Goal: Task Accomplishment & Management: Manage account settings

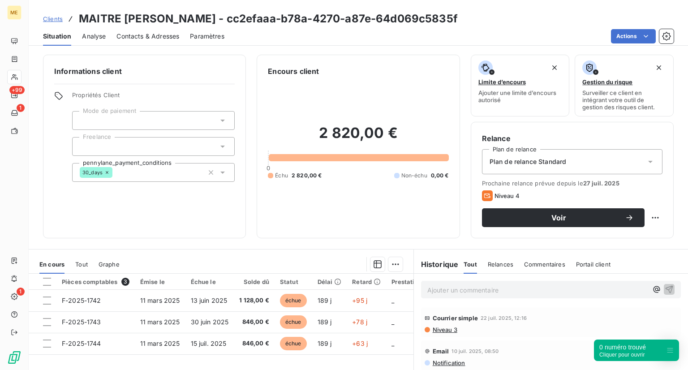
click at [63, 17] on div "Clients [PERSON_NAME] - cc2efaaa-b78a-4270-a87e-64d069c5835f" at bounding box center [250, 19] width 415 height 16
drag, startPoint x: 0, startPoint y: 0, endPoint x: 50, endPoint y: 18, distance: 53.3
click at [50, 18] on span "Clients" at bounding box center [53, 18] width 20 height 7
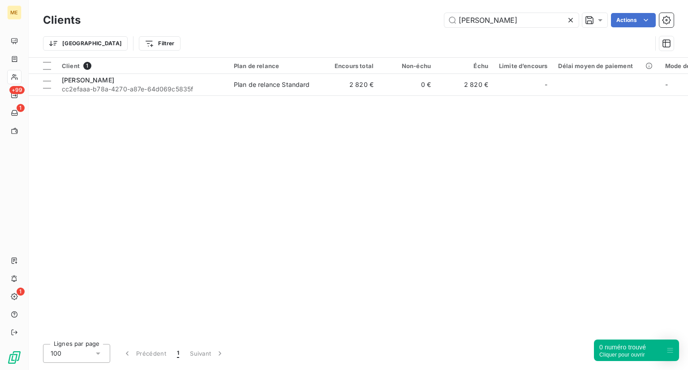
click at [570, 22] on icon at bounding box center [570, 20] width 9 height 9
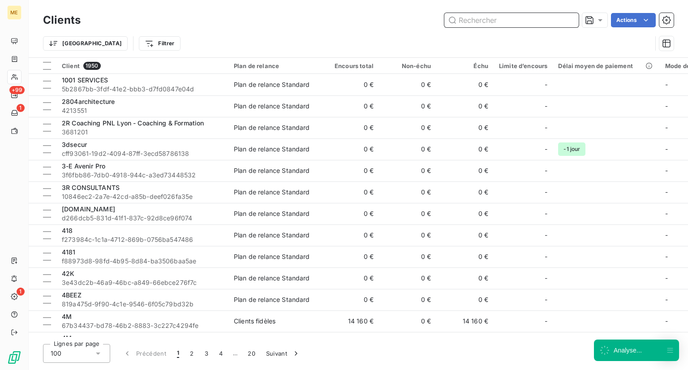
click at [570, 22] on input "text" at bounding box center [511, 20] width 134 height 14
paste input "Lockey Conciergerie"
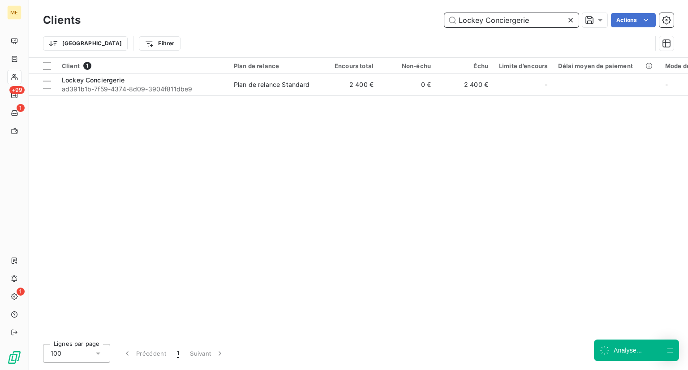
type input "Lockey Conciergerie"
click at [122, 96] on div "Client 1 Plan de relance Encours total Non-échu Échu Limite d’encours Délai moy…" at bounding box center [359, 197] width 660 height 279
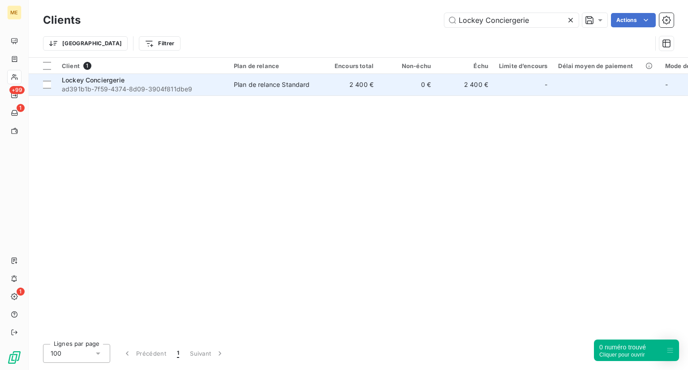
click at [119, 87] on span "ad391b1b-7f59-4374-8d09-3904f811dbe9" at bounding box center [142, 89] width 161 height 9
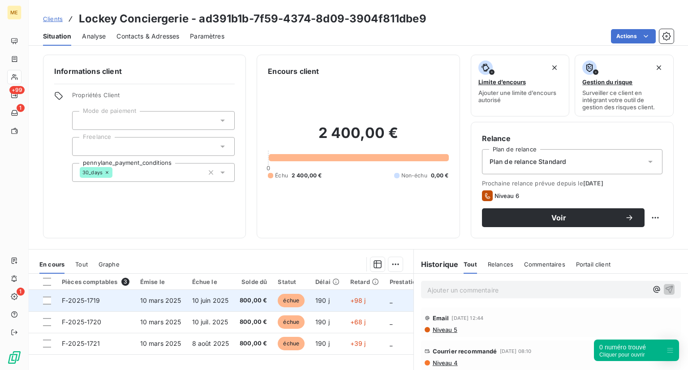
click at [141, 300] on span "10 mars 2025" at bounding box center [160, 301] width 41 height 8
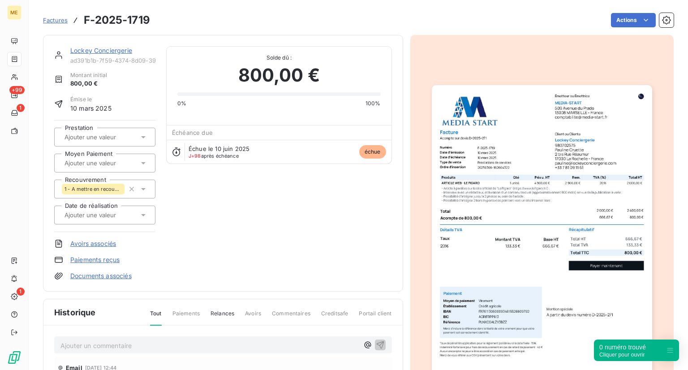
click at [57, 18] on span "Factures" at bounding box center [55, 20] width 25 height 7
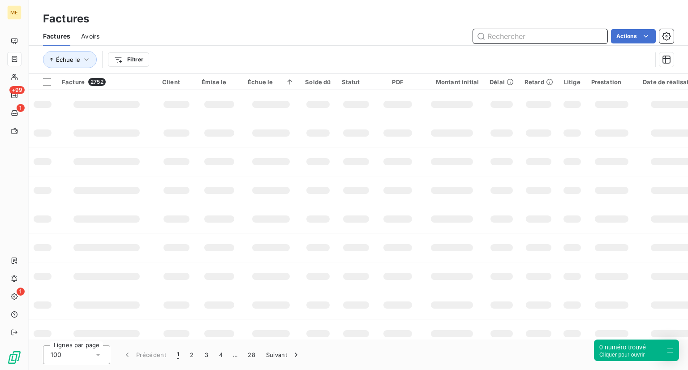
paste input "UNKNOW BRAND"
type input "UNKNOW BRAND"
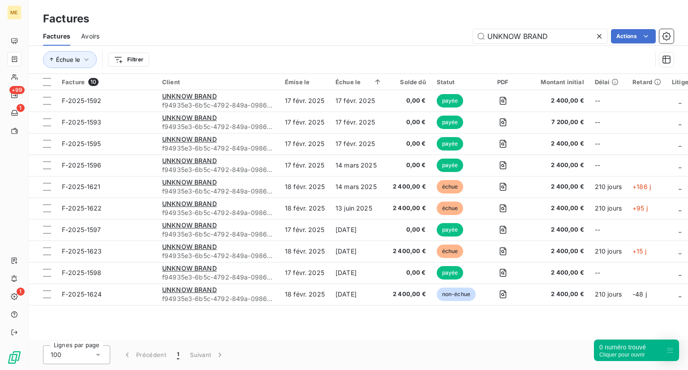
click at [23, 85] on div "ME +99 1 1 Factures Factures Avoirs UNKNOW BRAND Actions Échue le Filtrer Factu…" at bounding box center [344, 185] width 688 height 370
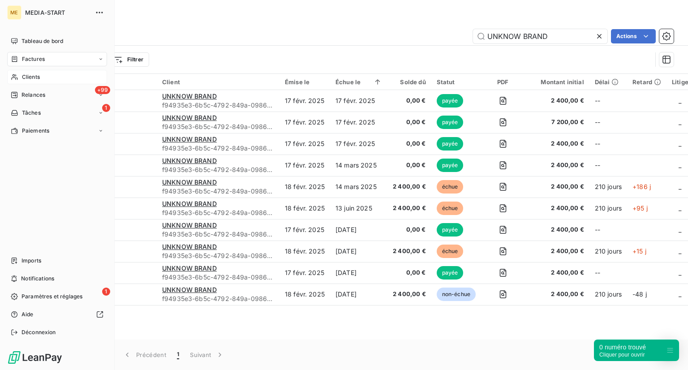
click at [40, 72] on div "Clients" at bounding box center [57, 77] width 100 height 14
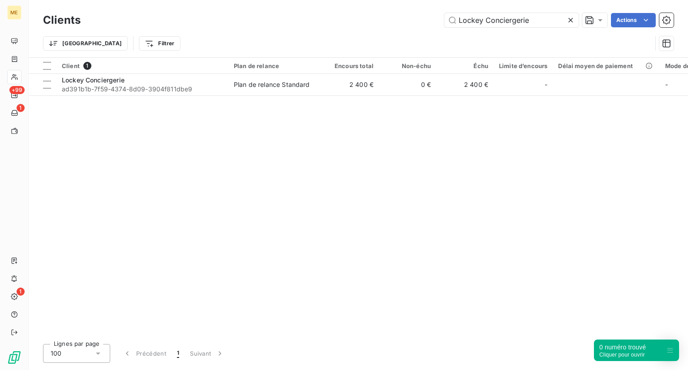
click at [569, 18] on icon at bounding box center [571, 20] width 4 height 4
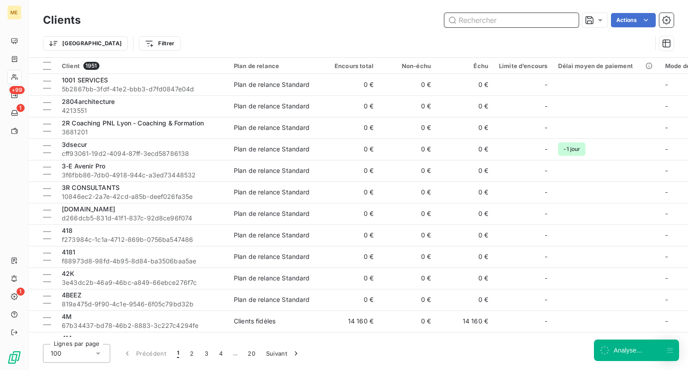
click at [569, 18] on input "text" at bounding box center [511, 20] width 134 height 14
paste input "UNKNOW BRAND"
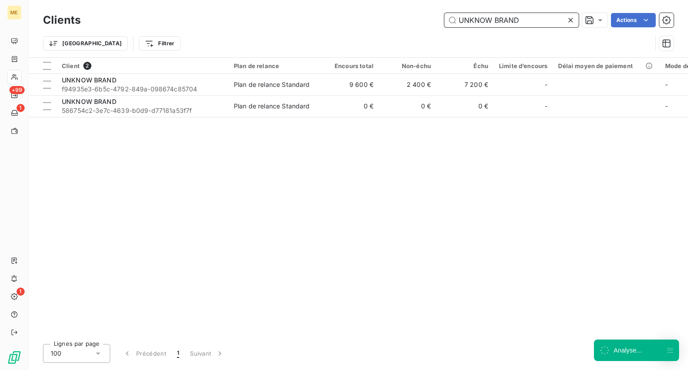
type input "UNKNOW BRAND"
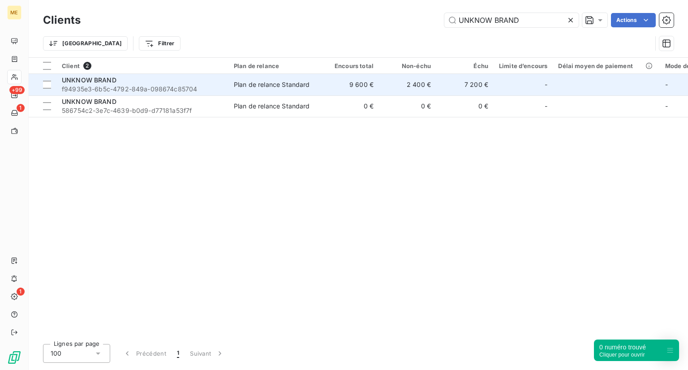
click at [121, 86] on span "f94935e3-6b5c-4792-849a-098674c85704" at bounding box center [142, 89] width 161 height 9
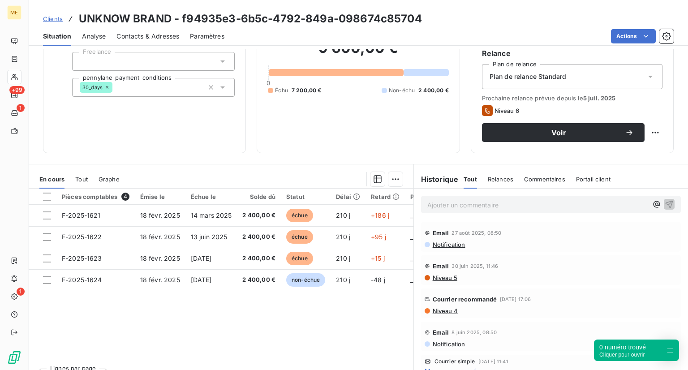
scroll to position [84, 0]
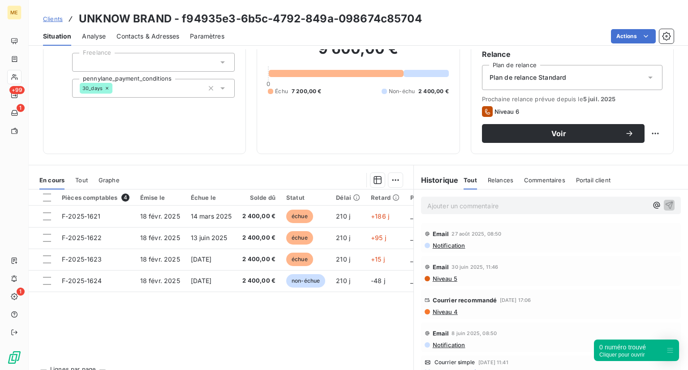
click at [57, 17] on span "Clients" at bounding box center [53, 18] width 20 height 7
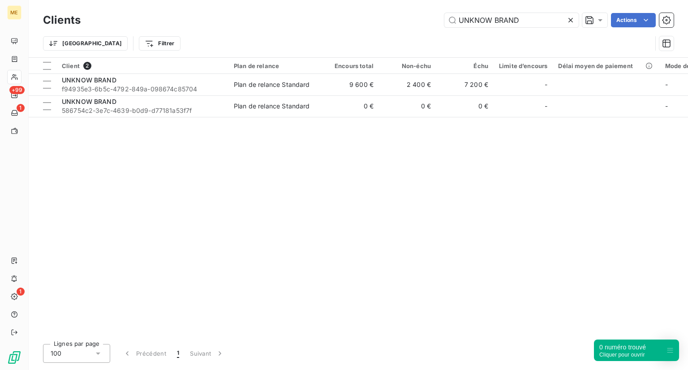
drag, startPoint x: 524, startPoint y: 13, endPoint x: 425, endPoint y: 22, distance: 99.0
click at [425, 22] on div "UNKNOW BRAND Actions" at bounding box center [382, 20] width 582 height 14
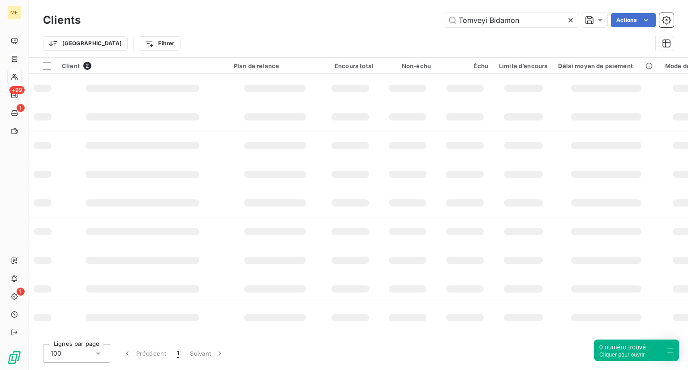
type input "Tomveyi Bidamon"
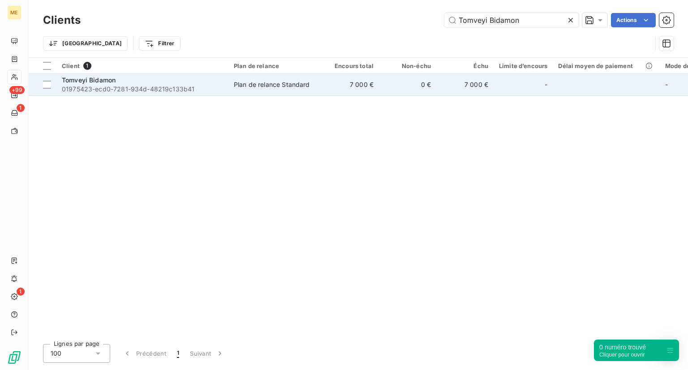
click at [107, 85] on span "01975423-ecd0-7281-934d-48219c133b41" at bounding box center [142, 89] width 161 height 9
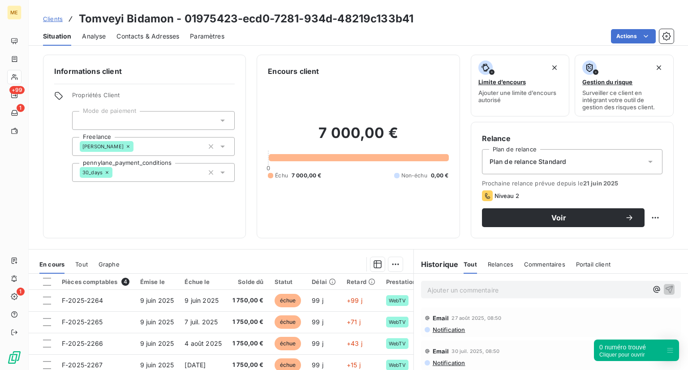
click at [52, 19] on span "Clients" at bounding box center [53, 18] width 20 height 7
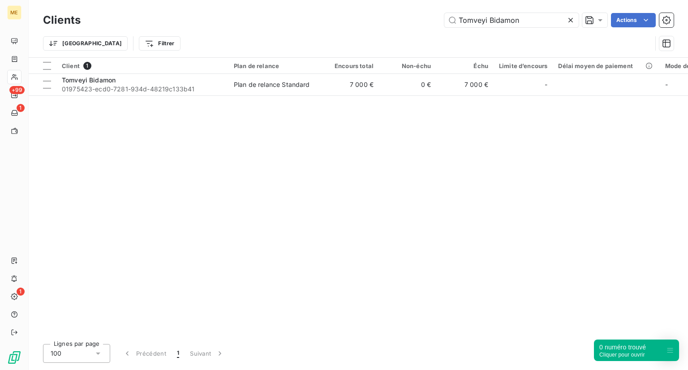
click at [566, 20] on icon at bounding box center [570, 20] width 9 height 9
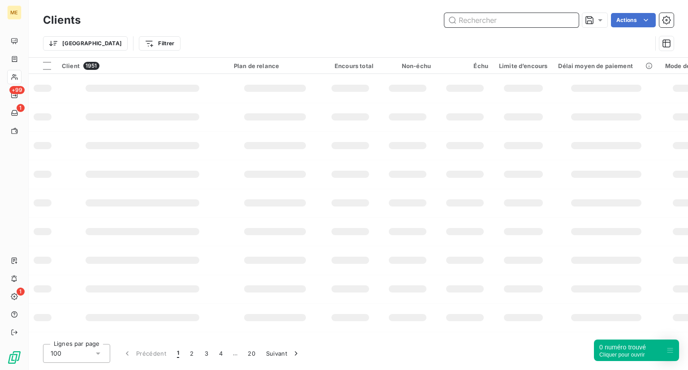
click at [526, 26] on input "text" at bounding box center [511, 20] width 134 height 14
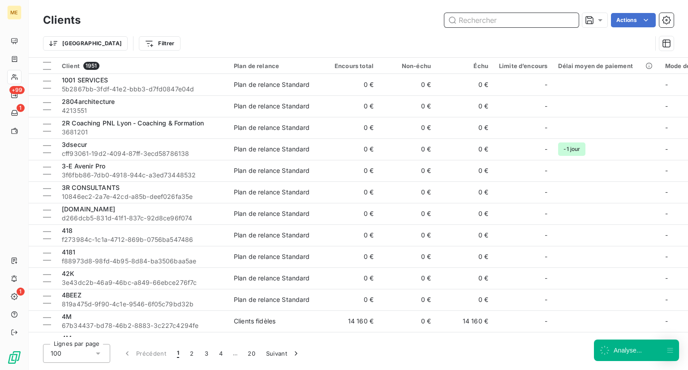
paste input "Lockey Conciergerie"
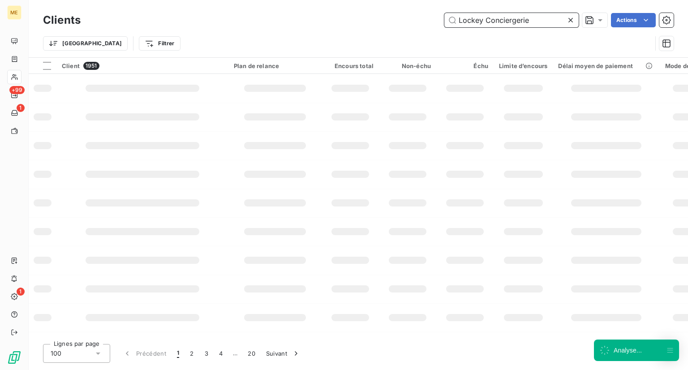
type input "Lockey Conciergerie"
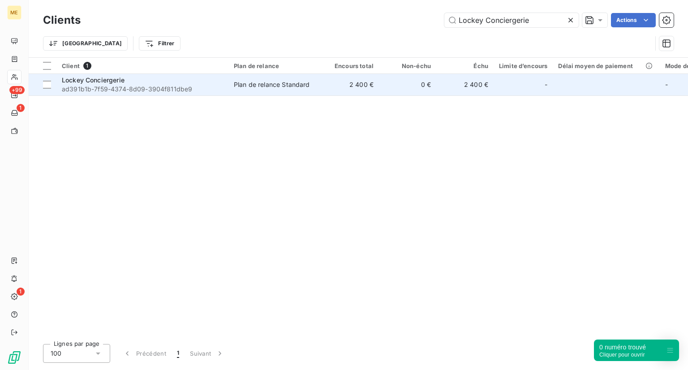
click at [129, 85] on span "ad391b1b-7f59-4374-8d09-3904f811dbe9" at bounding box center [142, 89] width 161 height 9
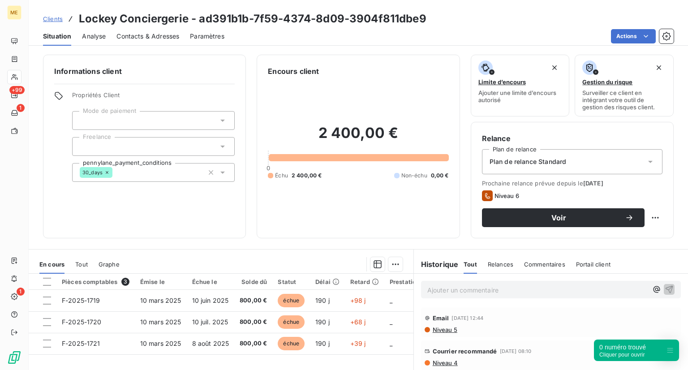
click at [55, 15] on link "Clients" at bounding box center [53, 18] width 20 height 9
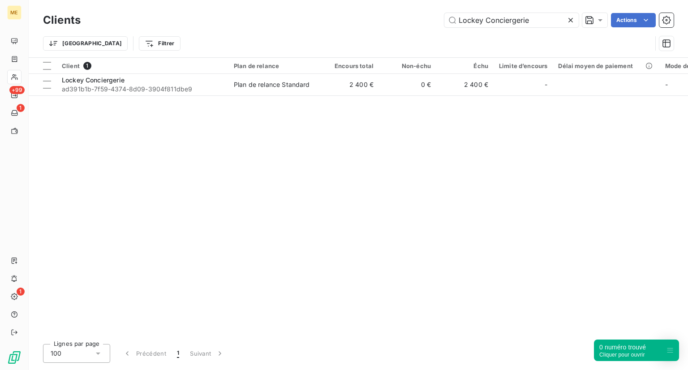
click at [569, 20] on icon at bounding box center [570, 20] width 9 height 9
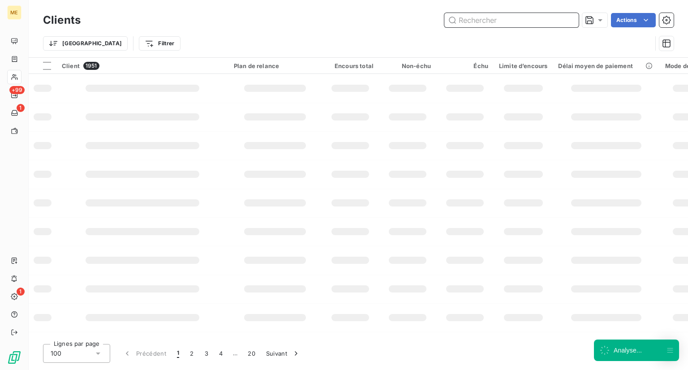
click at [513, 23] on input "text" at bounding box center [511, 20] width 134 height 14
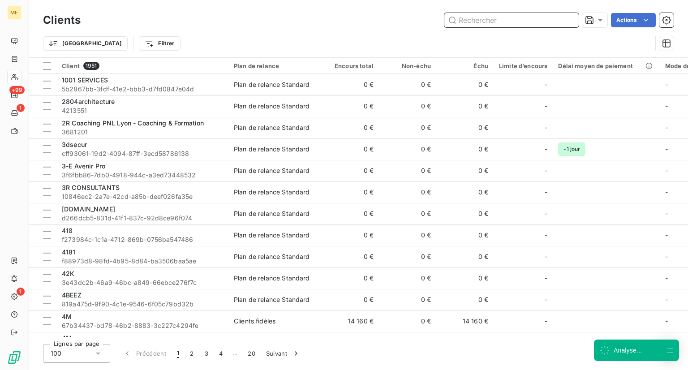
paste input "LCS [GEOGRAPHIC_DATA]"
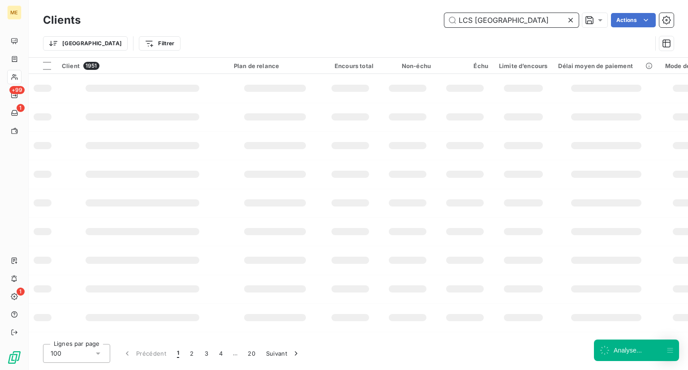
type input "LCS [GEOGRAPHIC_DATA]"
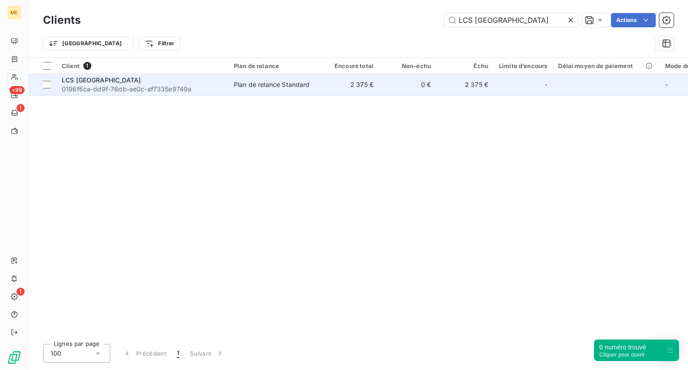
click at [135, 88] on span "0196f6ca-dd9f-76db-ae0c-af7335e9749a" at bounding box center [142, 89] width 161 height 9
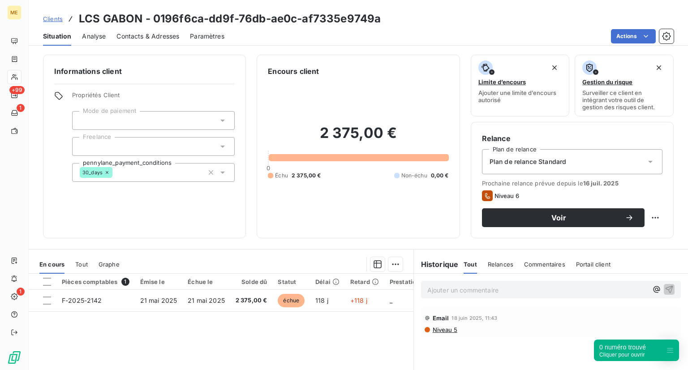
click at [52, 19] on span "Clients" at bounding box center [53, 18] width 20 height 7
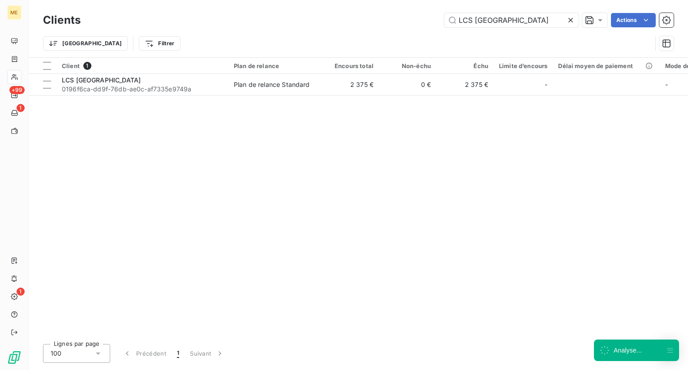
click at [577, 24] on div at bounding box center [572, 20] width 13 height 14
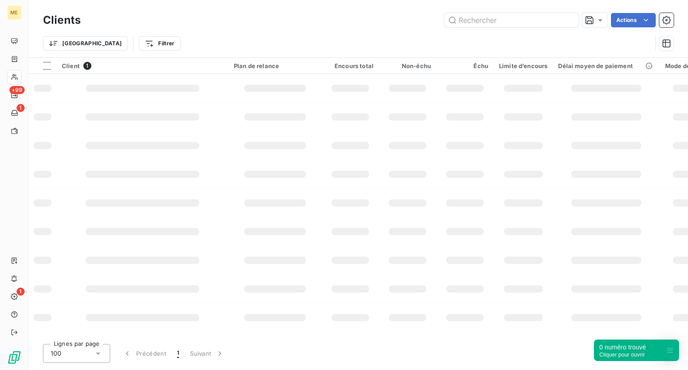
click at [511, 28] on div "Clients Actions" at bounding box center [358, 20] width 631 height 19
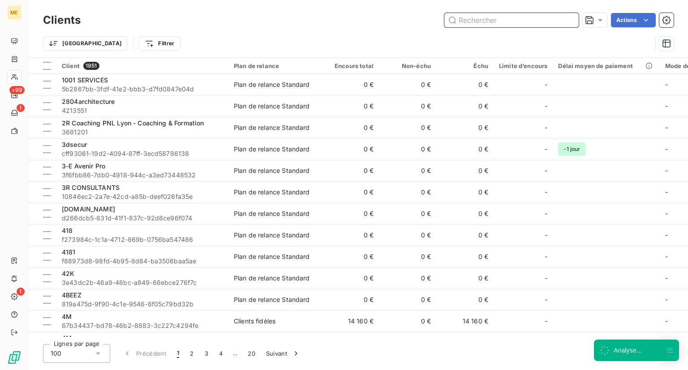
click at [511, 26] on input "text" at bounding box center [511, 20] width 134 height 14
paste input "LARGE [PERSON_NAME]"
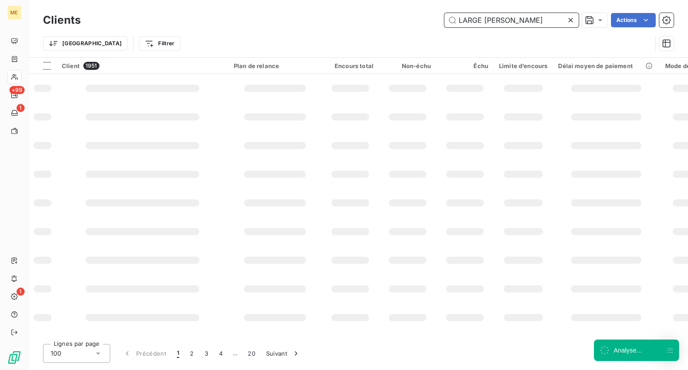
type input "LARGE [PERSON_NAME]"
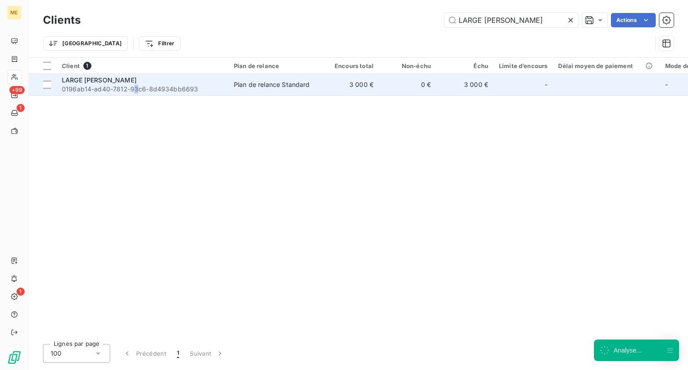
drag, startPoint x: 147, startPoint y: 90, endPoint x: 134, endPoint y: 87, distance: 12.8
click at [134, 87] on span "0196ab14-ad40-7812-93c6-8d4934bb6693" at bounding box center [142, 89] width 161 height 9
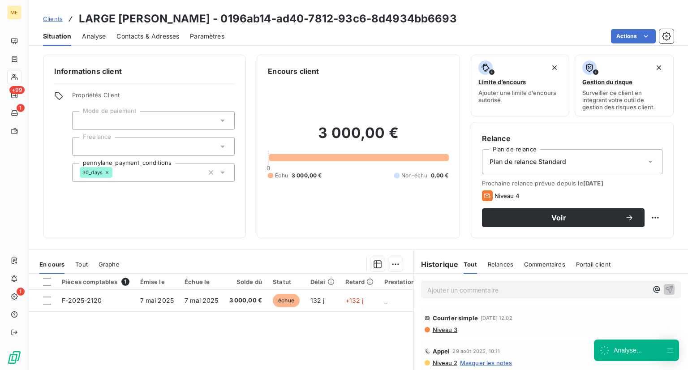
scroll to position [75, 0]
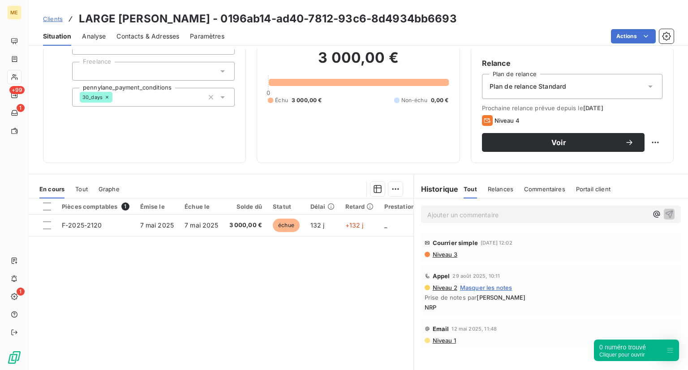
click at [49, 25] on div "Clients LARGE [PERSON_NAME] - 0196ab14-ad40-7812-93c6-8d4934bb6693" at bounding box center [250, 19] width 414 height 16
click at [57, 22] on span "Clients" at bounding box center [53, 18] width 20 height 7
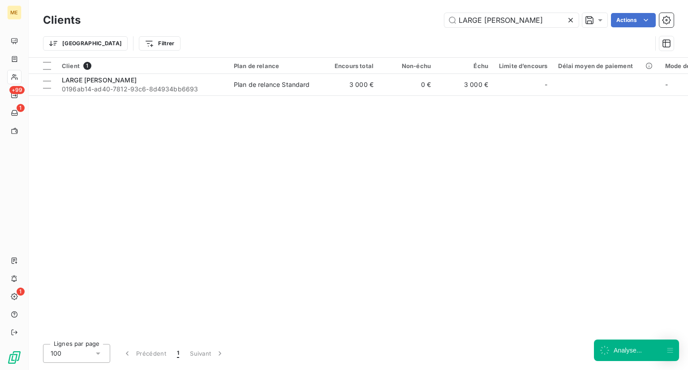
click at [569, 22] on icon at bounding box center [570, 20] width 9 height 9
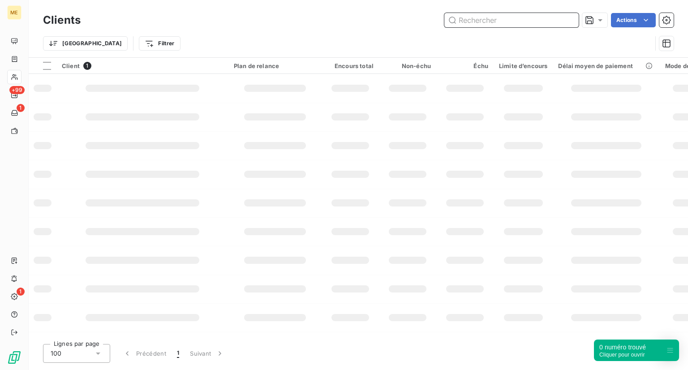
click at [519, 15] on input "text" at bounding box center [511, 20] width 134 height 14
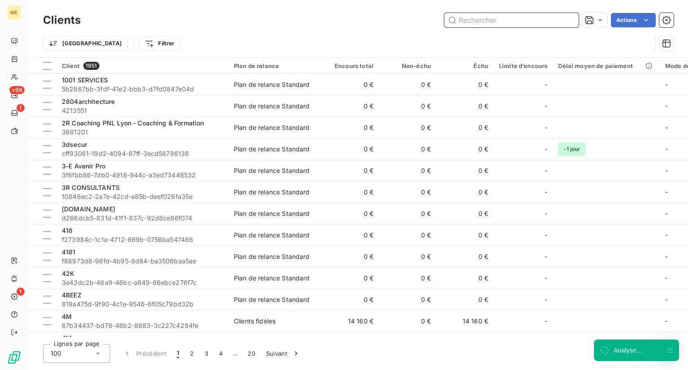
paste input "[PERSON_NAME]"
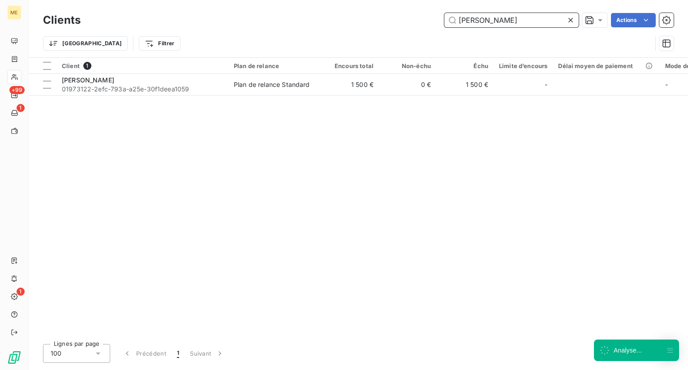
type input "[PERSON_NAME]"
click at [128, 99] on div "Client 1 Plan de relance Encours total Non-échu Échu Limite d’encours Délai moy…" at bounding box center [359, 197] width 660 height 279
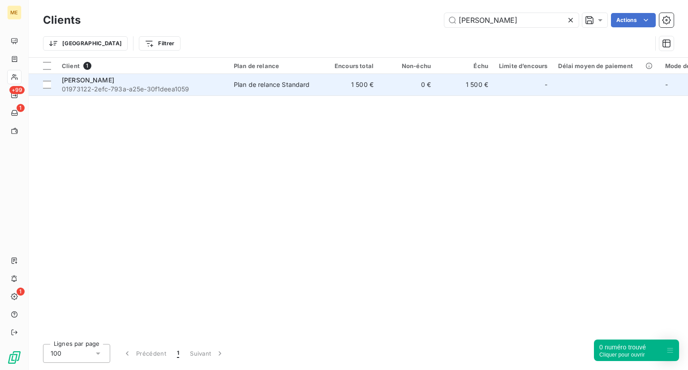
click at [127, 93] on span "01973122-2efc-793a-a25e-30f1deea1059" at bounding box center [142, 89] width 161 height 9
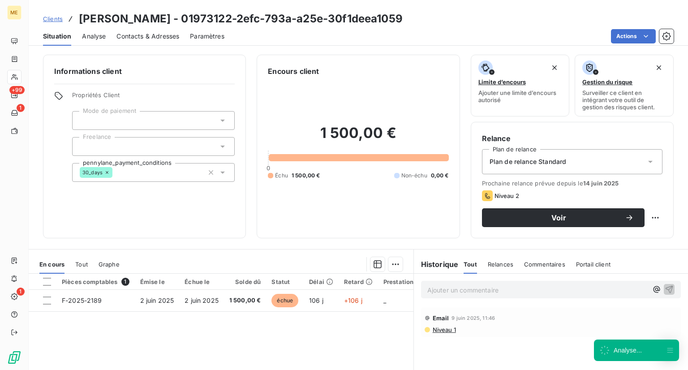
click at [55, 17] on span "Clients" at bounding box center [53, 18] width 20 height 7
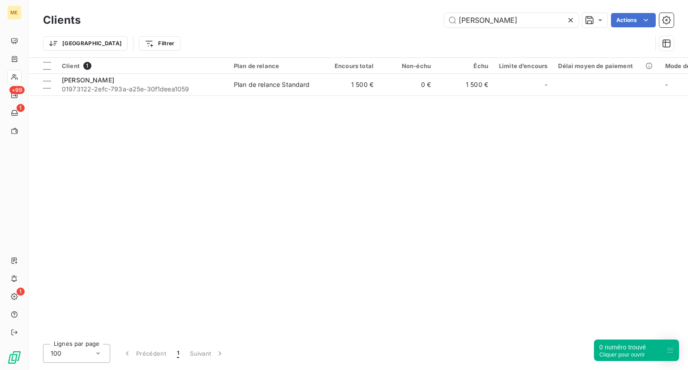
click at [571, 23] on icon at bounding box center [570, 20] width 9 height 9
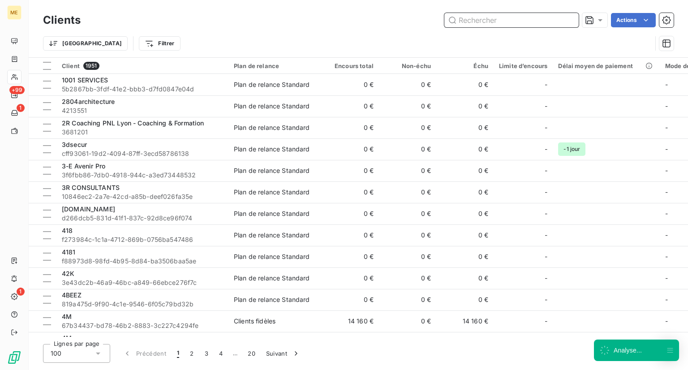
drag, startPoint x: 571, startPoint y: 23, endPoint x: 559, endPoint y: 18, distance: 12.6
click at [559, 18] on input "text" at bounding box center [511, 20] width 134 height 14
paste input "Le Saint Paul - Nouvel élément"
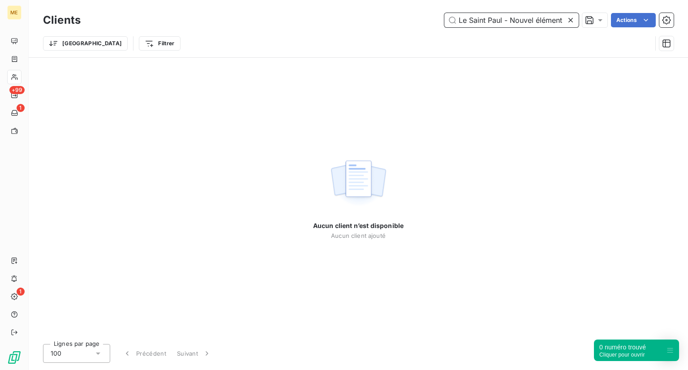
drag, startPoint x: 505, startPoint y: 18, endPoint x: 578, endPoint y: 27, distance: 74.1
click at [578, 27] on div "Clients Le Saint Paul - Nouvel élément Actions" at bounding box center [358, 20] width 631 height 19
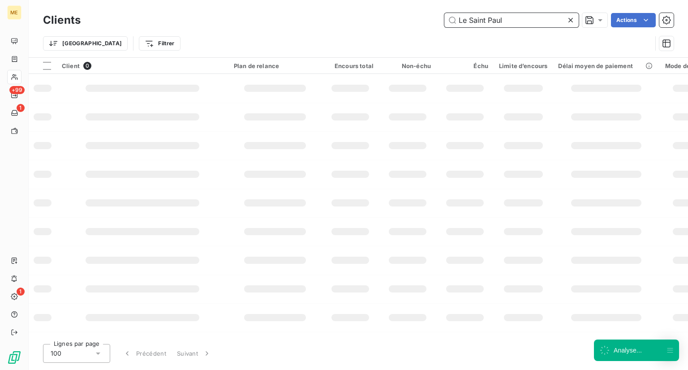
type input "Le Saint Paul"
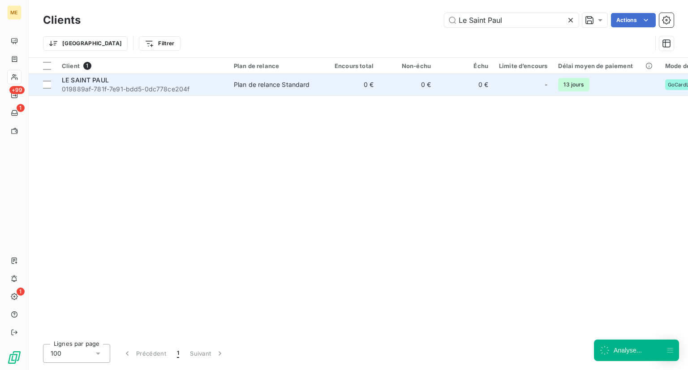
click at [175, 95] on td "LE SAINT PAUL 019889af-781f-7e91-bdd5-0dc778ce204f" at bounding box center [142, 85] width 172 height 22
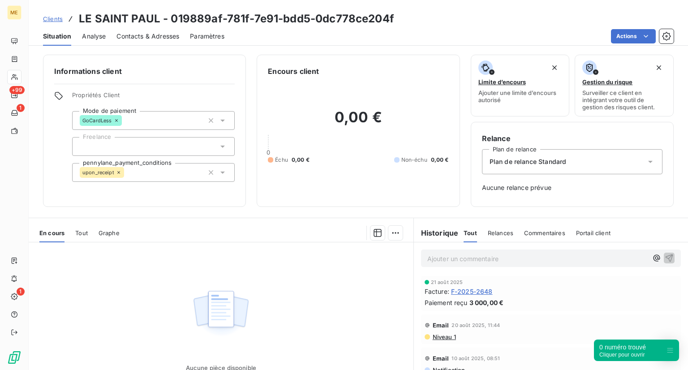
click at [361, 257] on div "Aucune pièce disponible" at bounding box center [221, 328] width 385 height 172
click at [48, 26] on div "Clients LE SAINT PAUL - 019889af-781f-7e91-bdd5-0dc778ce204f" at bounding box center [218, 19] width 351 height 16
click at [56, 20] on span "Clients" at bounding box center [53, 18] width 20 height 7
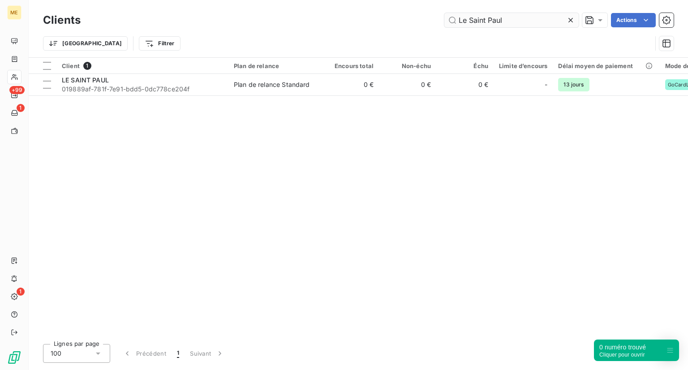
click at [495, 22] on input "Le Saint Paul" at bounding box center [511, 20] width 134 height 14
drag, startPoint x: 501, startPoint y: 21, endPoint x: 453, endPoint y: 18, distance: 48.0
click at [453, 18] on input "Le Saint Paul" at bounding box center [511, 20] width 134 height 14
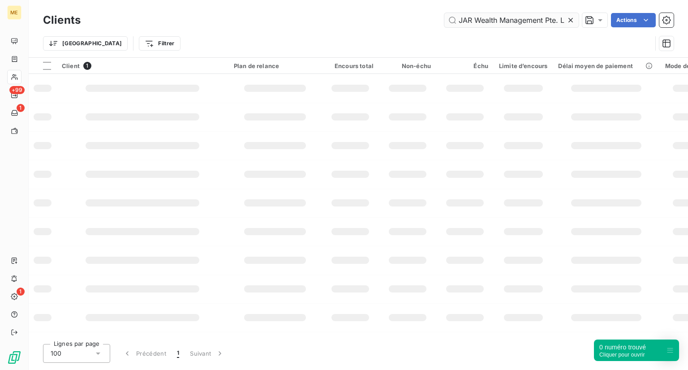
scroll to position [0, 7]
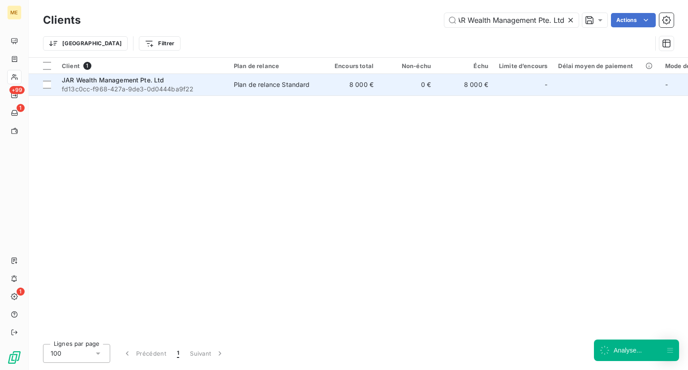
type input "JAR Wealth Management Pte. Ltd"
click at [148, 79] on span "JAR Wealth Management Pte. Ltd" at bounding box center [113, 80] width 103 height 8
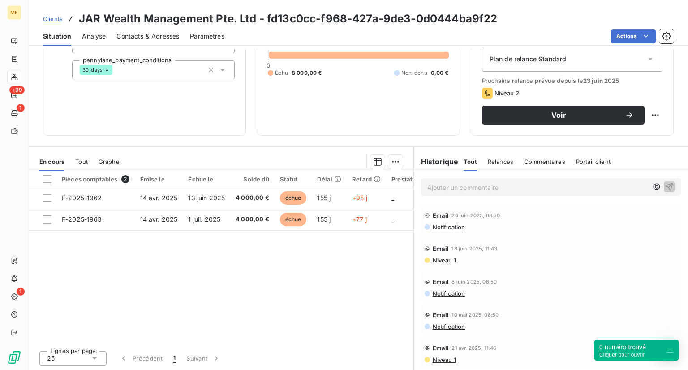
scroll to position [102, 0]
click at [434, 227] on span "Notification" at bounding box center [449, 227] width 34 height 7
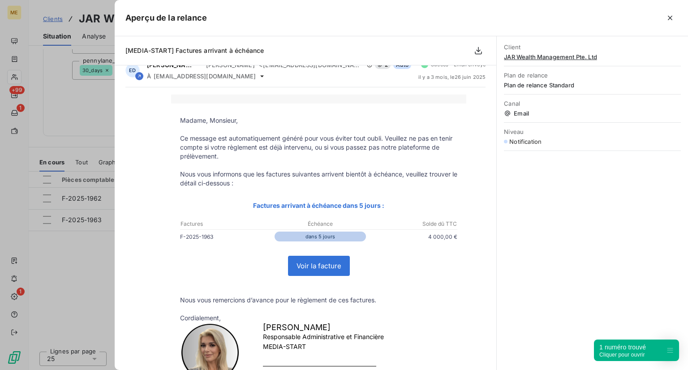
scroll to position [0, 0]
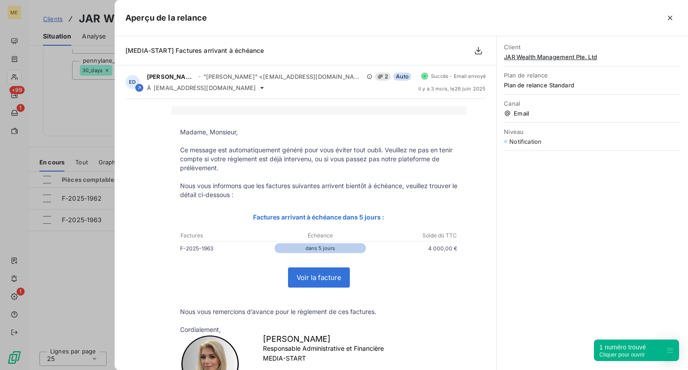
click at [76, 267] on div at bounding box center [344, 185] width 688 height 370
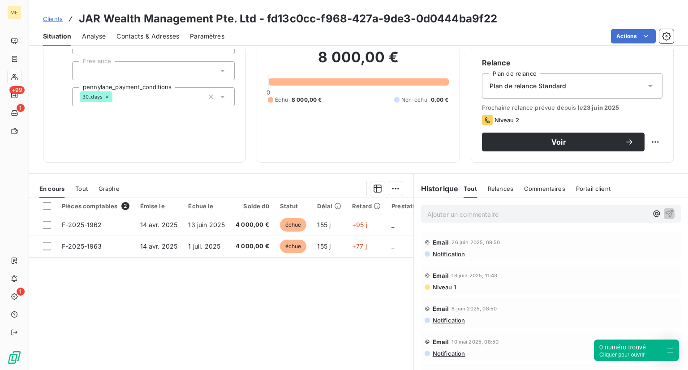
scroll to position [46, 0]
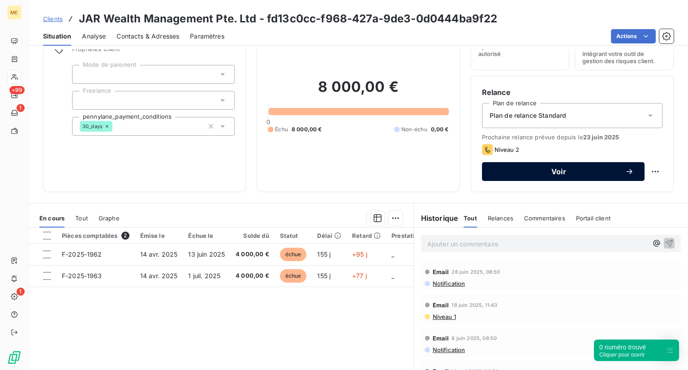
click at [527, 170] on span "Voir" at bounding box center [559, 171] width 132 height 7
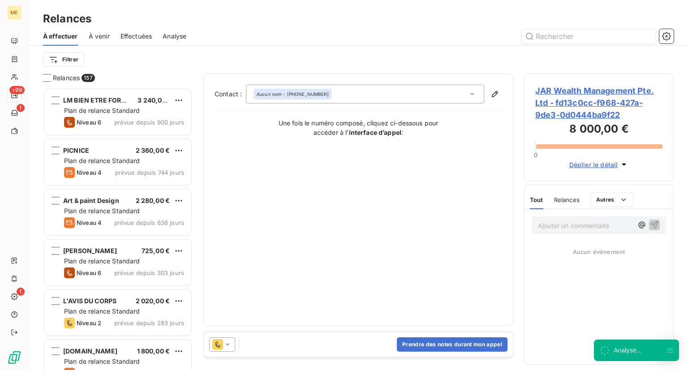
scroll to position [275, 142]
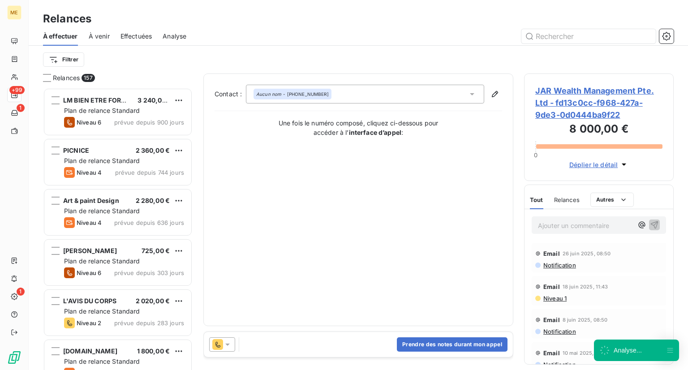
click at [269, 345] on div "Prendre des notes durant mon appel" at bounding box center [358, 344] width 309 height 25
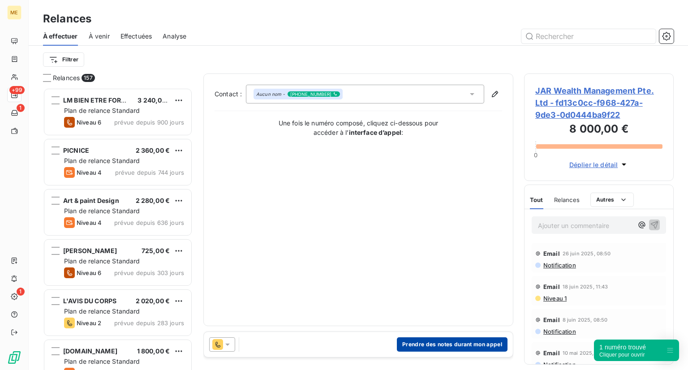
click at [419, 345] on button "Prendre des notes durant mon appel" at bounding box center [452, 344] width 111 height 14
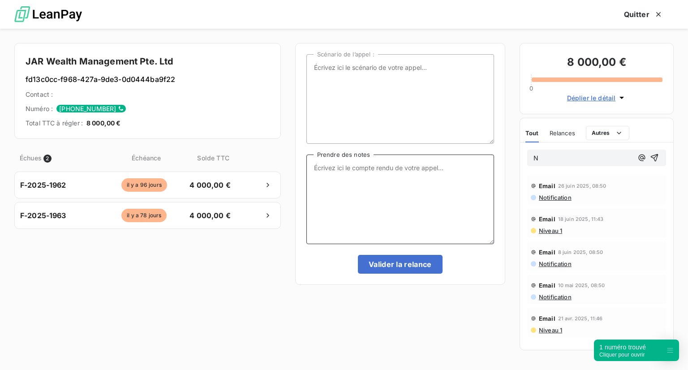
click at [328, 215] on textarea "Prendre des notes" at bounding box center [400, 200] width 188 height 90
click at [49, 240] on div "Échues 2 Échéance Solde TTC F-2025-1962 [DATE] 4 000,00 € F-2025-1963 [DATE] 4 …" at bounding box center [147, 249] width 267 height 211
click at [405, 175] on textarea "Prendre des notes" at bounding box center [400, 200] width 188 height 90
type textarea "NRP"
click at [392, 263] on button "Valider la relance" at bounding box center [400, 264] width 85 height 19
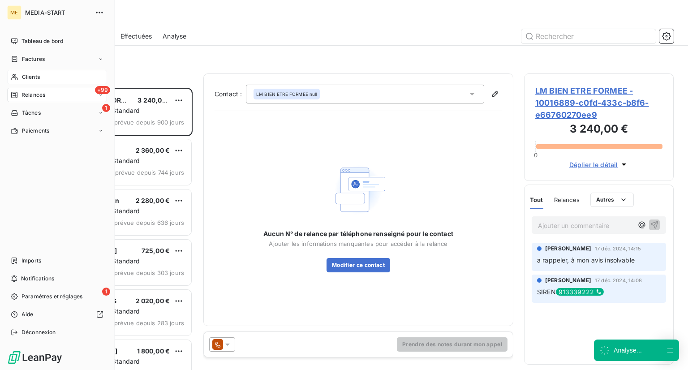
click at [42, 76] on div "Clients" at bounding box center [57, 77] width 100 height 14
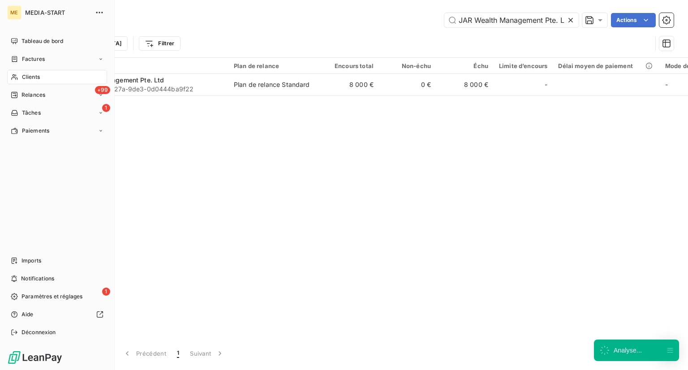
scroll to position [0, 7]
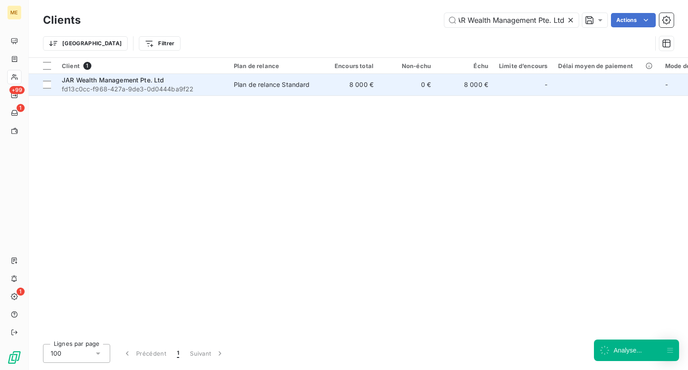
click at [132, 88] on span "fd13c0cc-f968-427a-9de3-0d0444ba9f22" at bounding box center [142, 89] width 161 height 9
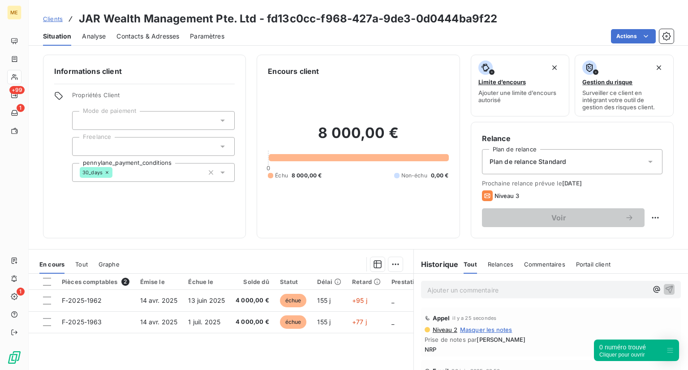
click at [43, 19] on span "Clients" at bounding box center [53, 18] width 20 height 7
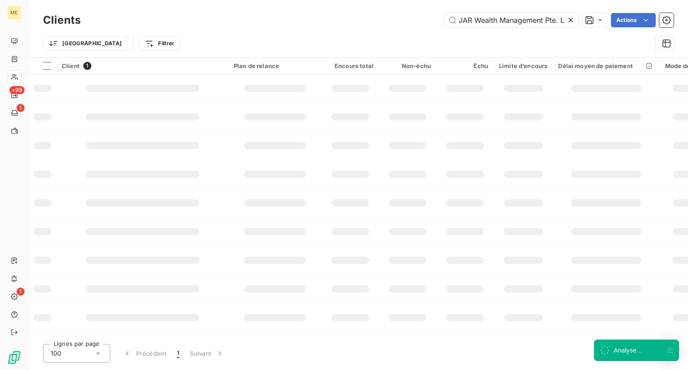
scroll to position [0, 7]
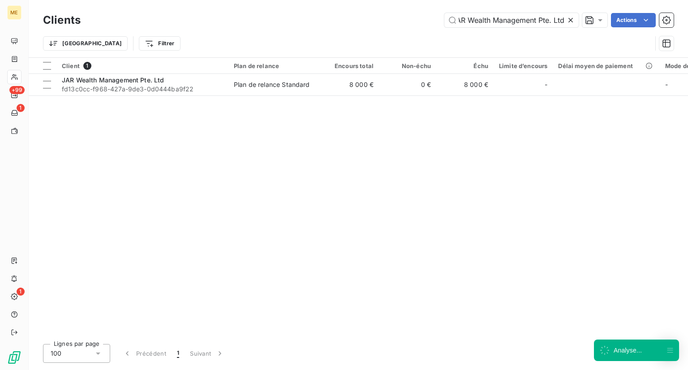
click at [569, 22] on icon at bounding box center [570, 20] width 9 height 9
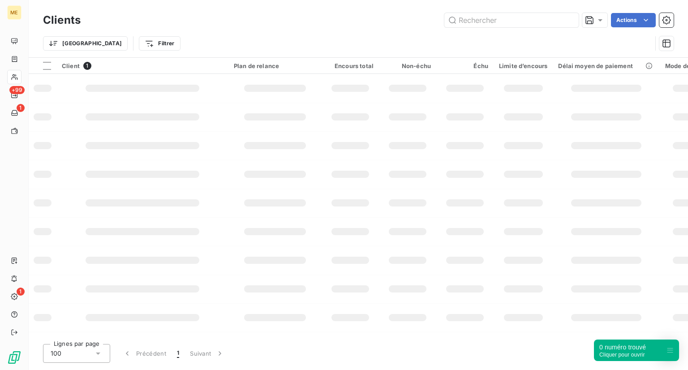
scroll to position [0, 0]
click at [522, 13] on input "text" at bounding box center [511, 20] width 134 height 14
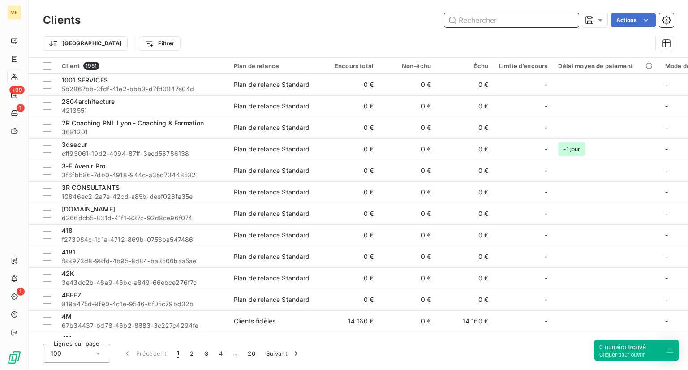
paste input "IZEMX"
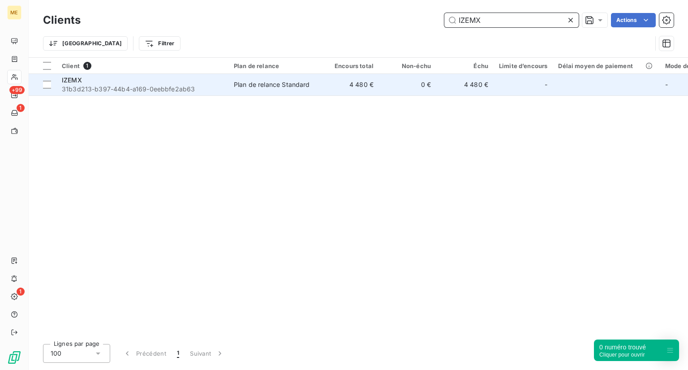
type input "IZEMX"
click at [184, 88] on span "31b3d213-b397-44b4-a169-0eebbfe2ab63" at bounding box center [142, 89] width 161 height 9
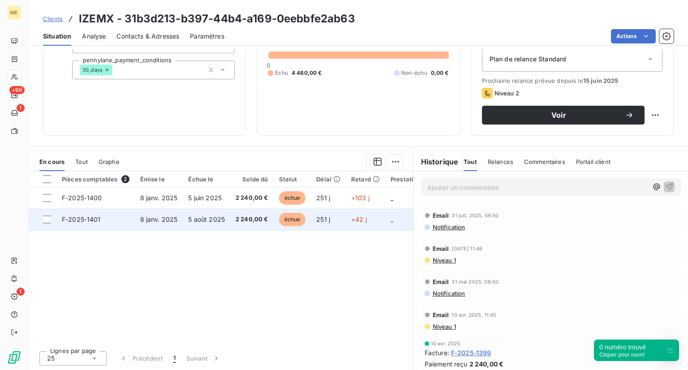
click at [297, 216] on span "échue" at bounding box center [292, 219] width 27 height 13
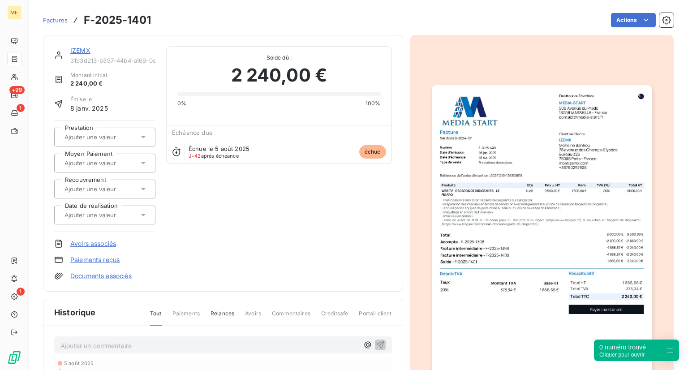
click at [55, 21] on span "Factures" at bounding box center [55, 20] width 25 height 7
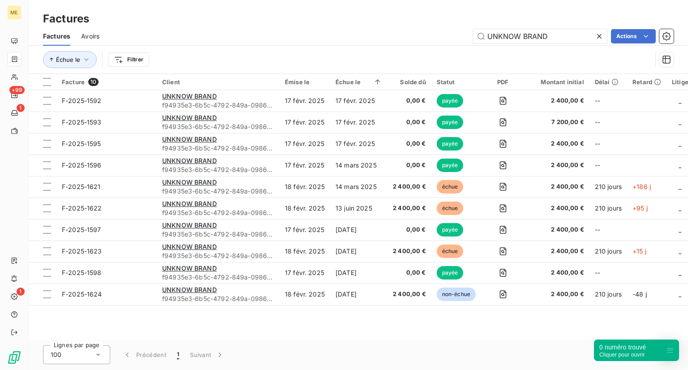
drag, startPoint x: 567, startPoint y: 38, endPoint x: 471, endPoint y: 45, distance: 96.1
click at [471, 45] on div "Factures Avoirs UNKNOW BRAND Actions" at bounding box center [359, 36] width 660 height 19
type input "IZEMX"
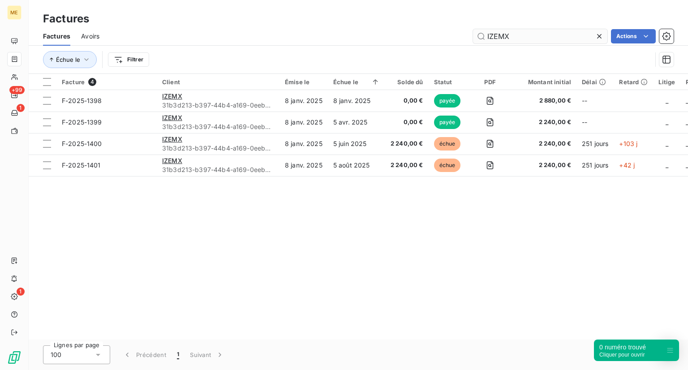
click at [550, 41] on input "IZEMX" at bounding box center [540, 36] width 134 height 14
click at [542, 41] on input "IZEMX" at bounding box center [540, 36] width 134 height 14
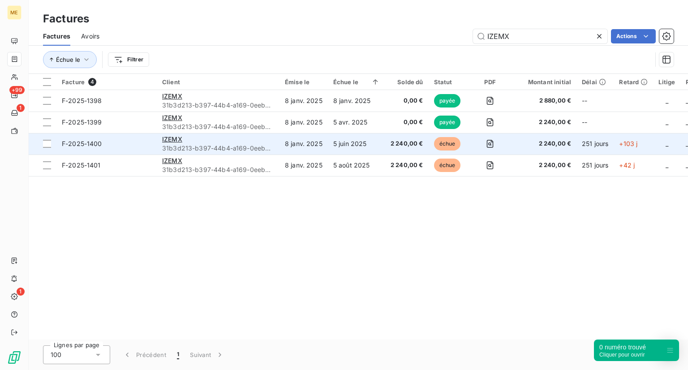
click at [74, 142] on span "F-2025-1400" at bounding box center [82, 144] width 40 height 8
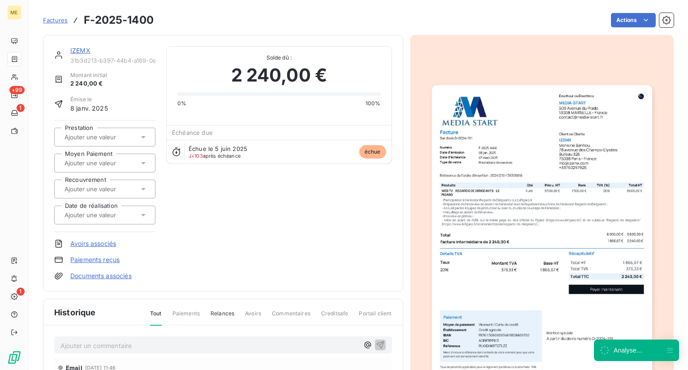
click at [74, 142] on div at bounding box center [100, 137] width 77 height 12
click at [289, 252] on div "IZEMX 31b3d213-b397-44b4-a169-0eebbfe2ab63 Montant initial 2 240,00 € Émise le …" at bounding box center [223, 163] width 338 height 234
click at [57, 17] on span "Factures" at bounding box center [55, 20] width 25 height 7
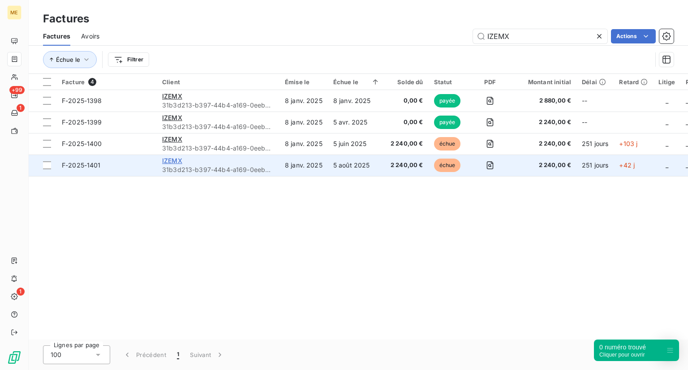
click at [168, 157] on span "IZEMX" at bounding box center [172, 161] width 20 height 8
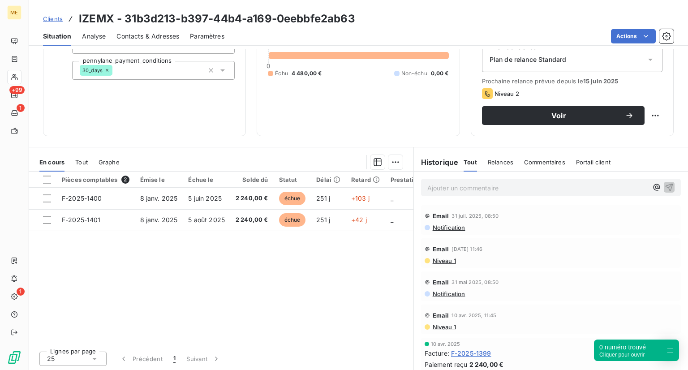
scroll to position [103, 0]
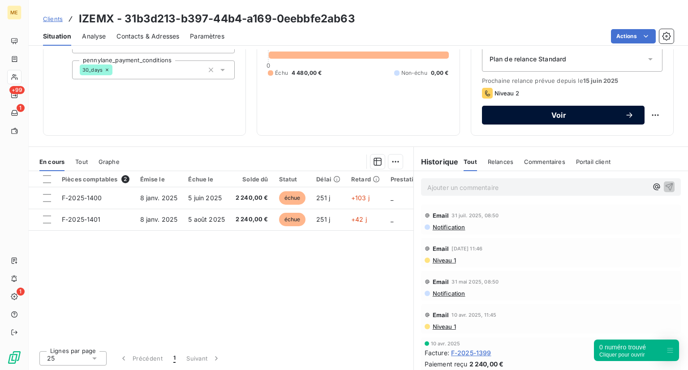
click at [561, 112] on span "Voir" at bounding box center [559, 115] width 132 height 7
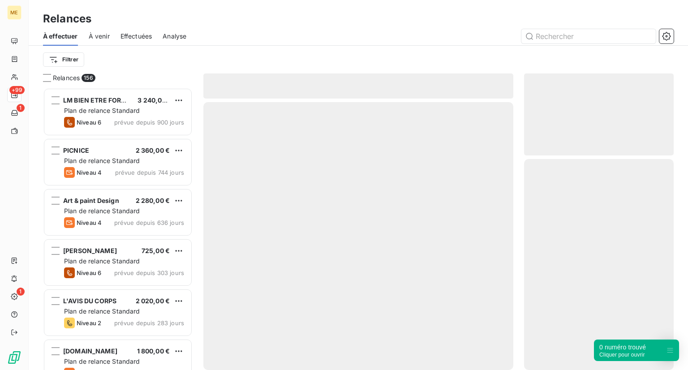
scroll to position [275, 142]
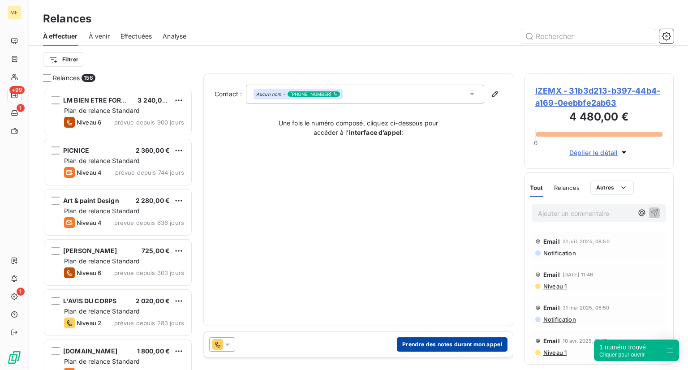
click at [412, 349] on button "Prendre des notes durant mon appel" at bounding box center [452, 344] width 111 height 14
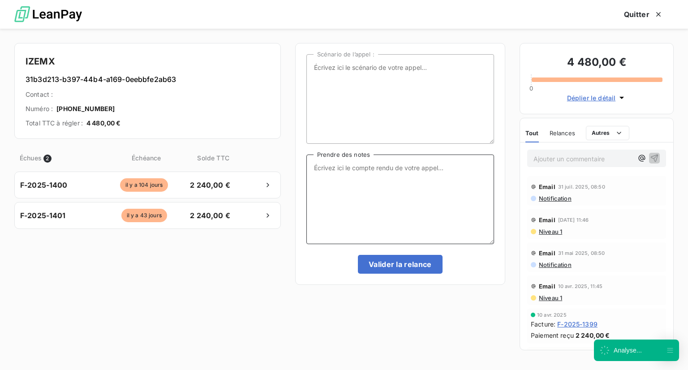
click at [357, 192] on textarea "Prendre des notes" at bounding box center [400, 200] width 188 height 90
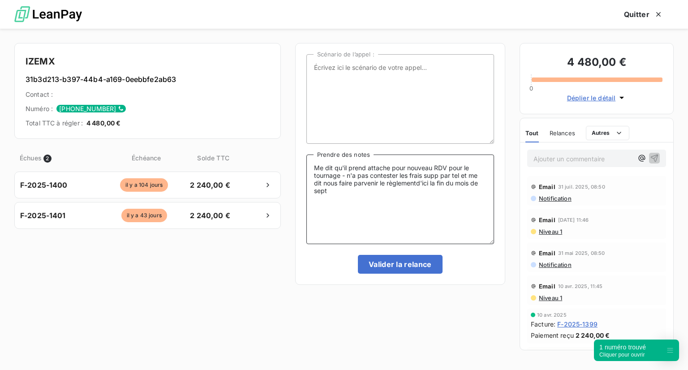
click at [418, 183] on textarea "Me dit qu'il prend attache pour nouveau RDV pour le tournage - n'a pas conteste…" at bounding box center [400, 200] width 188 height 90
type textarea "Me dit qu'il prend attache pour nouveau RDV pour le tournage - n'a pas conteste…"
click at [332, 119] on textarea "Scénario de l’appel :" at bounding box center [400, 99] width 188 height 90
click at [408, 261] on button "Valider la relance" at bounding box center [400, 264] width 85 height 19
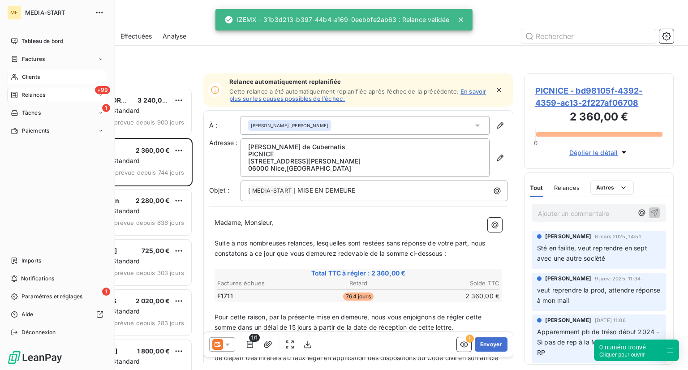
click at [16, 79] on icon at bounding box center [15, 76] width 8 height 7
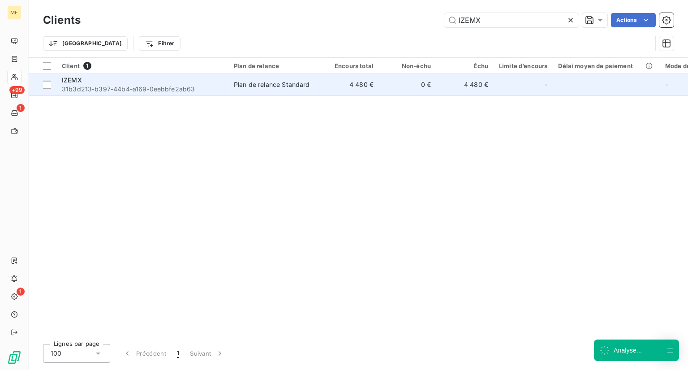
click at [177, 88] on span "31b3d213-b397-44b4-a169-0eebbfe2ab63" at bounding box center [142, 89] width 161 height 9
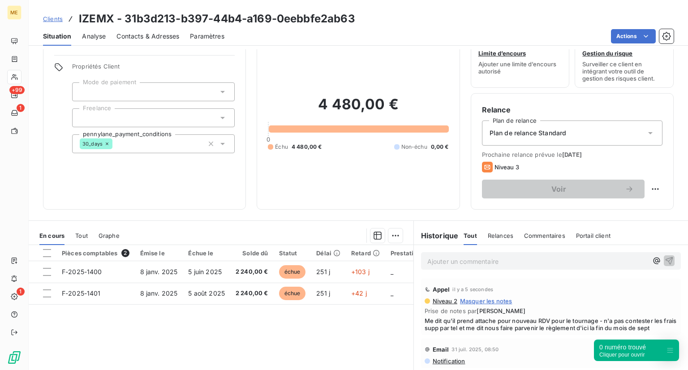
scroll to position [29, 0]
click at [57, 15] on span "Clients" at bounding box center [53, 18] width 20 height 7
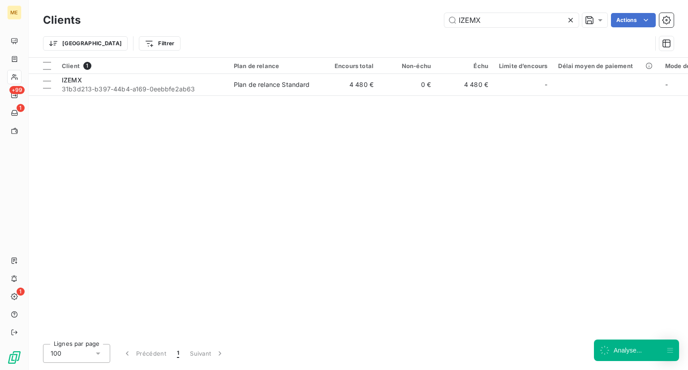
drag, startPoint x: 498, startPoint y: 14, endPoint x: 356, endPoint y: 11, distance: 142.5
click at [356, 11] on div "Clients IZEMX Actions" at bounding box center [358, 20] width 631 height 19
type input "Institut du CitizenDev"
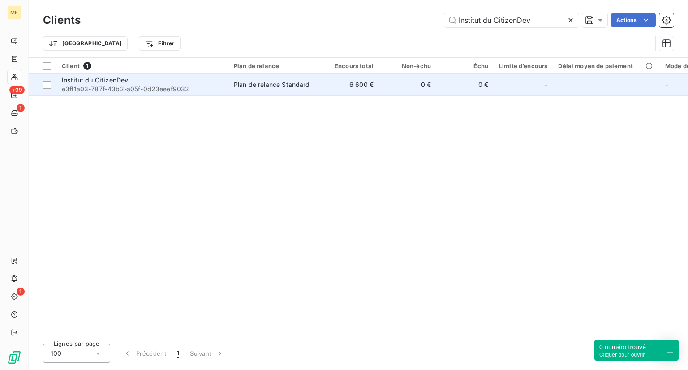
click at [147, 85] on span "e3ff1a03-787f-43b2-a05f-0d23eeef9032" at bounding box center [142, 89] width 161 height 9
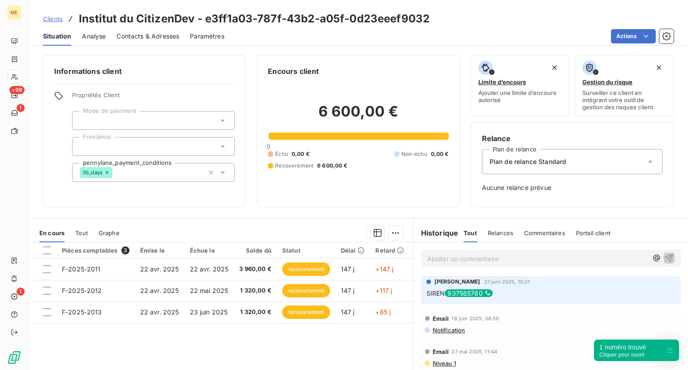
click at [51, 13] on div "Clients Institut du CitizenDev - e3ff1a03-787f-43b2-a05f-0d23eeef9032" at bounding box center [236, 19] width 387 height 16
click at [51, 22] on span "Clients" at bounding box center [53, 18] width 20 height 7
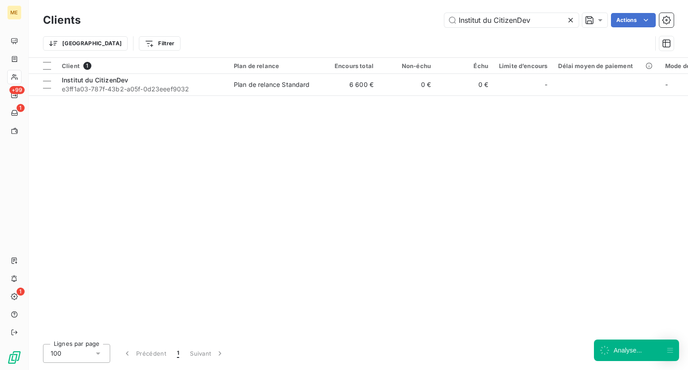
drag, startPoint x: 546, startPoint y: 24, endPoint x: 391, endPoint y: 23, distance: 154.6
click at [391, 23] on div "Institut du CitizenDev Actions" at bounding box center [382, 20] width 582 height 14
type input "INSTITUT BETWEEN"
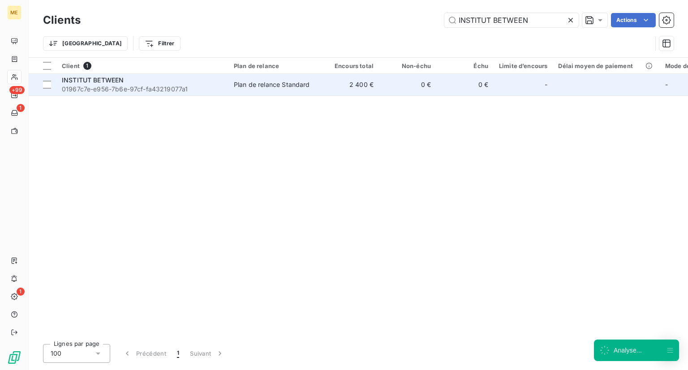
click at [99, 83] on span "INSTITUT BETWEEN" at bounding box center [93, 80] width 62 height 8
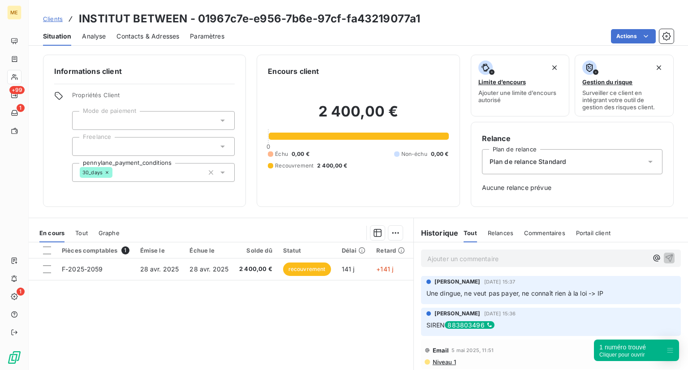
click at [55, 18] on span "Clients" at bounding box center [53, 18] width 20 height 7
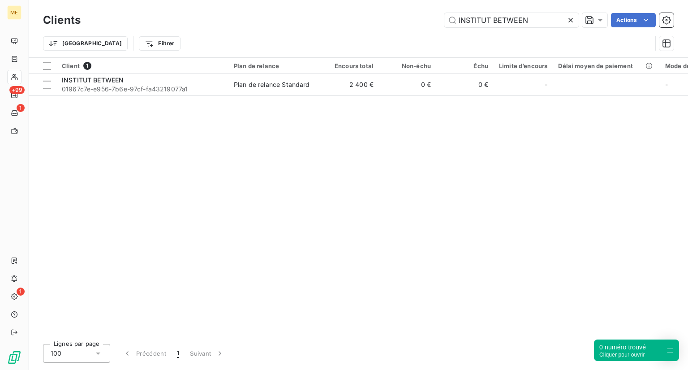
drag, startPoint x: 548, startPoint y: 13, endPoint x: 425, endPoint y: 5, distance: 123.0
click at [425, 5] on div "Clients INSTITUT BETWEEN Actions Trier Filtrer" at bounding box center [359, 28] width 660 height 57
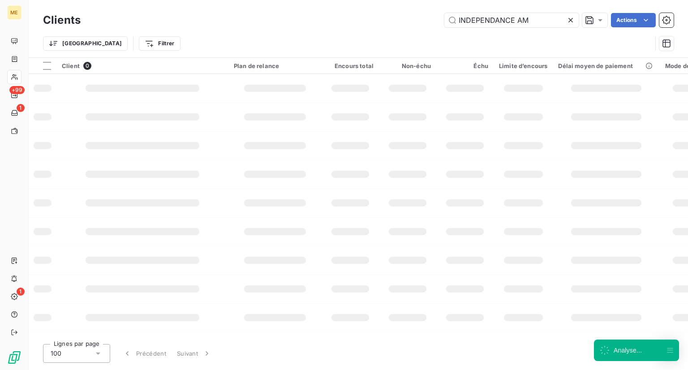
type input "INDEPENDANCE AM"
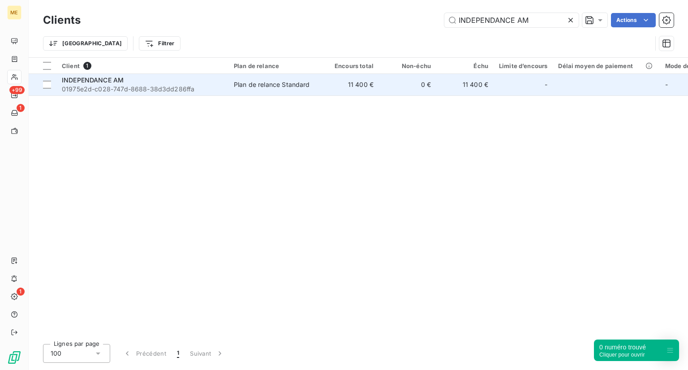
click at [121, 92] on span "01975e2d-c028-747d-8688-38d3dd286ffa" at bounding box center [142, 89] width 161 height 9
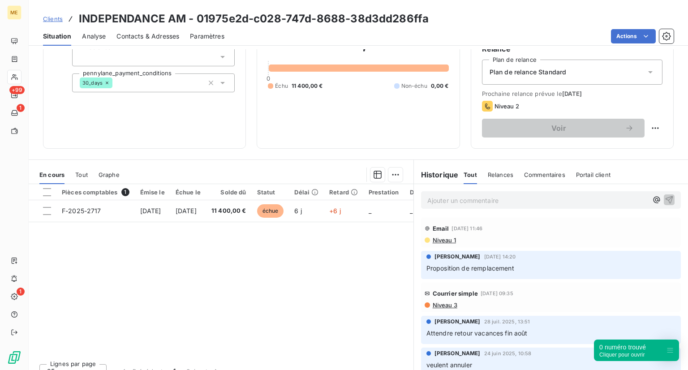
scroll to position [103, 0]
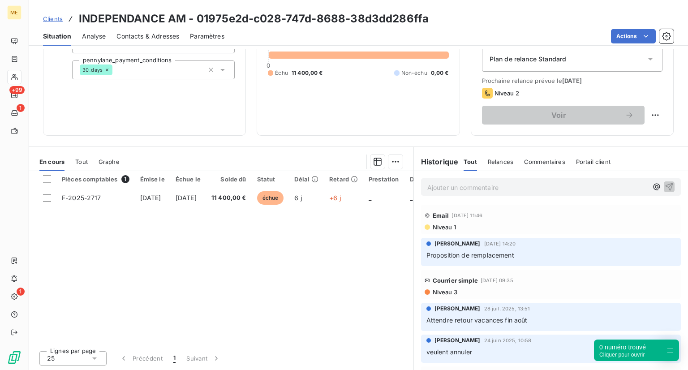
click at [462, 225] on div "Niveau 1" at bounding box center [551, 227] width 253 height 7
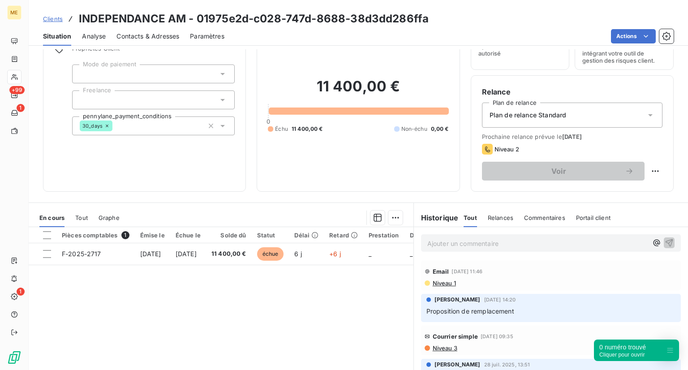
scroll to position [46, 0]
click at [498, 224] on div "Relances" at bounding box center [501, 218] width 26 height 19
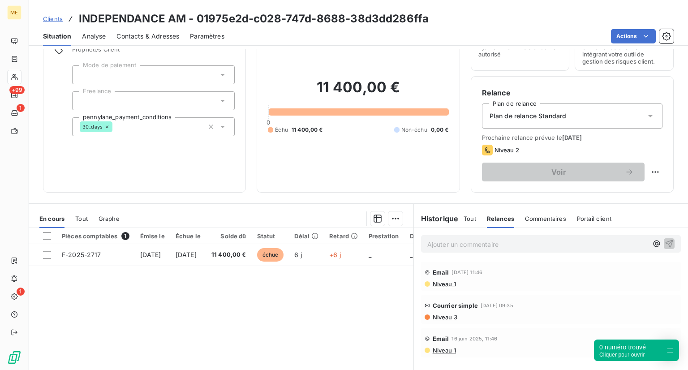
click at [464, 223] on div "Tout" at bounding box center [470, 218] width 13 height 19
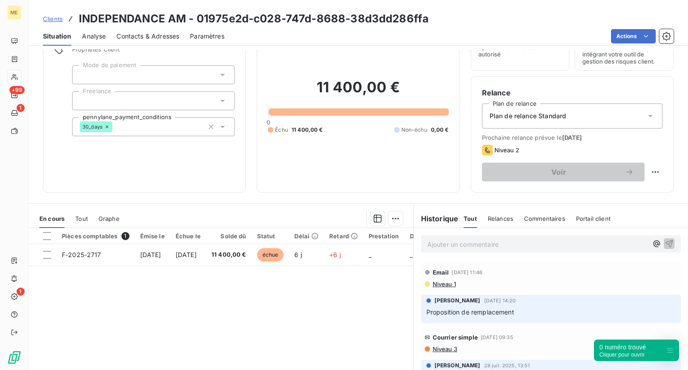
scroll to position [0, 0]
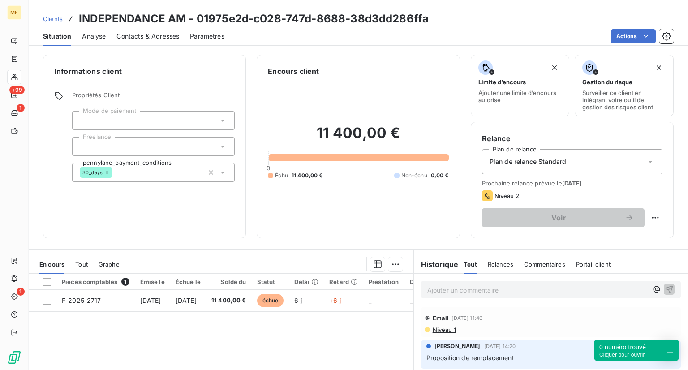
click at [51, 20] on span "Clients" at bounding box center [53, 18] width 20 height 7
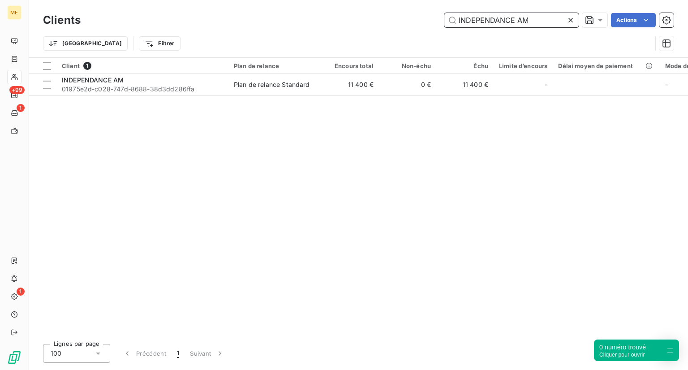
drag, startPoint x: 537, startPoint y: 25, endPoint x: 411, endPoint y: 21, distance: 126.0
click at [411, 21] on div "INDEPENDANCE AM Actions" at bounding box center [382, 20] width 582 height 14
paste input "BMED"
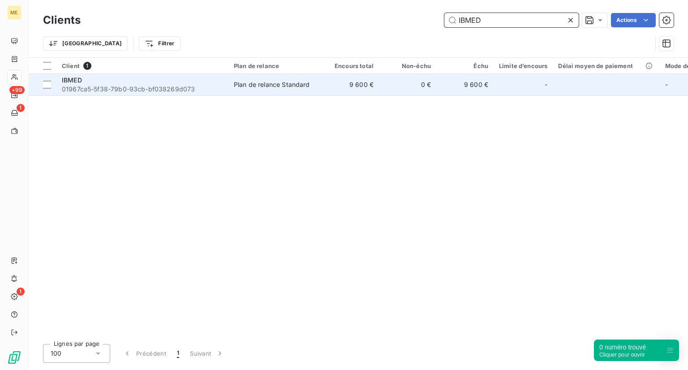
type input "IBMED"
click at [154, 78] on div "IBMED" at bounding box center [142, 80] width 161 height 9
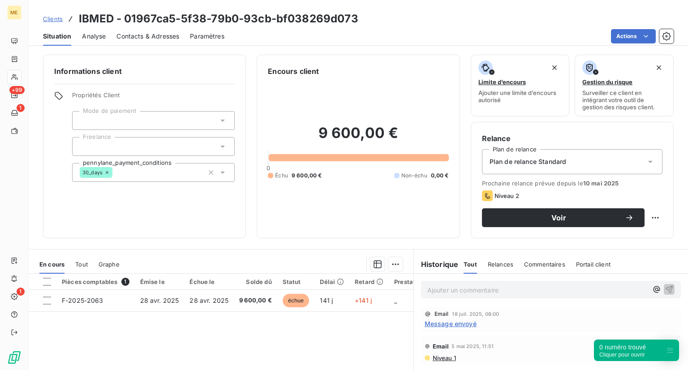
click at [57, 15] on link "Clients" at bounding box center [53, 18] width 20 height 9
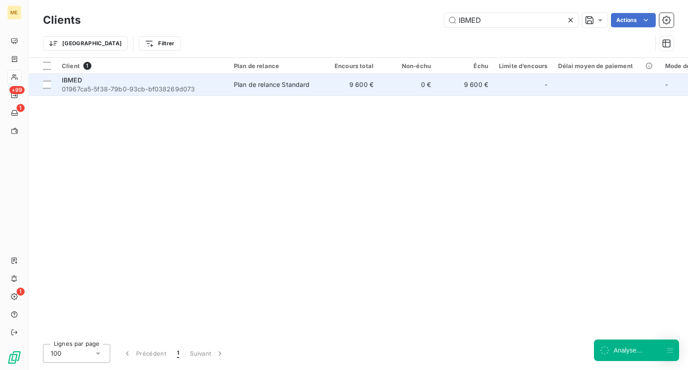
click at [174, 86] on span "01967ca5-5f38-79b0-93cb-bf038269d073" at bounding box center [142, 89] width 161 height 9
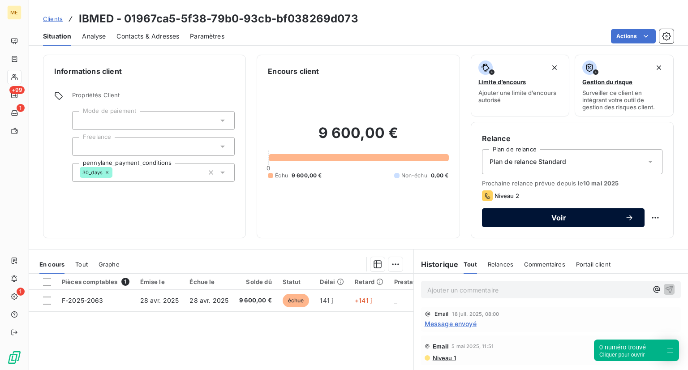
click at [523, 214] on span "Voir" at bounding box center [559, 217] width 132 height 7
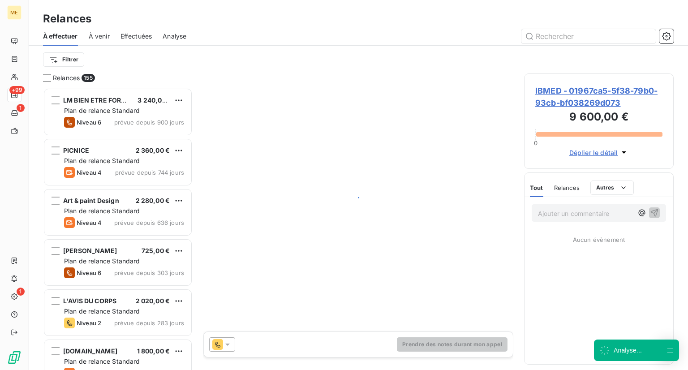
scroll to position [275, 142]
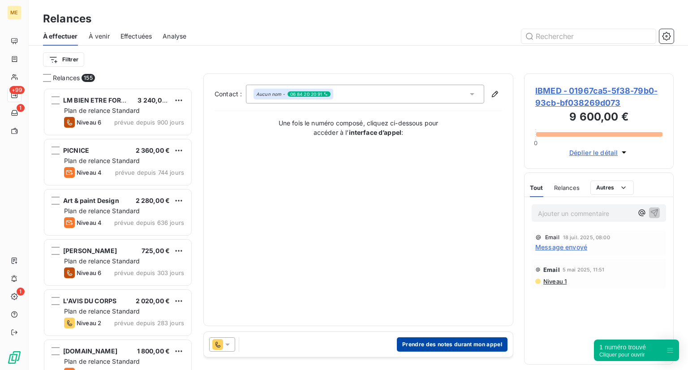
click at [434, 349] on button "Prendre des notes durant mon appel" at bounding box center [452, 344] width 111 height 14
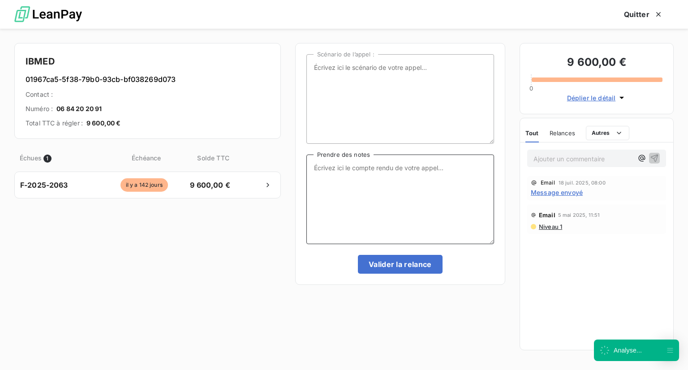
click at [340, 226] on textarea "Prendre des notes" at bounding box center [400, 200] width 188 height 90
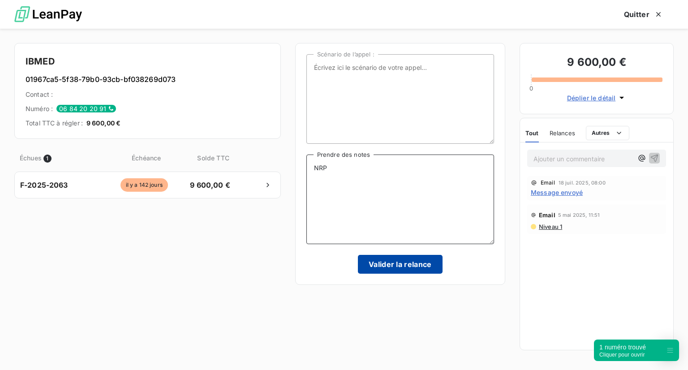
type textarea "NRP"
click at [380, 255] on button "Valider la relance" at bounding box center [400, 264] width 85 height 19
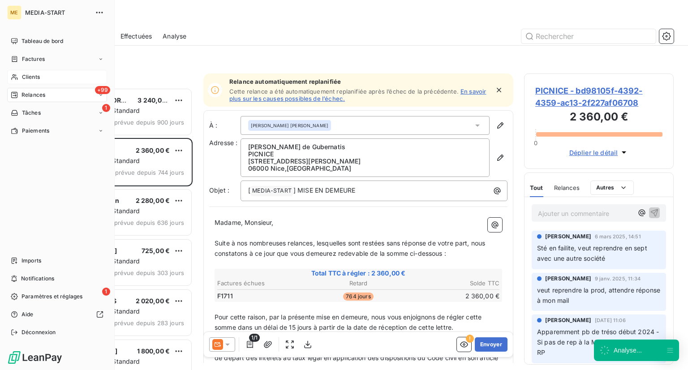
click at [18, 80] on div "Clients" at bounding box center [57, 77] width 100 height 14
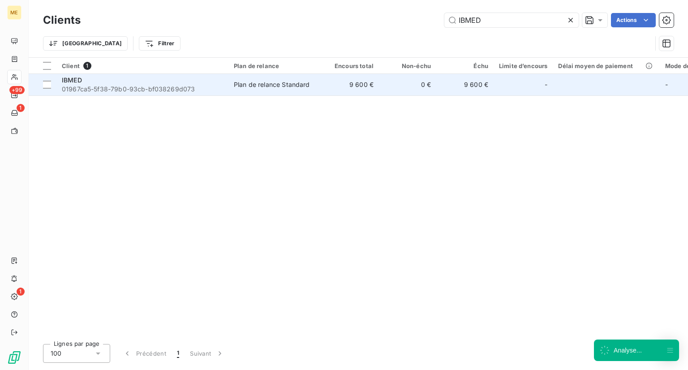
click at [177, 91] on span "01967ca5-5f38-79b0-93cb-bf038269d073" at bounding box center [142, 89] width 161 height 9
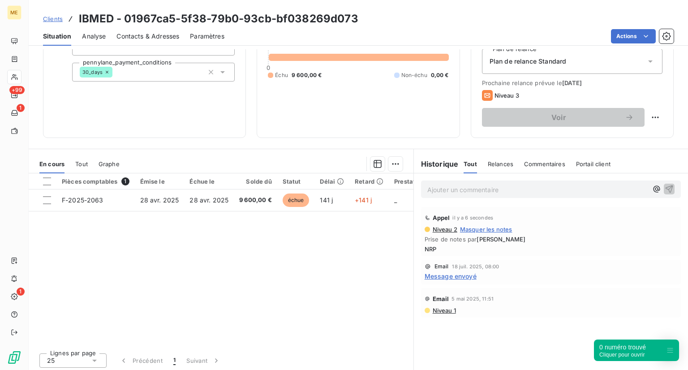
scroll to position [103, 0]
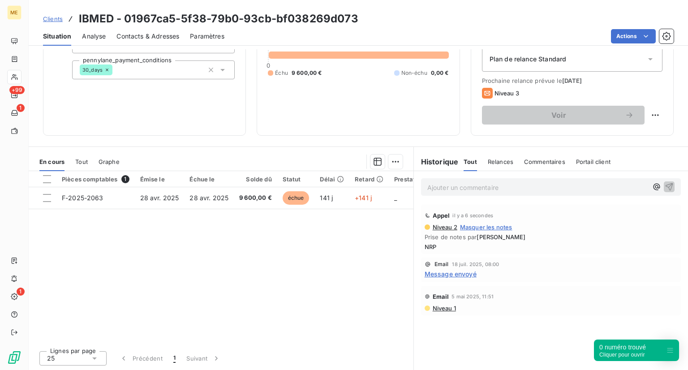
click at [56, 18] on span "Clients" at bounding box center [53, 18] width 20 height 7
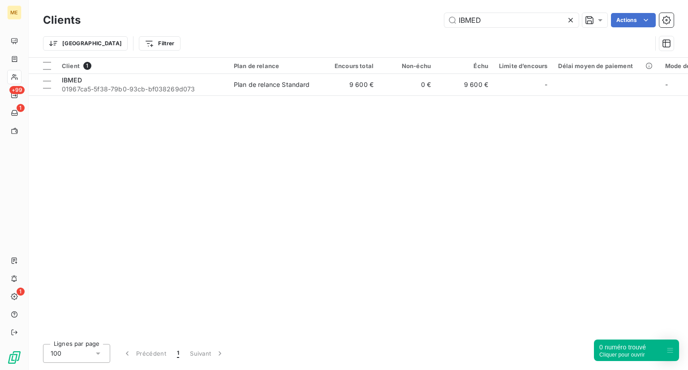
drag, startPoint x: 489, startPoint y: 24, endPoint x: 382, endPoint y: 1, distance: 109.6
click at [382, 1] on div "Clients IBMED Actions Trier Filtrer" at bounding box center [359, 28] width 660 height 57
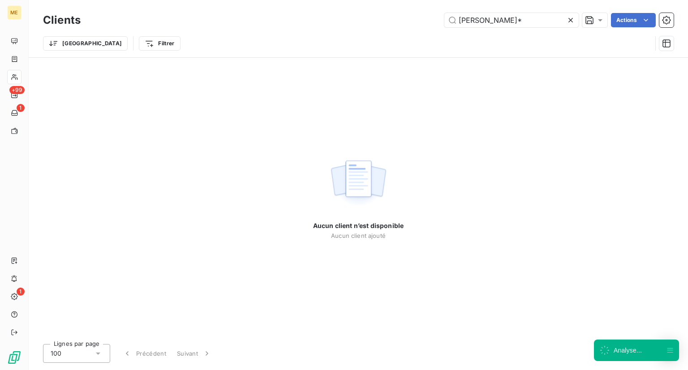
type input "[PERSON_NAME]"
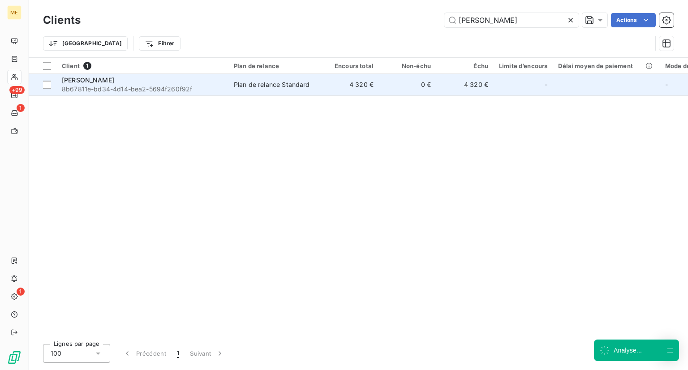
click at [116, 89] on span "8b67811e-bd34-4d14-bea2-5694f260f92f" at bounding box center [142, 89] width 161 height 9
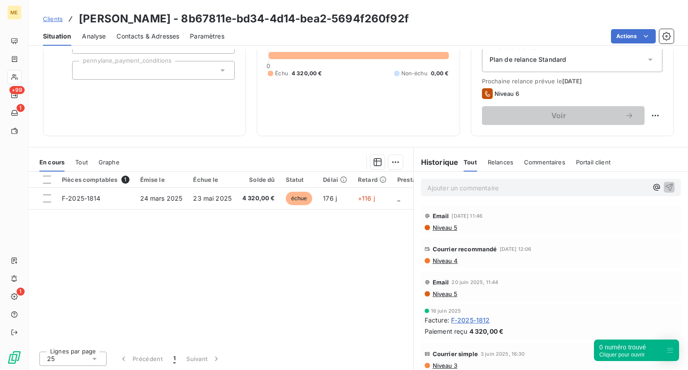
scroll to position [102, 0]
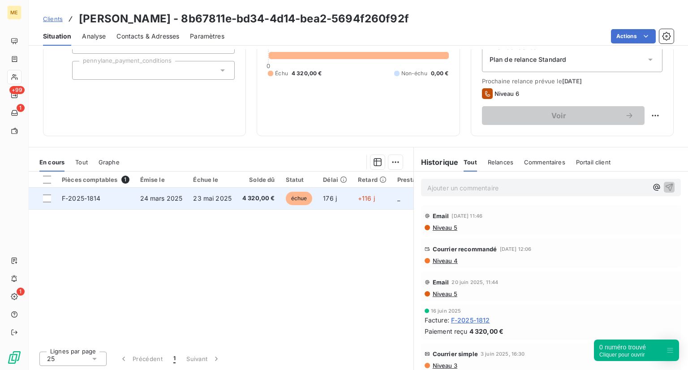
click at [88, 198] on span "F-2025-1814" at bounding box center [81, 198] width 39 height 8
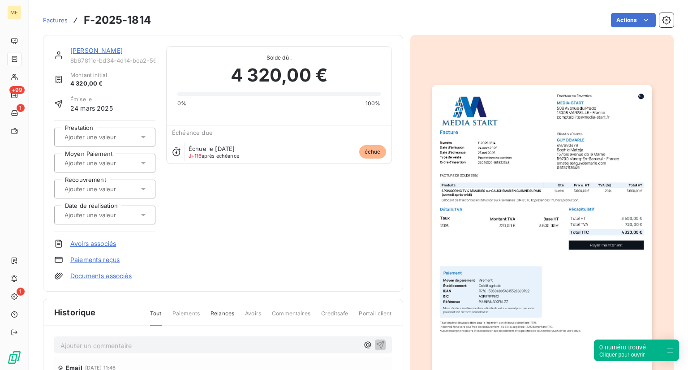
click at [55, 21] on span "Factures" at bounding box center [55, 20] width 25 height 7
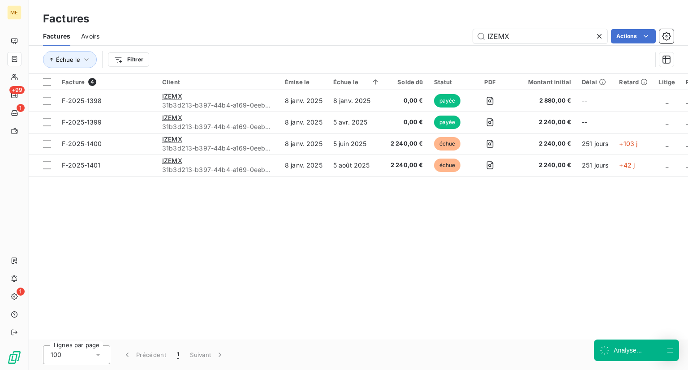
drag, startPoint x: 536, startPoint y: 37, endPoint x: 442, endPoint y: 25, distance: 94.5
click at [442, 25] on div "Factures Factures Avoirs IZEMX Actions Échue le Filtrer" at bounding box center [359, 37] width 660 height 74
type input "GUIDIERA [PERSON_NAME] (L'academie de la Formation)"
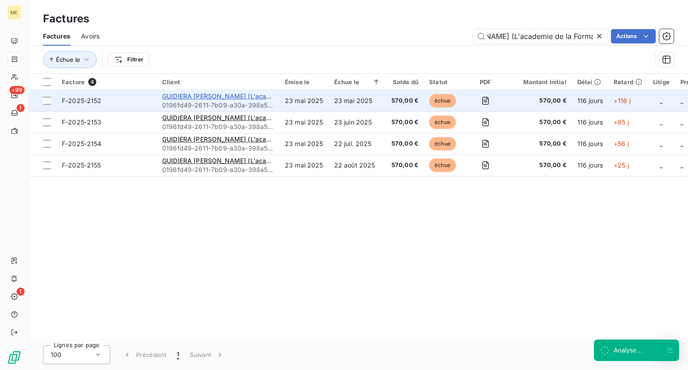
click at [217, 96] on span "GUIDIERA [PERSON_NAME] (L'academie de la Formation)" at bounding box center [249, 96] width 174 height 8
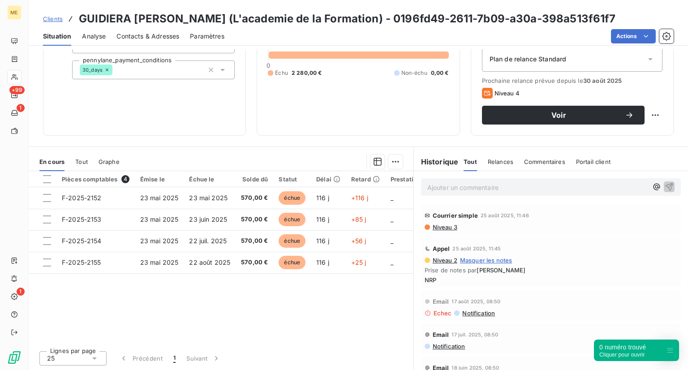
scroll to position [102, 0]
click at [61, 19] on span "Clients" at bounding box center [53, 18] width 20 height 7
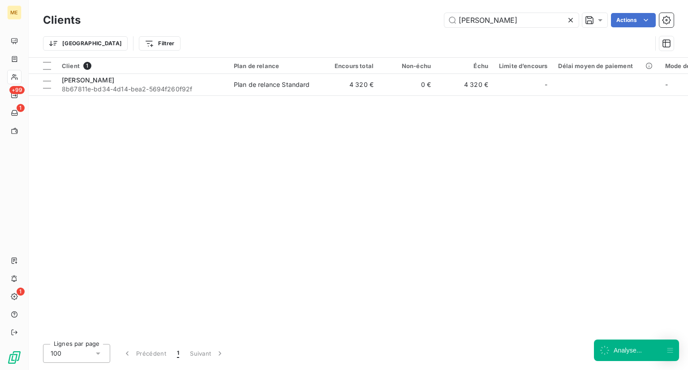
click at [575, 23] on div at bounding box center [572, 20] width 13 height 14
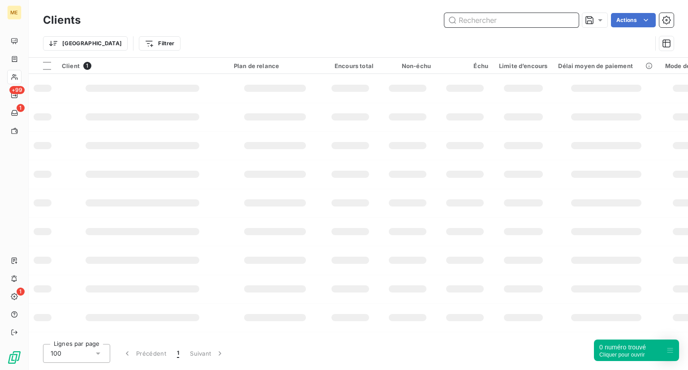
click at [492, 17] on input "text" at bounding box center [511, 20] width 134 height 14
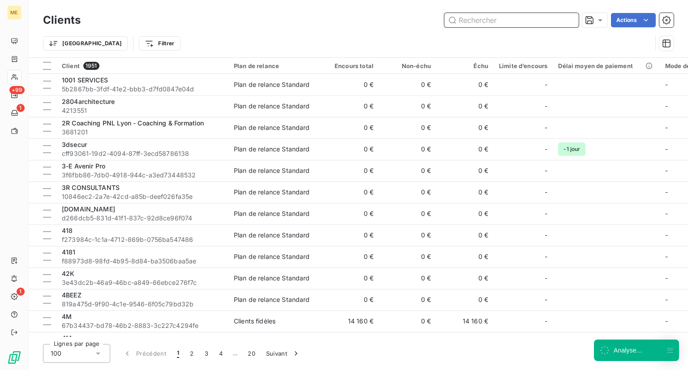
paste input "GREEN INDUSTRY"
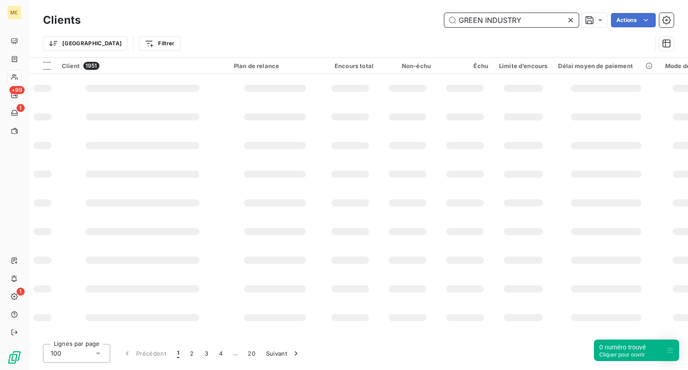
type input "GREEN INDUSTRY"
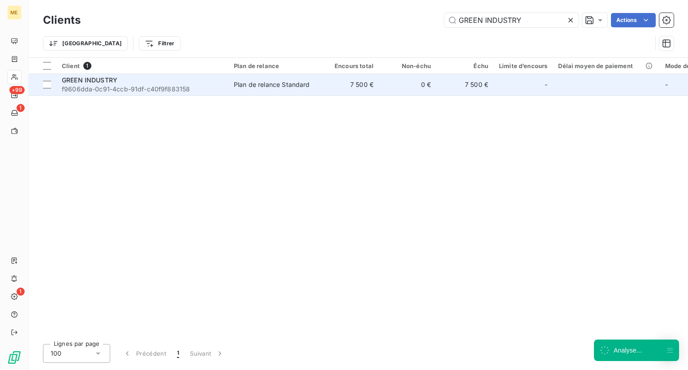
click at [189, 84] on div "GREEN INDUSTRY" at bounding box center [142, 80] width 161 height 9
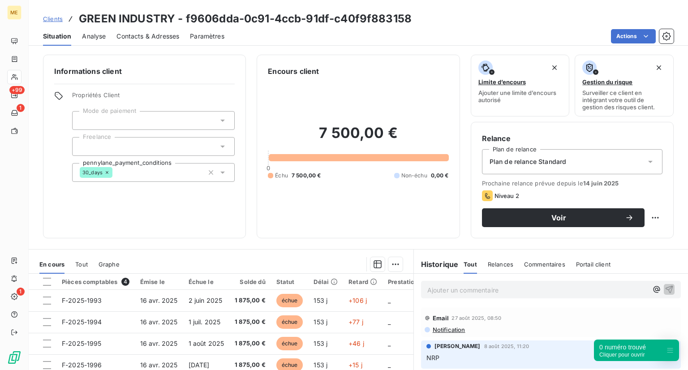
scroll to position [1, 0]
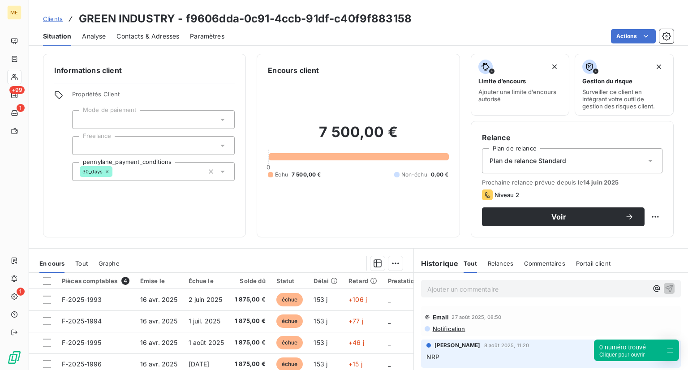
click at [50, 16] on span "Clients" at bounding box center [53, 18] width 20 height 7
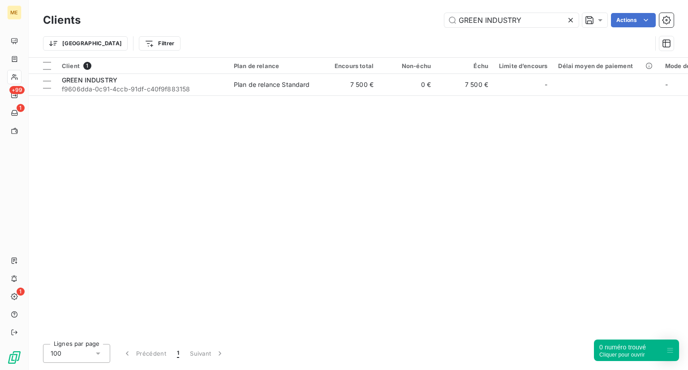
drag, startPoint x: 524, startPoint y: 26, endPoint x: 412, endPoint y: 10, distance: 113.0
click at [412, 11] on div "Clients GREEN INDUSTRY Actions" at bounding box center [358, 20] width 631 height 19
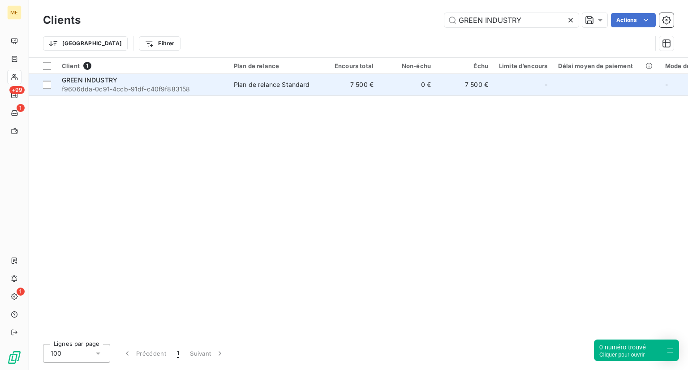
click at [97, 83] on span "GREEN INDUSTRY" at bounding box center [90, 80] width 56 height 8
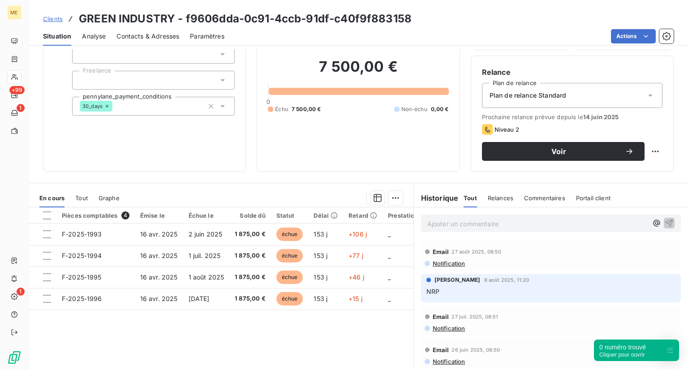
scroll to position [71, 0]
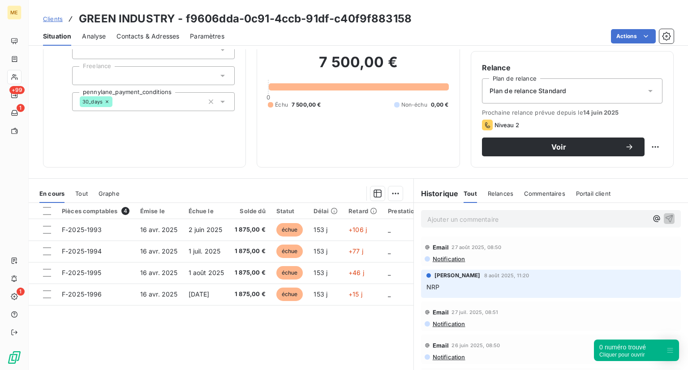
click at [50, 16] on span "Clients" at bounding box center [53, 18] width 20 height 7
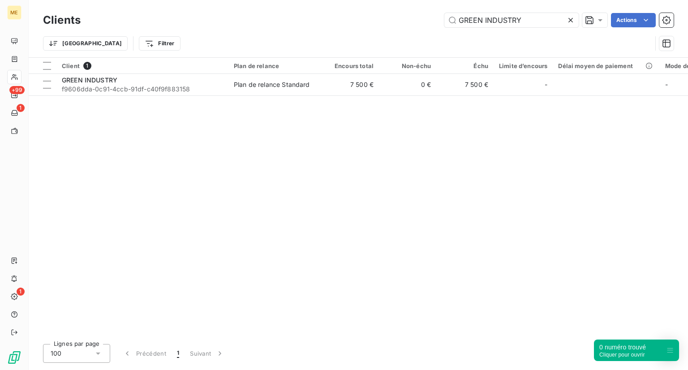
click at [530, 29] on div "Clients GREEN INDUSTRY Actions" at bounding box center [358, 20] width 631 height 19
drag, startPoint x: 532, startPoint y: 26, endPoint x: 390, endPoint y: 17, distance: 141.9
click at [390, 17] on div "GREEN INDUSTRY Actions" at bounding box center [382, 20] width 582 height 14
paste input "enesis Group"
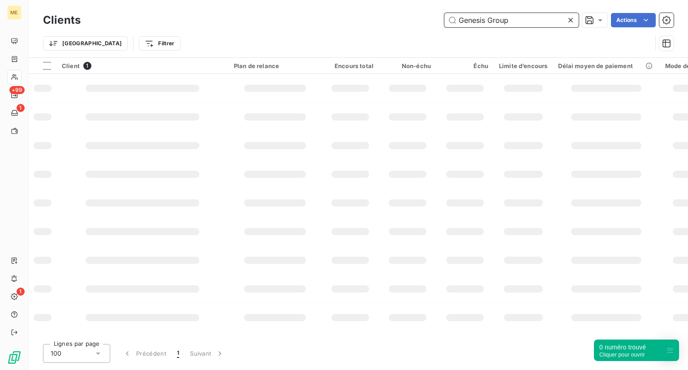
type input "Genesis Group"
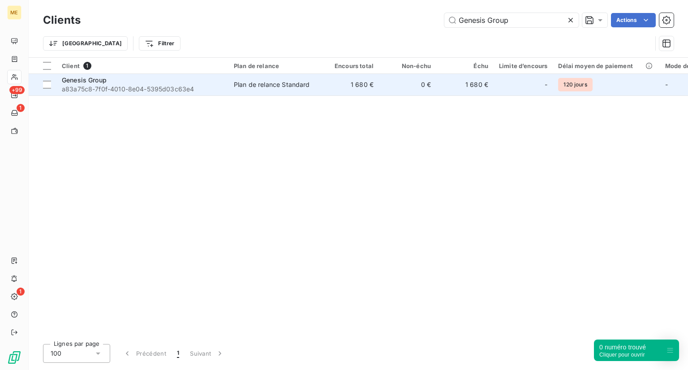
click at [129, 88] on span "a83a75c8-7f0f-4010-8e04-5395d03c63e4" at bounding box center [142, 89] width 161 height 9
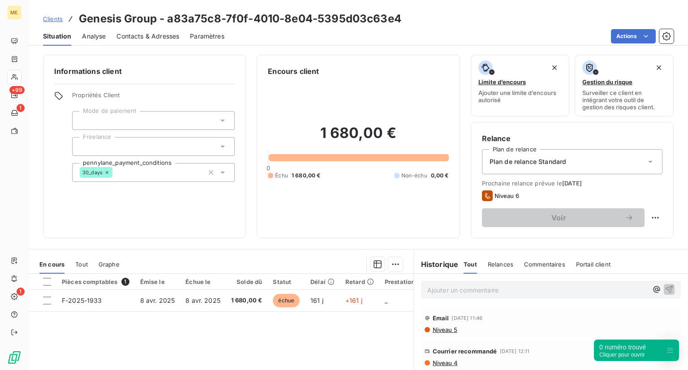
drag, startPoint x: 129, startPoint y: 88, endPoint x: 323, endPoint y: 312, distance: 296.4
click at [323, 312] on div "Pièces comptables 1 Émise le Échue le Solde dû Statut Délai Retard Prestation D…" at bounding box center [221, 360] width 385 height 172
click at [61, 17] on span "Clients" at bounding box center [53, 18] width 20 height 7
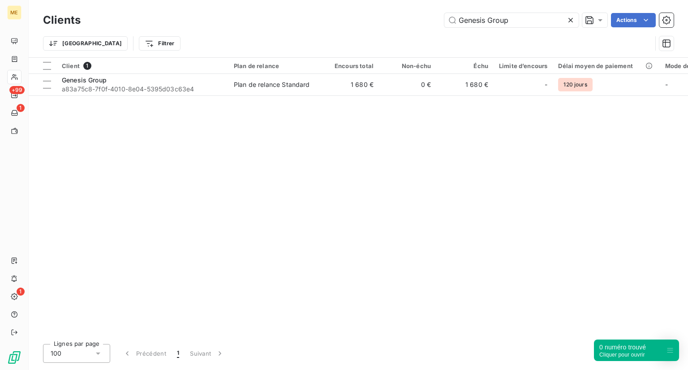
drag, startPoint x: 517, startPoint y: 25, endPoint x: 410, endPoint y: 20, distance: 106.3
click at [410, 20] on div "Genesis Group Actions" at bounding box center [382, 20] width 582 height 14
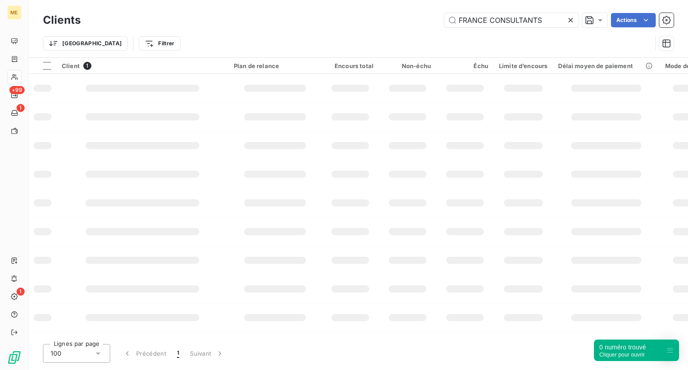
type input "FRANCE CONSULTANTS"
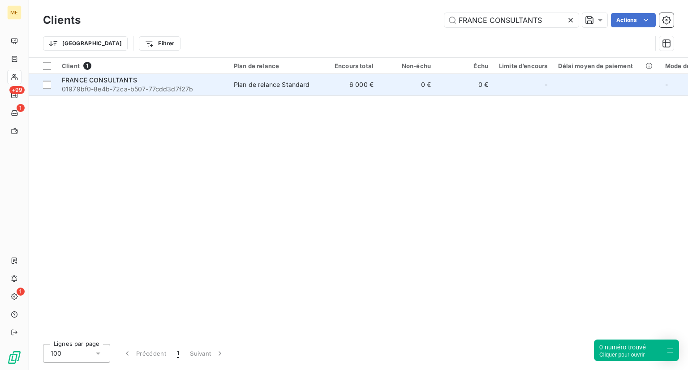
click at [72, 74] on td "FRANCE CONSULTANTS 01979bf0-8e4b-72ca-b507-77cdd3d7f27b" at bounding box center [142, 85] width 172 height 22
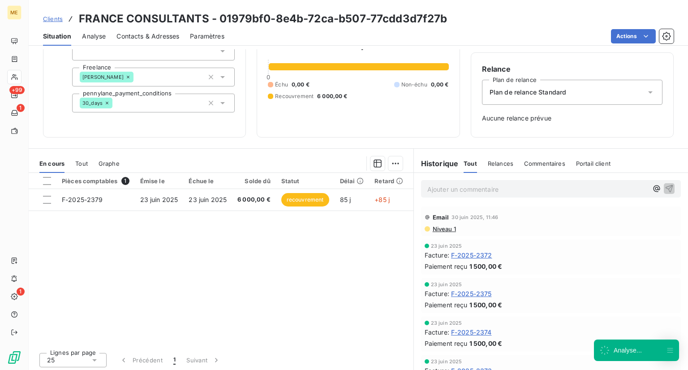
click at [56, 13] on div "Clients FRANCE CONSULTANTS - 01979bf0-8e4b-72ca-b507-77cdd3d7f27b" at bounding box center [245, 19] width 405 height 16
click at [54, 17] on span "Clients" at bounding box center [53, 18] width 20 height 7
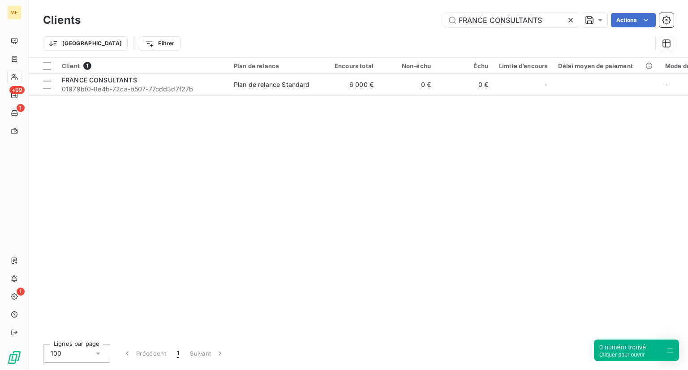
drag, startPoint x: 551, startPoint y: 22, endPoint x: 318, endPoint y: -9, distance: 234.7
click at [318, 0] on html "ME +99 1 1 Clients FRANCE CONSULTANTS Actions Trier Filtrer Client 1 Plan de re…" at bounding box center [344, 185] width 688 height 370
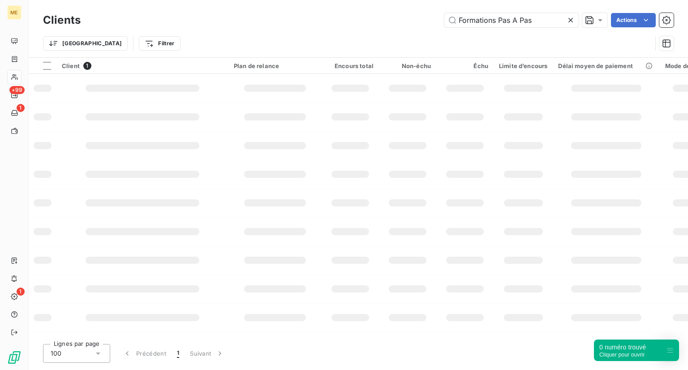
type input "Formations Pas A Pas"
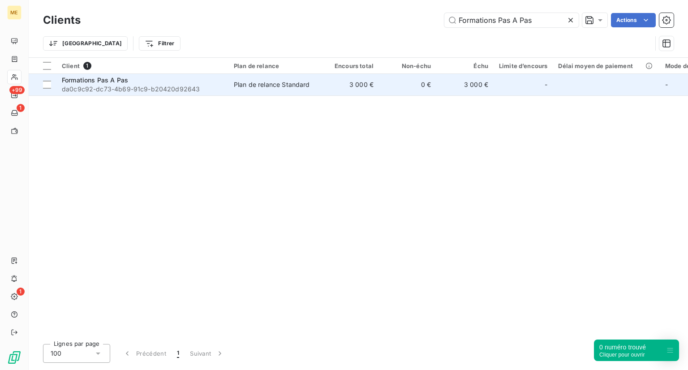
click at [104, 86] on span "da0c9c92-dc73-4b69-91c9-b20420d92643" at bounding box center [142, 89] width 161 height 9
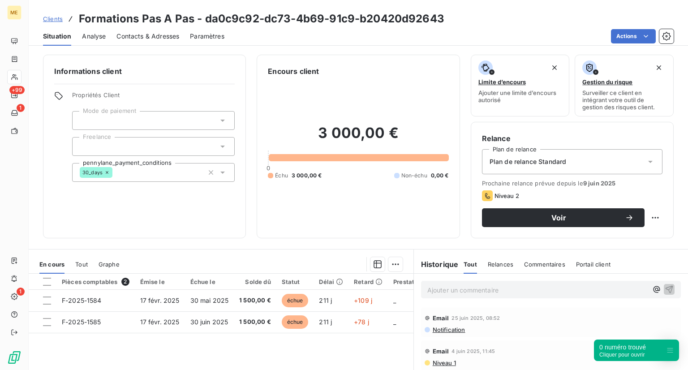
scroll to position [2, 0]
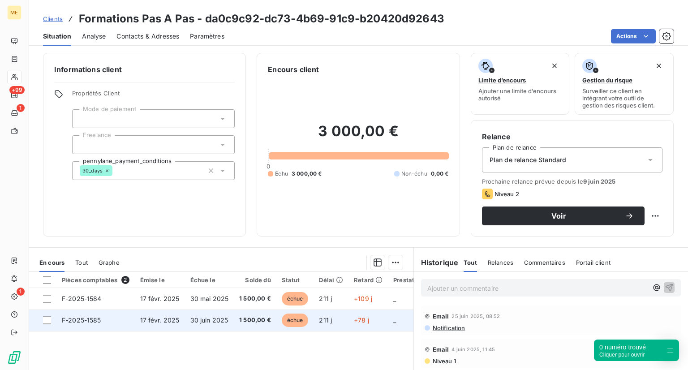
click at [288, 314] on span "échue" at bounding box center [295, 320] width 27 height 13
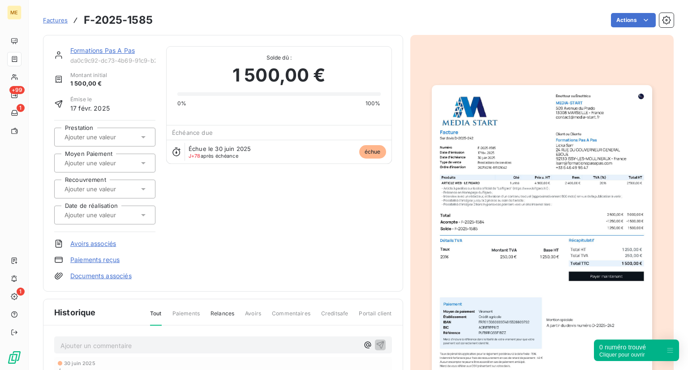
click at [61, 22] on span "Factures" at bounding box center [55, 20] width 25 height 7
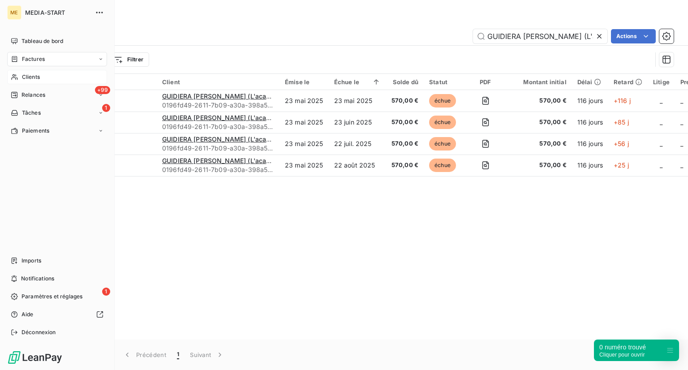
click at [12, 79] on icon at bounding box center [14, 77] width 6 height 6
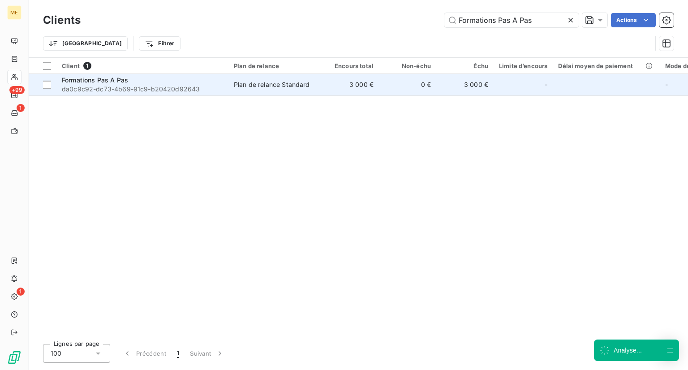
click at [82, 87] on span "da0c9c92-dc73-4b69-91c9-b20420d92643" at bounding box center [142, 89] width 161 height 9
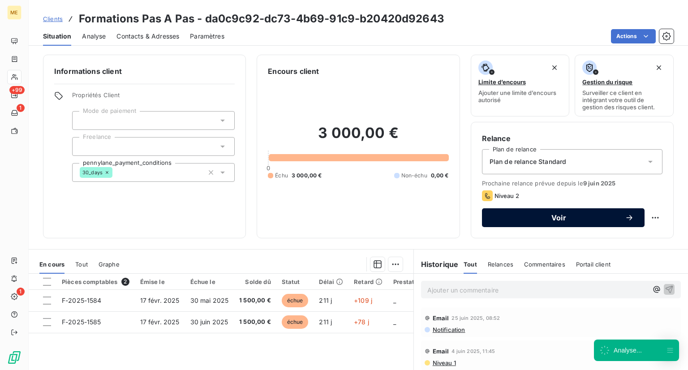
click at [570, 219] on span "Voir" at bounding box center [559, 217] width 132 height 7
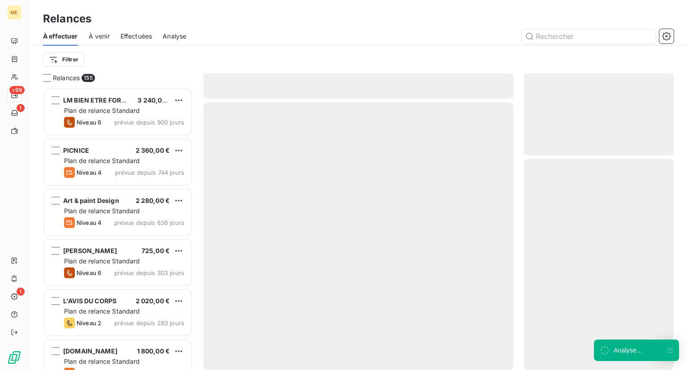
scroll to position [275, 142]
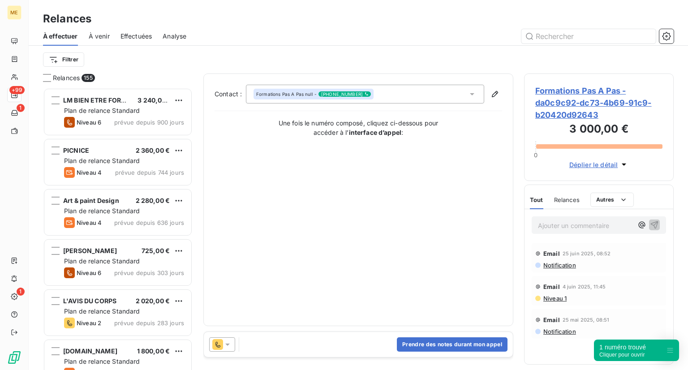
click at [306, 345] on div "Prendre des notes durant mon appel" at bounding box center [358, 344] width 309 height 25
click at [424, 344] on button "Prendre des notes durant mon appel" at bounding box center [452, 344] width 111 height 14
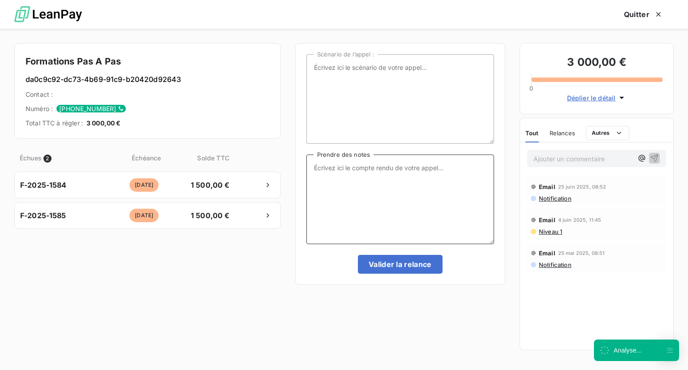
click at [386, 201] on textarea "Prendre des notes" at bounding box center [400, 200] width 188 height 90
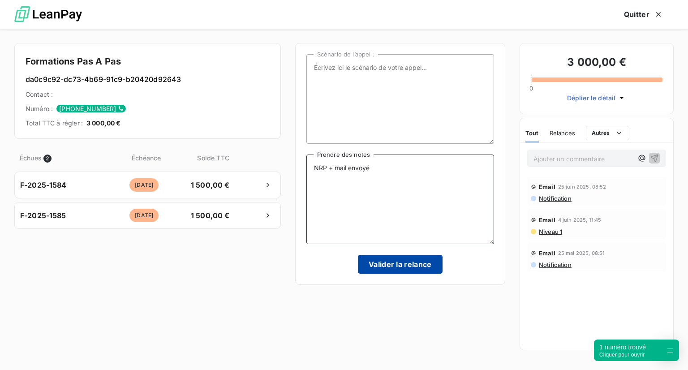
type textarea "NRP + mail envoyé"
click at [403, 267] on button "Valider la relance" at bounding box center [400, 264] width 85 height 19
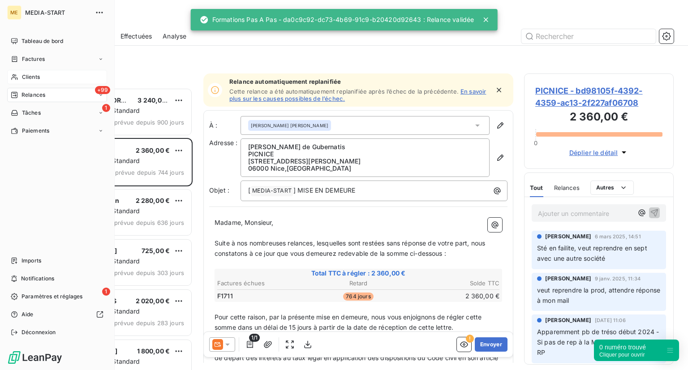
click at [25, 76] on span "Clients" at bounding box center [31, 77] width 18 height 8
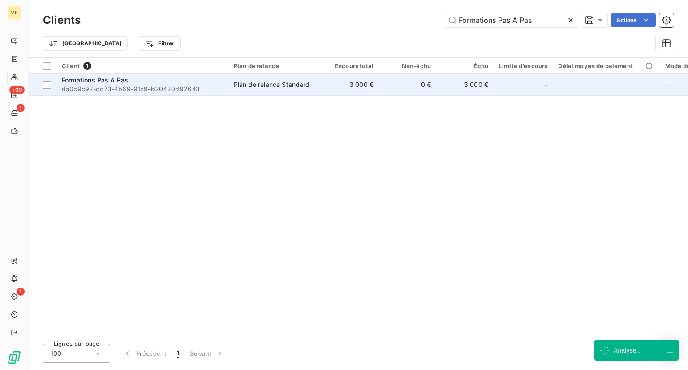
click at [125, 88] on span "da0c9c92-dc73-4b69-91c9-b20420d92643" at bounding box center [142, 89] width 161 height 9
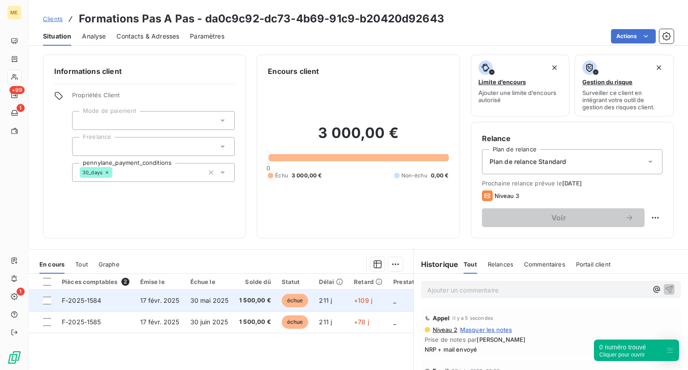
click at [297, 307] on td "échue" at bounding box center [295, 301] width 38 height 22
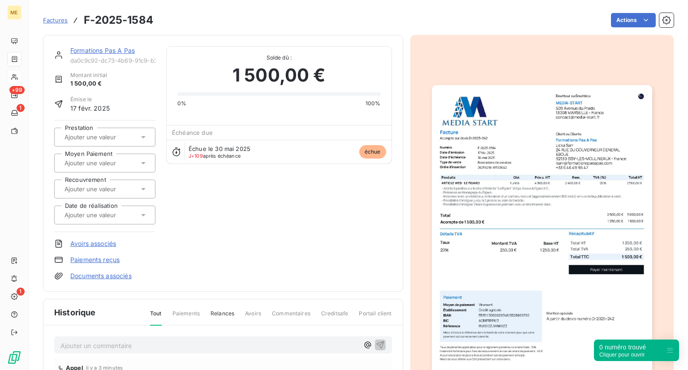
click at [63, 21] on span "Factures" at bounding box center [55, 20] width 25 height 7
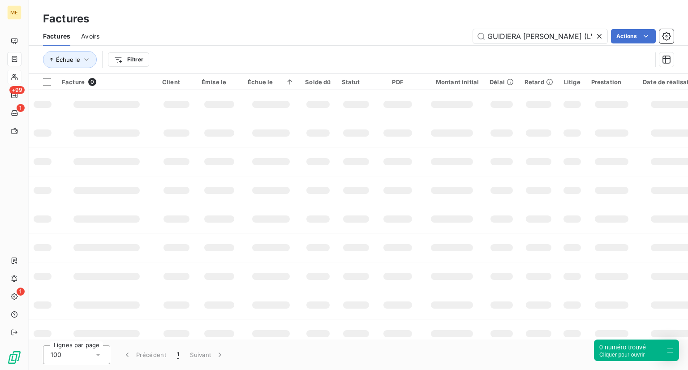
scroll to position [0, 73]
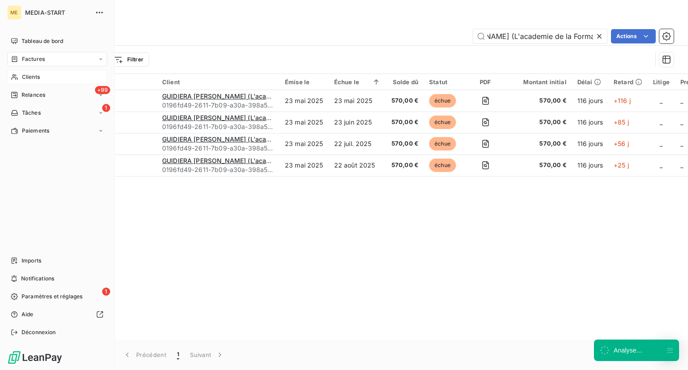
click at [31, 86] on nav "Tableau de bord Factures Clients +99 Relances 1 Tâches Paiements" at bounding box center [57, 86] width 100 height 104
click at [31, 76] on span "Clients" at bounding box center [31, 77] width 18 height 8
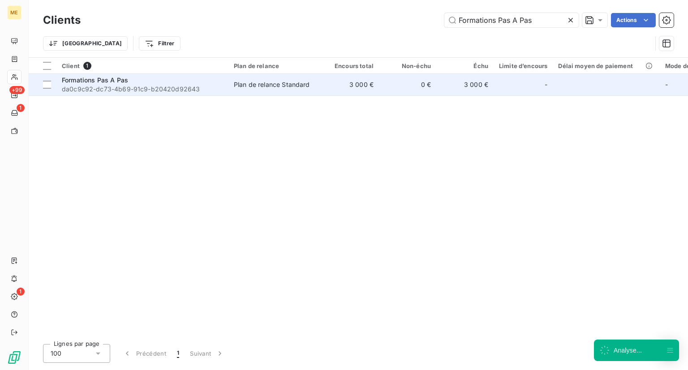
click at [188, 82] on div "Formations Pas A Pas" at bounding box center [142, 80] width 161 height 9
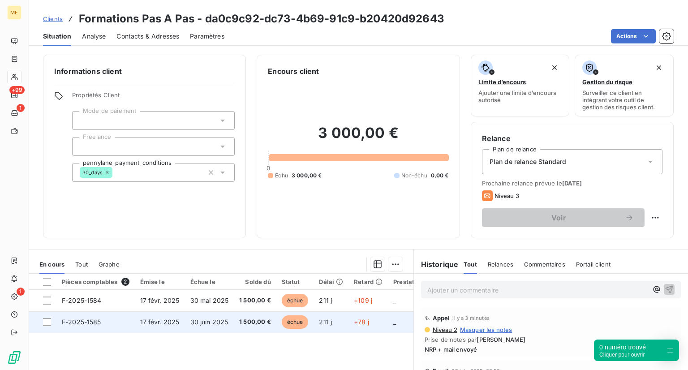
click at [282, 325] on span "échue" at bounding box center [295, 321] width 27 height 13
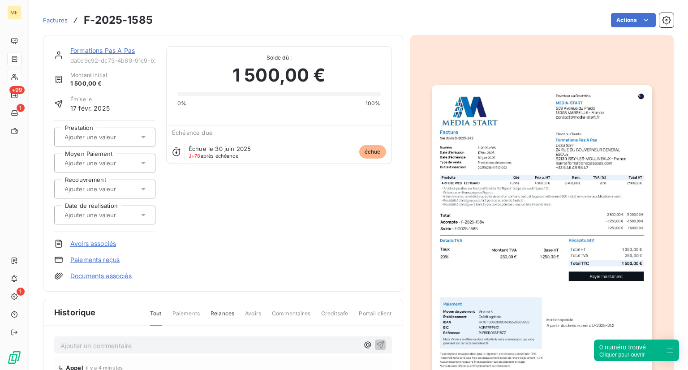
click at [55, 21] on span "Factures" at bounding box center [55, 20] width 25 height 7
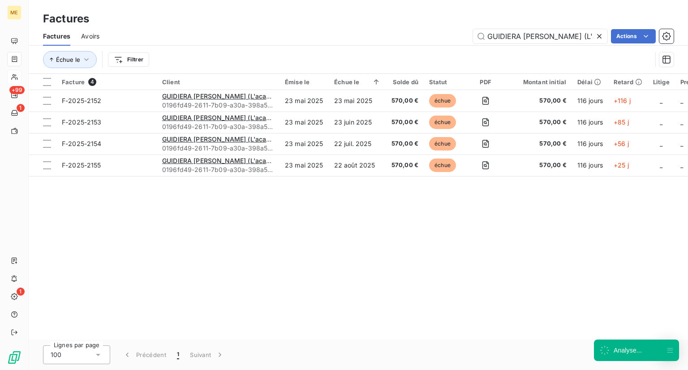
click at [596, 34] on icon at bounding box center [599, 36] width 9 height 9
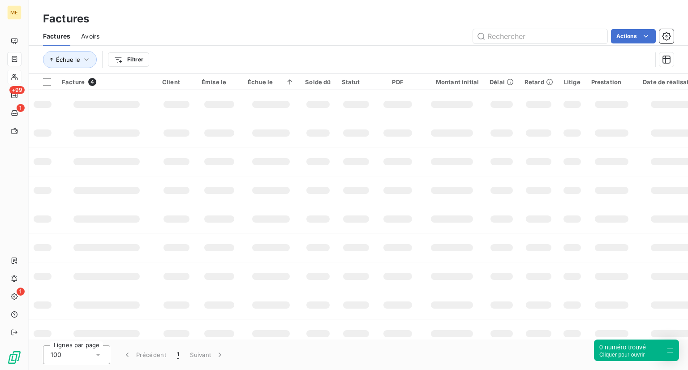
click at [573, 26] on div "Factures" at bounding box center [359, 19] width 660 height 16
click at [544, 37] on input "text" at bounding box center [540, 36] width 134 height 14
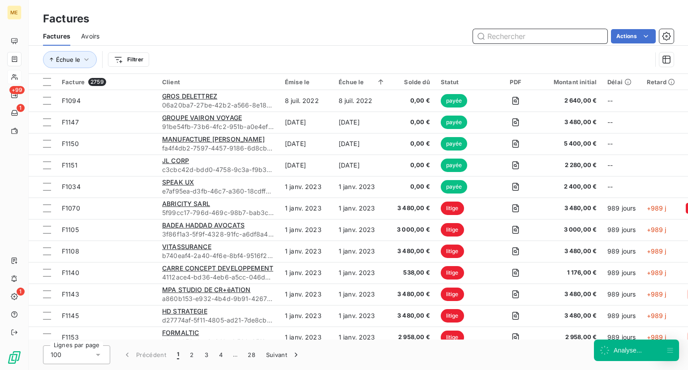
paste input "Fastvalet"
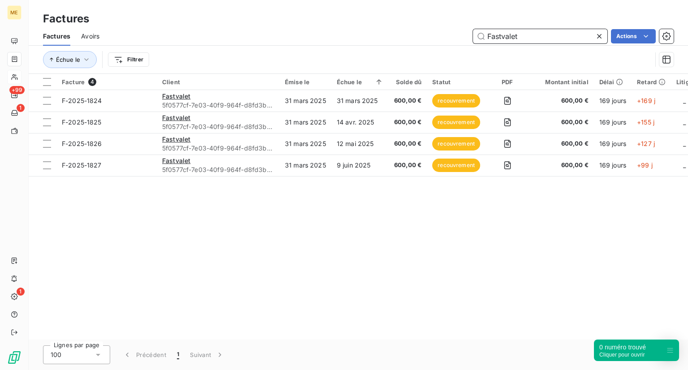
drag, startPoint x: 543, startPoint y: 38, endPoint x: 331, endPoint y: 38, distance: 211.5
click at [331, 38] on div "Fastvalet Actions" at bounding box center [392, 36] width 564 height 14
paste input "etic-exp"
type input "etic-exp"
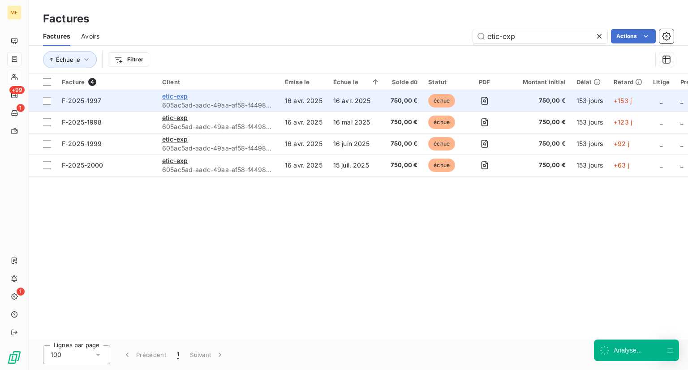
click at [184, 92] on span "etic-exp" at bounding box center [175, 96] width 26 height 8
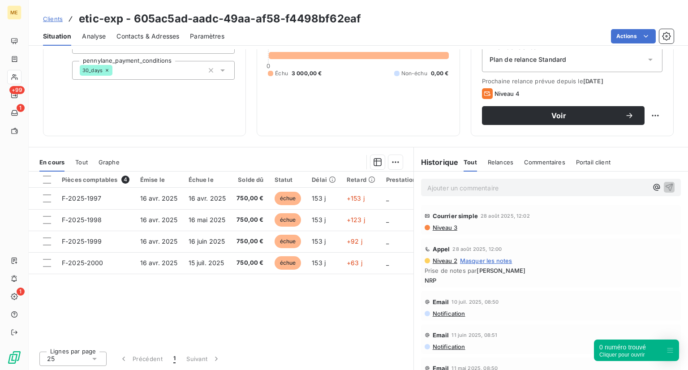
scroll to position [101, 0]
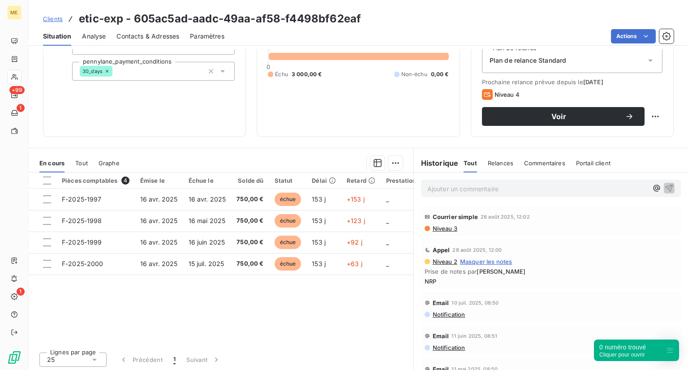
click at [444, 228] on span "Niveau 3" at bounding box center [445, 228] width 26 height 7
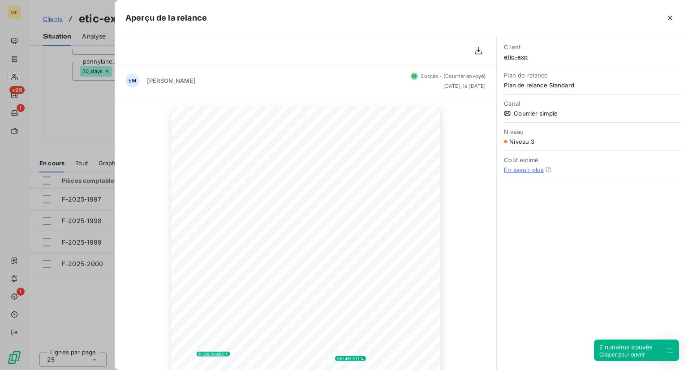
click at [42, 117] on div at bounding box center [344, 185] width 688 height 370
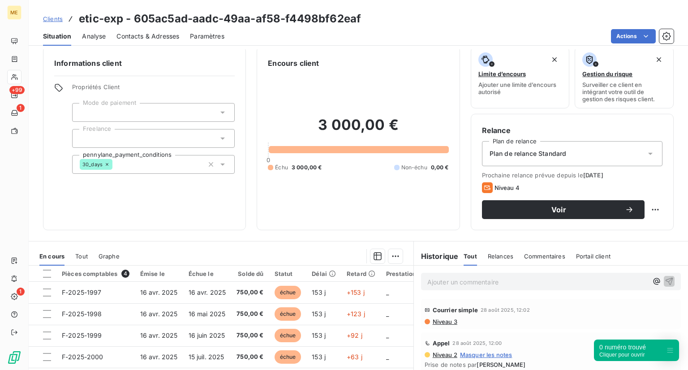
scroll to position [0, 0]
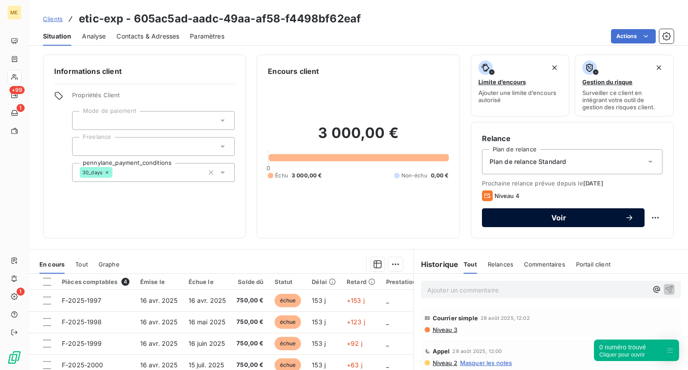
click at [560, 214] on span "Voir" at bounding box center [559, 217] width 132 height 7
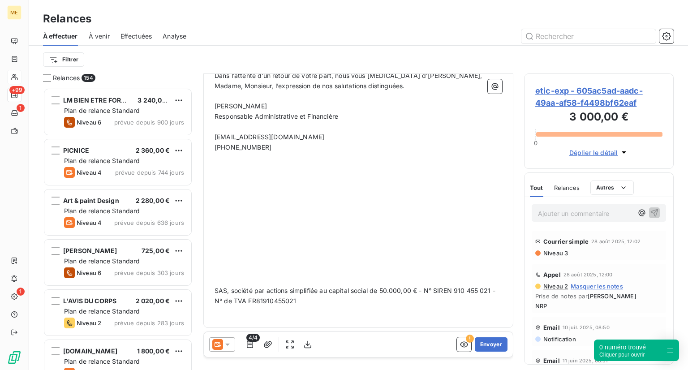
scroll to position [347, 0]
click at [479, 343] on button "Envoyer" at bounding box center [491, 344] width 33 height 14
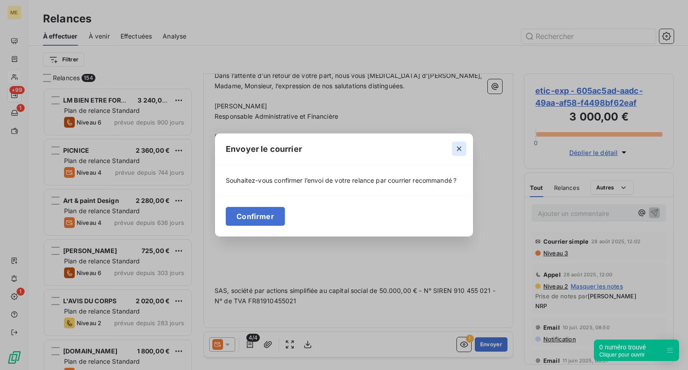
click at [456, 147] on icon "button" at bounding box center [459, 148] width 9 height 9
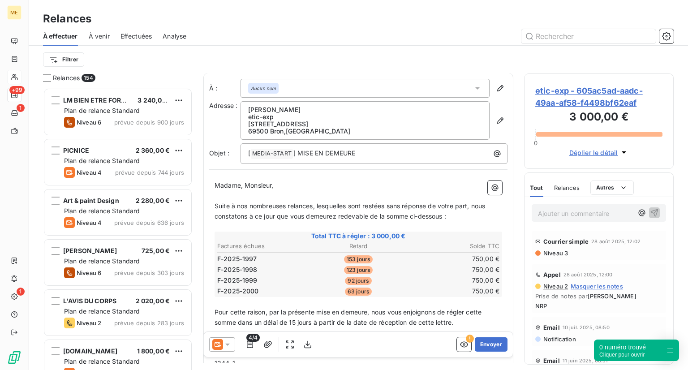
scroll to position [0, 0]
click at [483, 347] on button "Envoyer" at bounding box center [491, 344] width 33 height 14
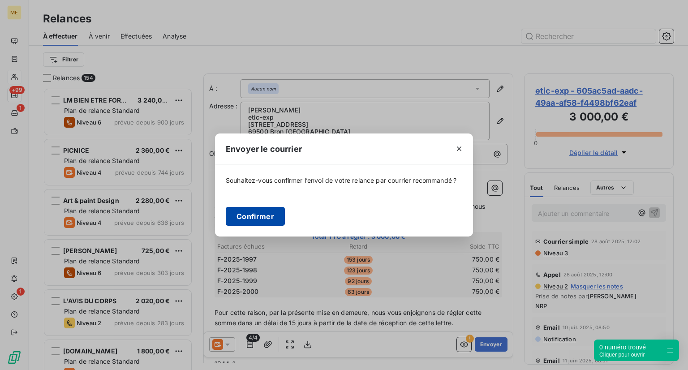
click at [272, 215] on button "Confirmer" at bounding box center [255, 216] width 59 height 19
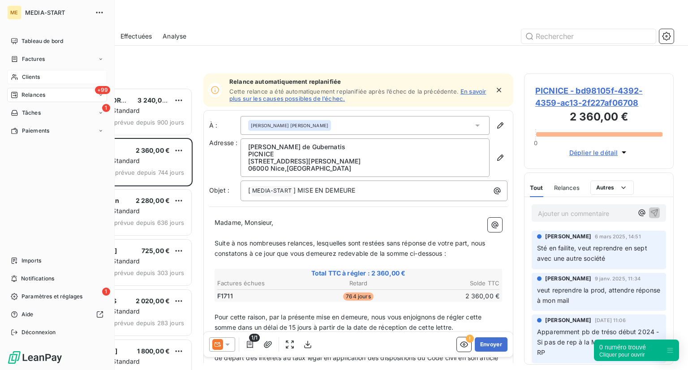
click at [23, 80] on span "Clients" at bounding box center [31, 77] width 18 height 8
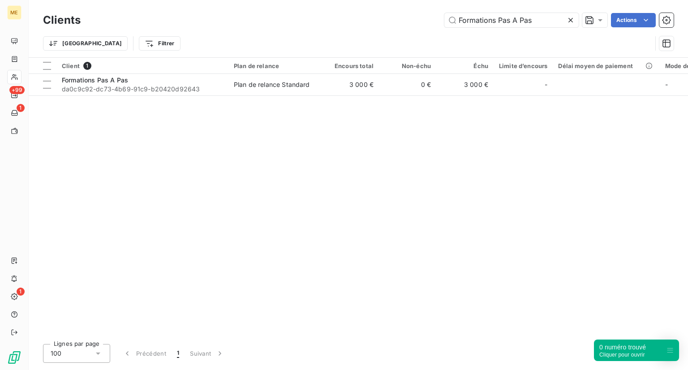
click at [568, 15] on div at bounding box center [572, 20] width 13 height 14
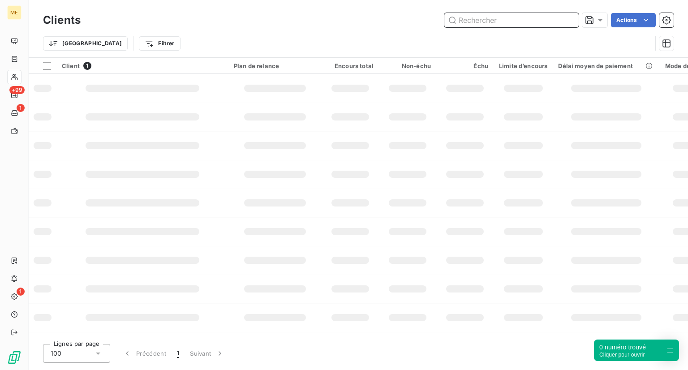
click at [568, 15] on input "text" at bounding box center [511, 20] width 134 height 14
paste input "ESC RENNES GROUPE RENNES SCHOOL OF BUSINESS ([GEOGRAPHIC_DATA])"
type input "ESC RENNES GROUPE RENNES SCHOOL OF BUSINESS ([GEOGRAPHIC_DATA])"
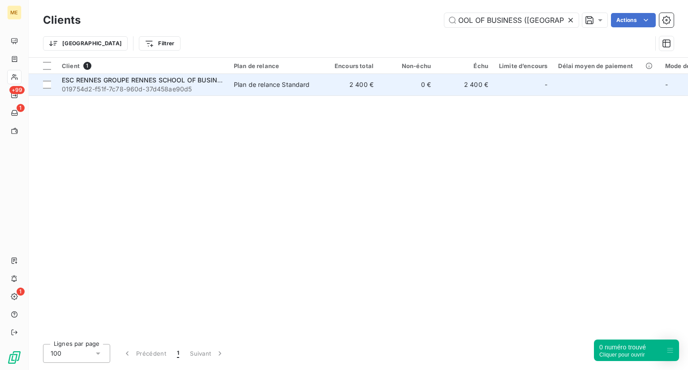
click at [109, 83] on span "ESC RENNES GROUPE RENNES SCHOOL OF BUSINESS ([GEOGRAPHIC_DATA])" at bounding box center [181, 80] width 238 height 8
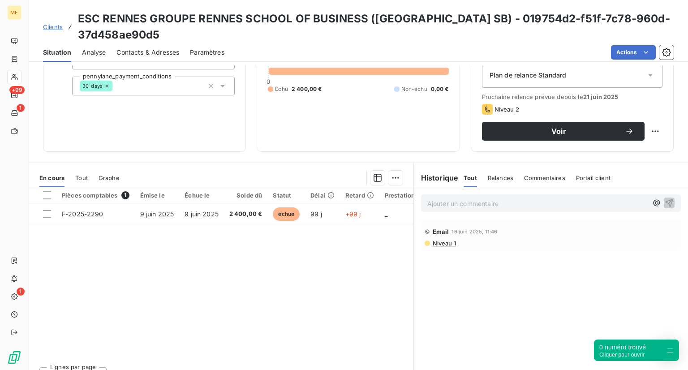
scroll to position [102, 0]
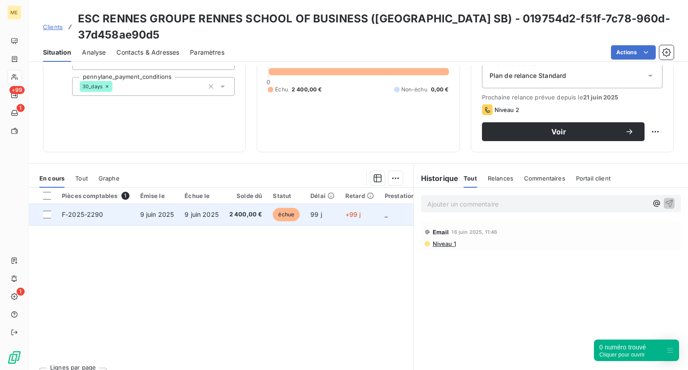
click at [121, 204] on td "F-2025-2290" at bounding box center [95, 215] width 78 height 22
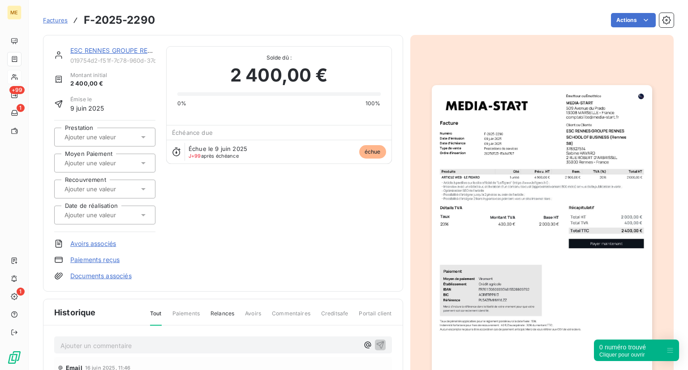
click at [161, 213] on div "ESC RENNES GROUPE RENNES SCHOOL OF BUSINESS ([GEOGRAPHIC_DATA]) 019754d2-f51f-7…" at bounding box center [223, 163] width 338 height 234
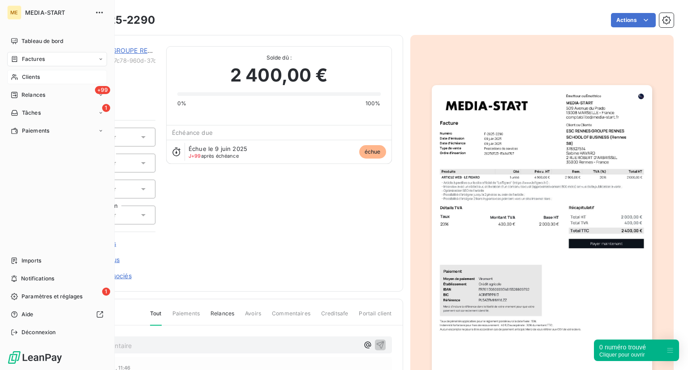
click at [29, 159] on div "Tableau de bord Factures Clients +99 Relances 1 Tâches Paiements Imports Notifi…" at bounding box center [57, 187] width 100 height 306
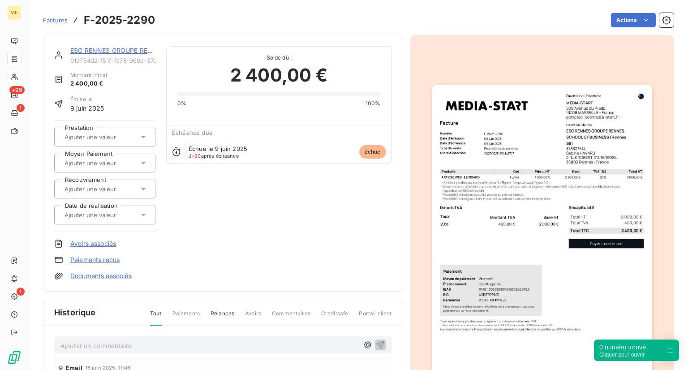
click at [553, 337] on img "button" at bounding box center [542, 240] width 220 height 311
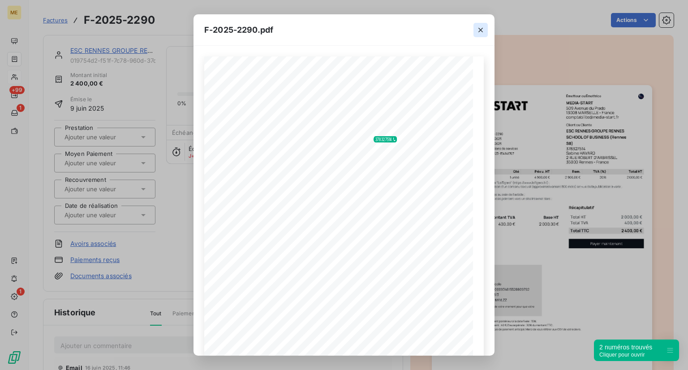
click at [483, 30] on icon "button" at bounding box center [480, 30] width 9 height 9
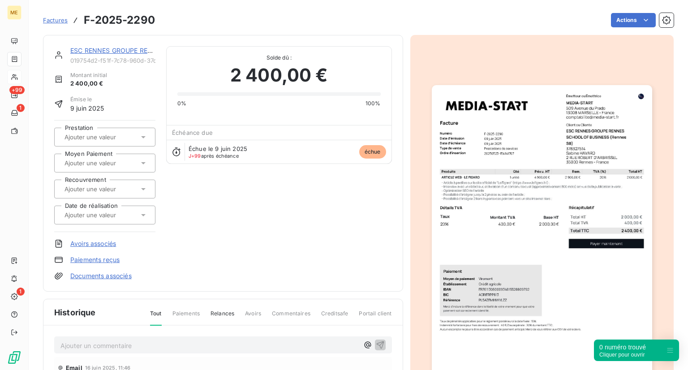
click at [57, 18] on span "Factures" at bounding box center [55, 20] width 25 height 7
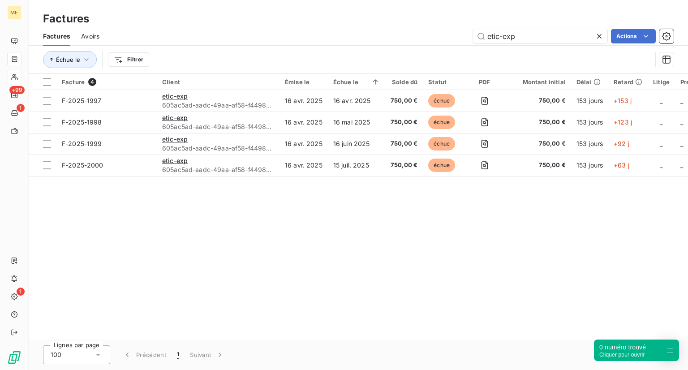
drag, startPoint x: 513, startPoint y: 37, endPoint x: 467, endPoint y: 33, distance: 45.4
click at [467, 33] on div "etic-exp Actions" at bounding box center [392, 36] width 564 height 14
type input "e"
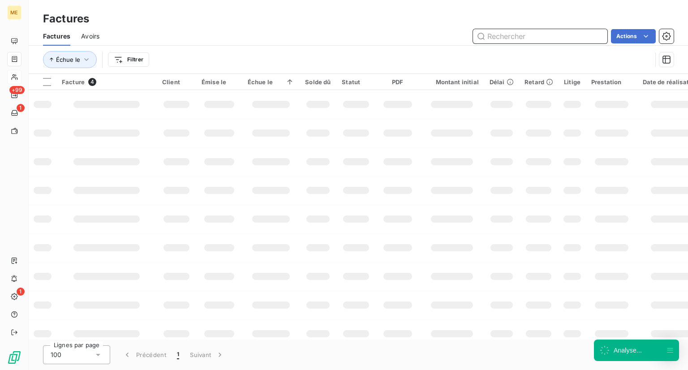
paste input "Elite Connexion"
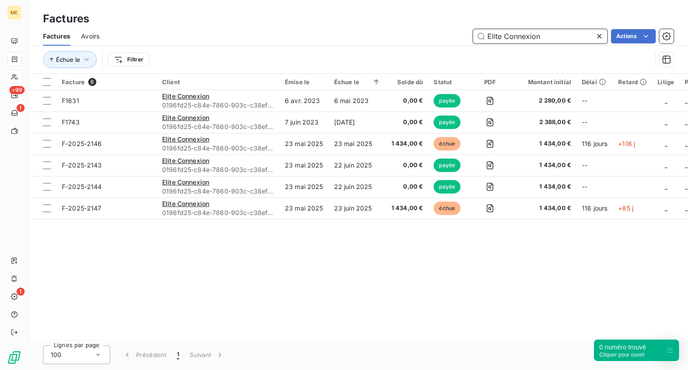
click at [570, 41] on input "Elite Connexion" at bounding box center [540, 36] width 134 height 14
drag, startPoint x: 541, startPoint y: 38, endPoint x: 418, endPoint y: 42, distance: 123.7
click at [418, 42] on div "Elite Connexion Actions" at bounding box center [392, 36] width 564 height 14
paste input "Bonjour, Nous n'arrivons pas à vous joindre, et n'avons pas reçu les paiements …"
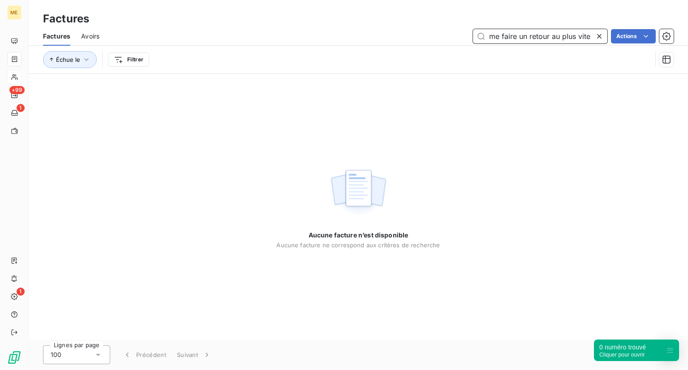
type input "Bonjour, Nous n'arrivons pas à vous joindre, et n'avons pas reçu les paiements …"
click at [594, 27] on div "Factures Avoirs Bonjour, Nous n'arrivons pas à vous joindre, et n'avons pas reç…" at bounding box center [359, 36] width 660 height 19
click at [599, 39] on icon at bounding box center [599, 36] width 9 height 9
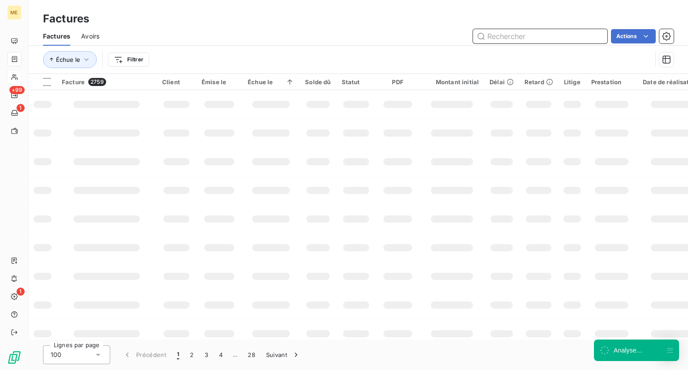
click at [544, 42] on input "text" at bounding box center [540, 36] width 134 height 14
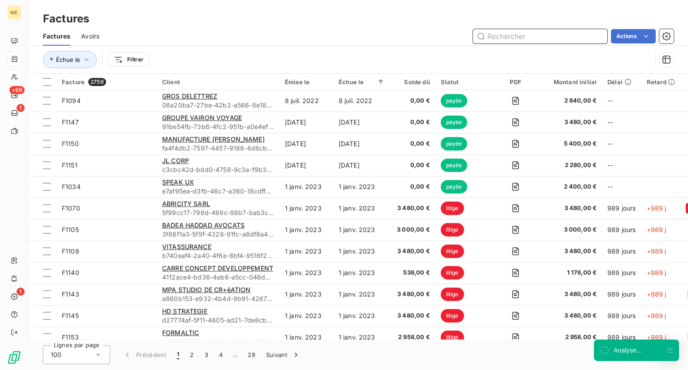
paste input "ESC RENNES GROUPE RENNES SCHOOL OF BUSINESS ([GEOGRAPHIC_DATA])"
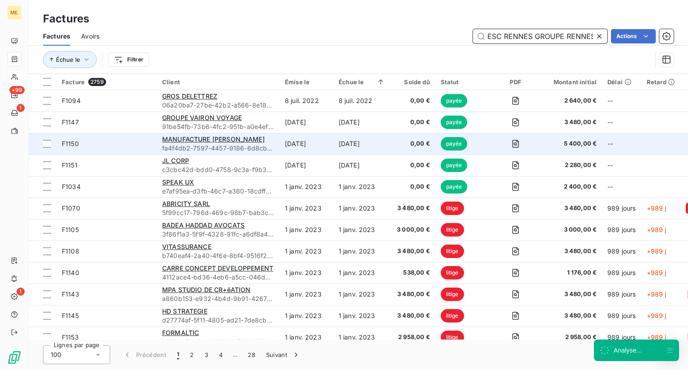
scroll to position [0, 126]
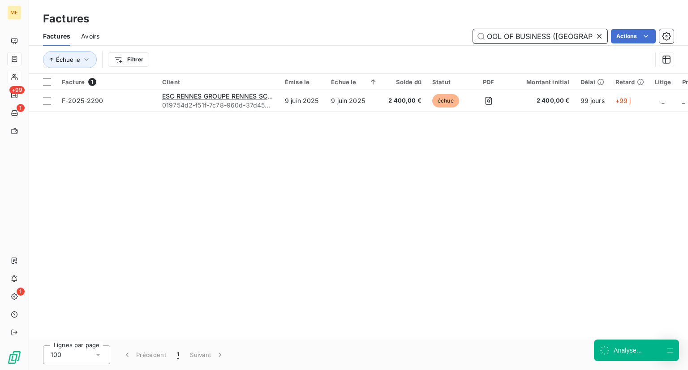
type input "ESC RENNES GROUPE RENNES SCHOOL OF BUSINESS ([GEOGRAPHIC_DATA])"
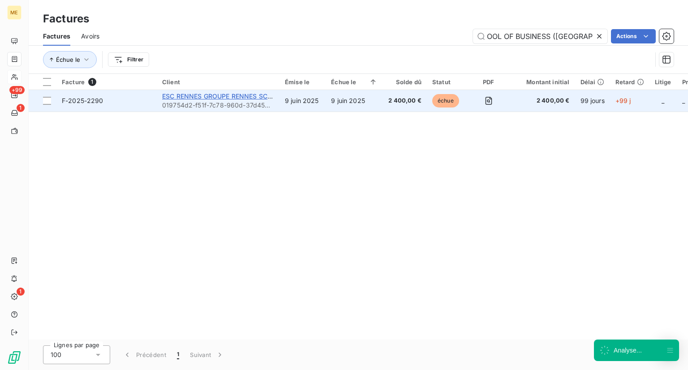
click at [200, 96] on span "ESC RENNES GROUPE RENNES SCHOOL OF BUSINESS ([GEOGRAPHIC_DATA])" at bounding box center [281, 96] width 238 height 8
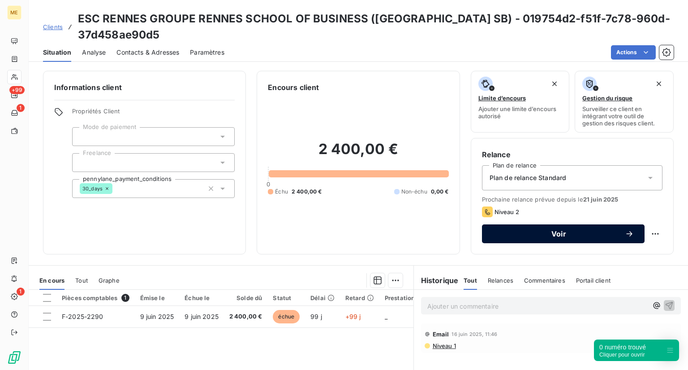
click at [515, 230] on span "Voir" at bounding box center [559, 233] width 132 height 7
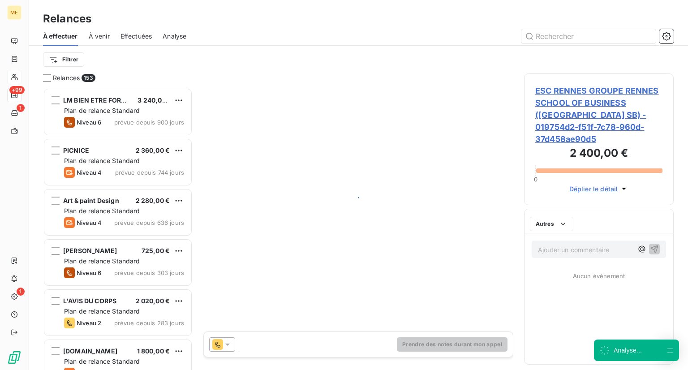
scroll to position [275, 142]
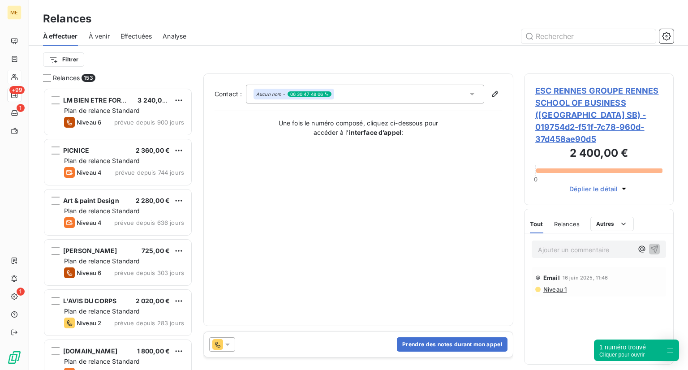
click at [556, 244] on p "Ajouter un commentaire ﻿" at bounding box center [585, 249] width 95 height 11
click at [412, 349] on button "Prendre des notes durant mon appel" at bounding box center [452, 344] width 111 height 14
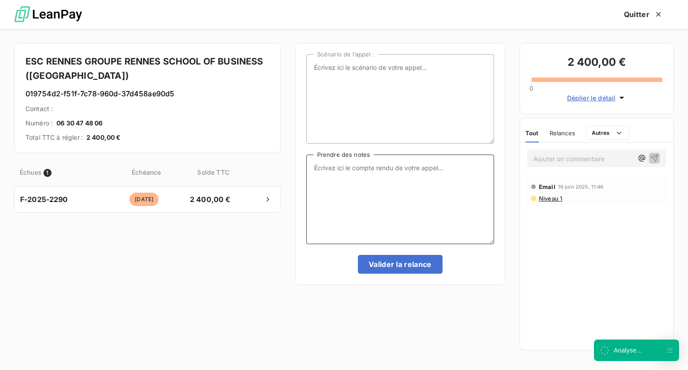
click at [345, 228] on textarea "Prendre des notes" at bounding box center [400, 200] width 188 height 90
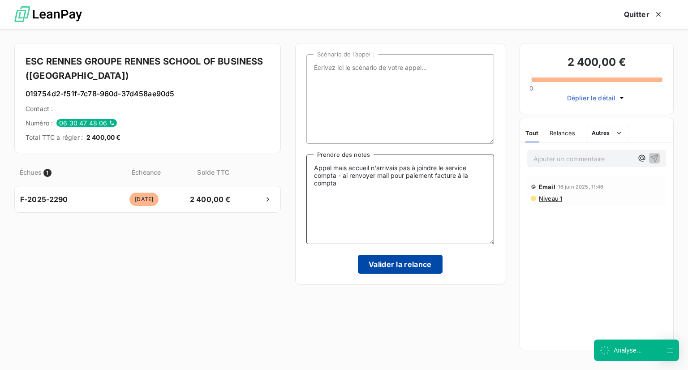
type textarea "Appel mais accueil n'arrivais pas à joindre le service compta - ai renvoyer mai…"
click at [375, 259] on button "Valider la relance" at bounding box center [400, 264] width 85 height 19
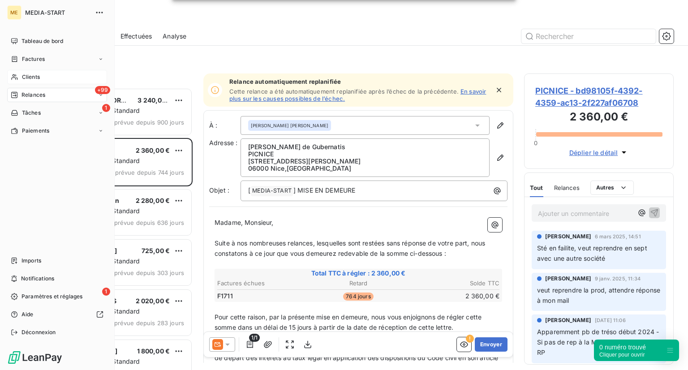
click at [26, 77] on span "Clients" at bounding box center [31, 77] width 18 height 8
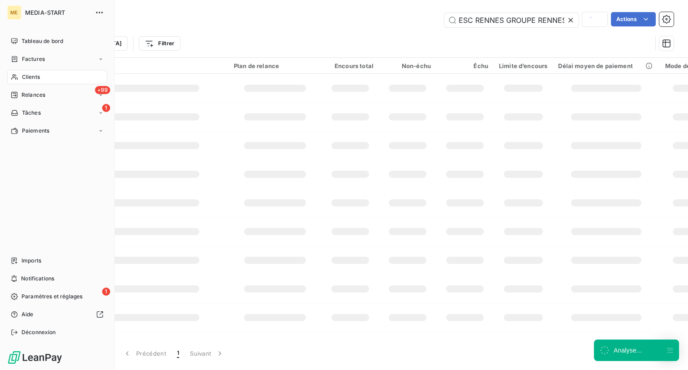
scroll to position [0, 126]
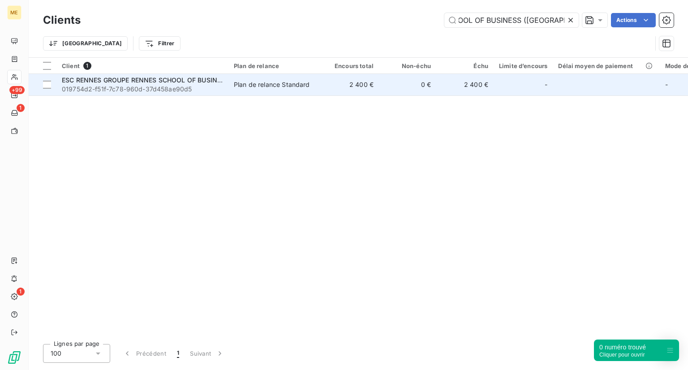
click at [154, 90] on span "019754d2-f51f-7c78-960d-37d458ae90d5" at bounding box center [142, 89] width 161 height 9
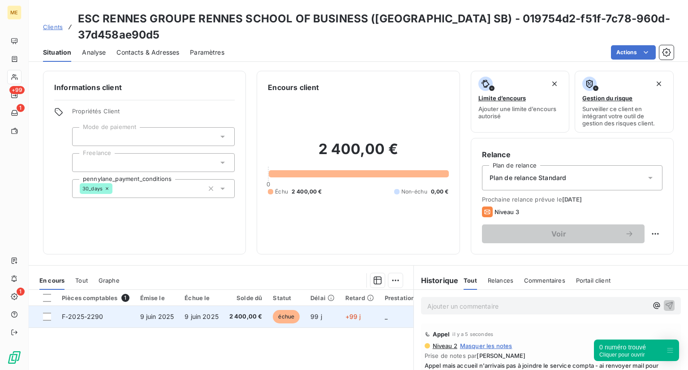
click at [298, 310] on span "échue" at bounding box center [286, 316] width 27 height 13
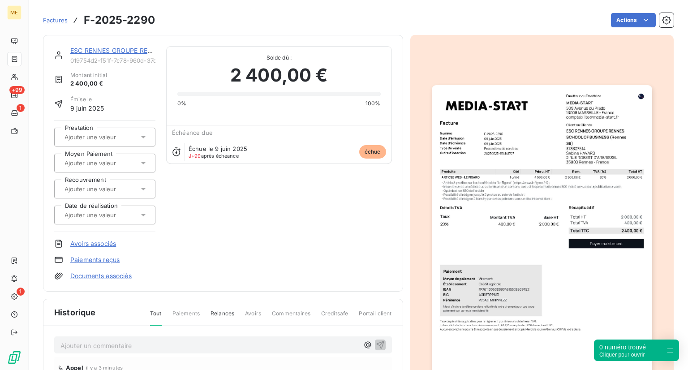
click at [62, 17] on span "Factures" at bounding box center [55, 20] width 25 height 7
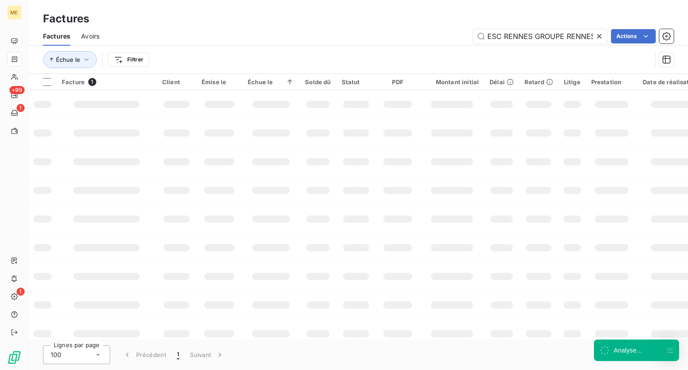
scroll to position [0, 126]
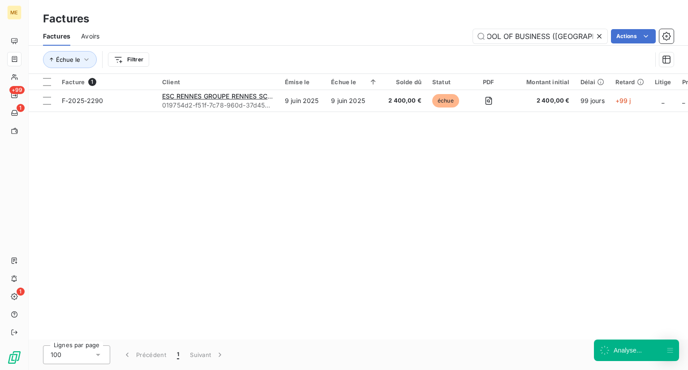
click at [605, 37] on div at bounding box center [601, 36] width 13 height 14
click at [605, 37] on input "text" at bounding box center [540, 36] width 134 height 14
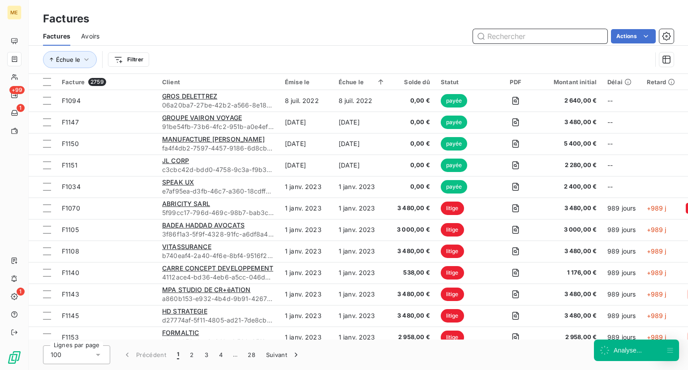
paste input "Elite Connexion"
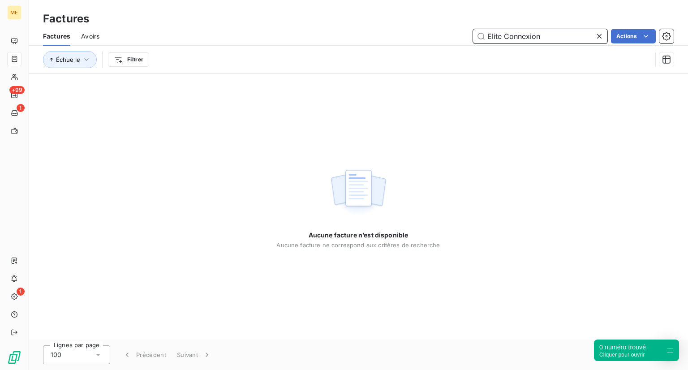
type input "Elite Connexion"
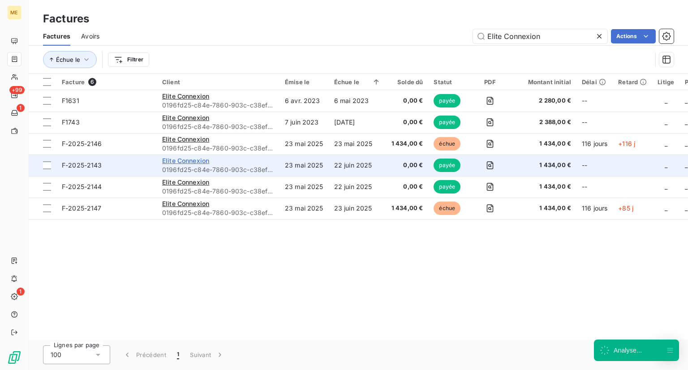
click at [182, 159] on span "Elite Connexion" at bounding box center [185, 161] width 47 height 8
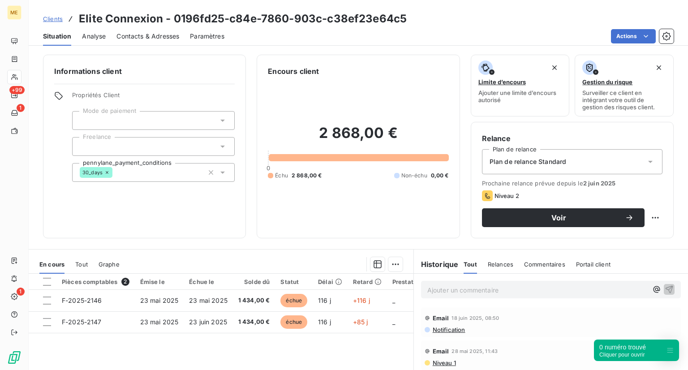
click at [57, 201] on div "Informations client Propriétés Client Mode de paiement Freelance pennylane_paym…" at bounding box center [144, 147] width 203 height 184
click at [56, 16] on span "Clients" at bounding box center [53, 18] width 20 height 7
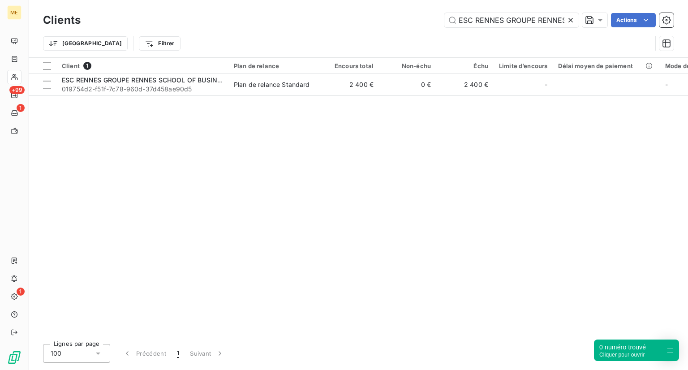
click at [570, 24] on icon at bounding box center [570, 20] width 9 height 9
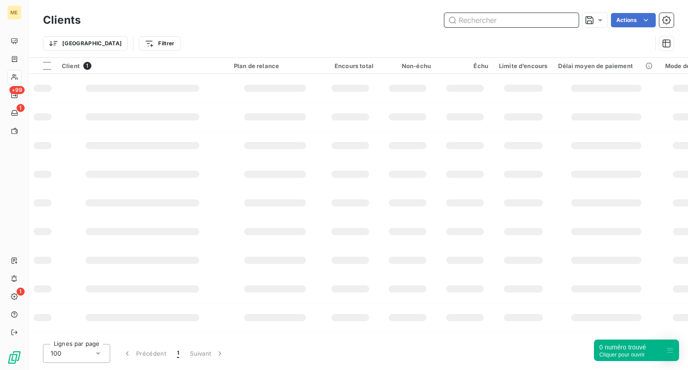
click at [505, 17] on input "text" at bounding box center [511, 20] width 134 height 14
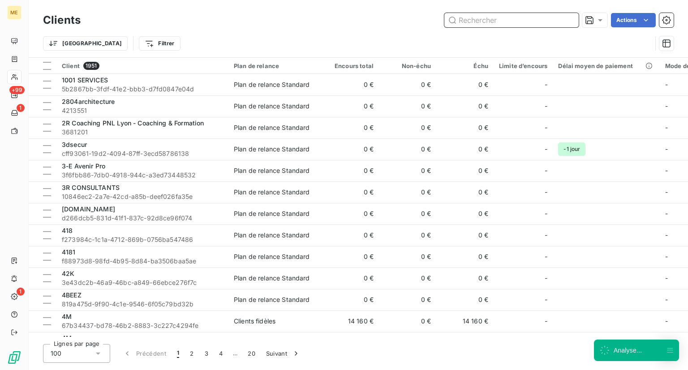
paste input "EIEBS"
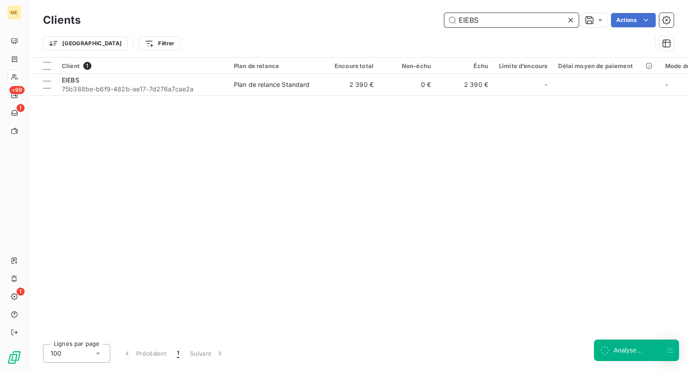
type input "EIEBS"
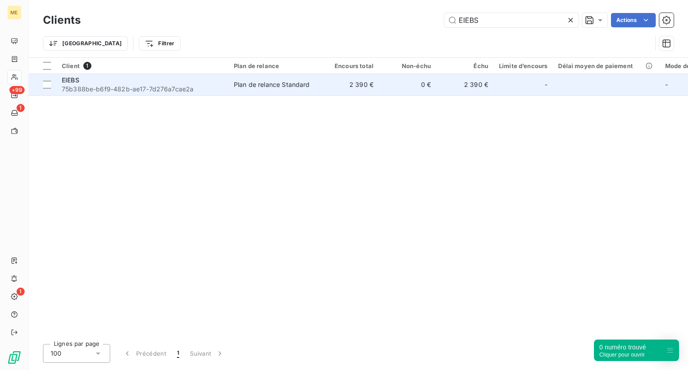
click at [200, 90] on span "75b388be-b6f9-482b-ae17-7d276a7cae2a" at bounding box center [142, 89] width 161 height 9
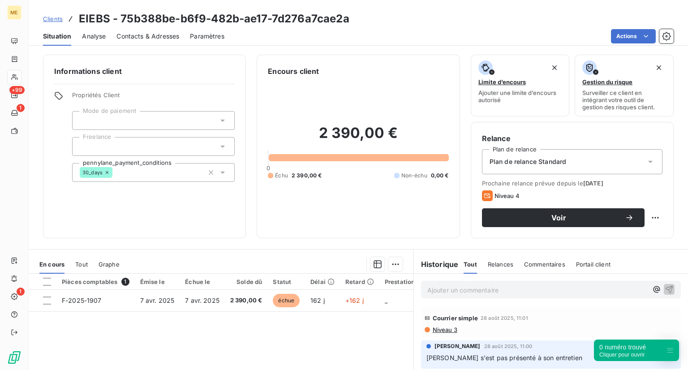
click at [55, 18] on span "Clients" at bounding box center [53, 18] width 20 height 7
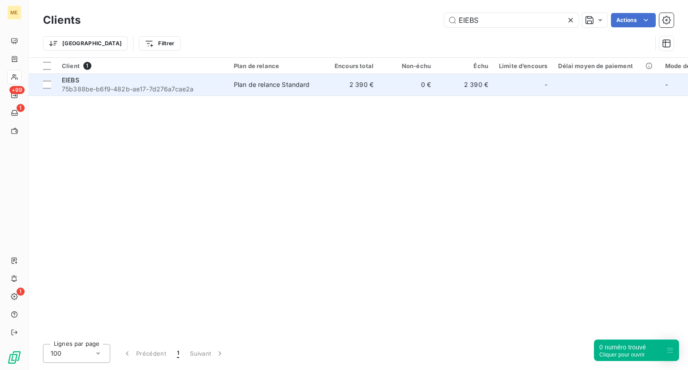
click at [103, 82] on div "EIEBS" at bounding box center [142, 80] width 161 height 9
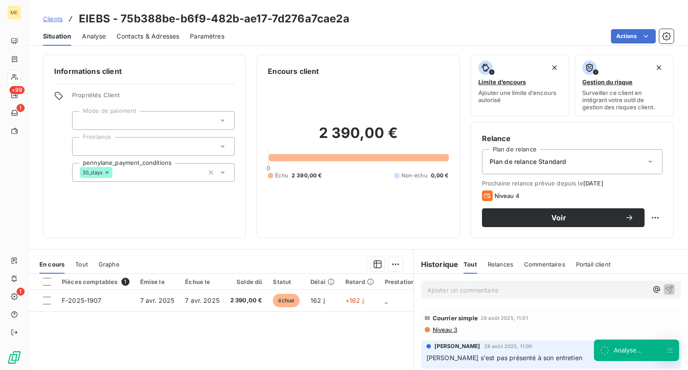
scroll to position [51, 0]
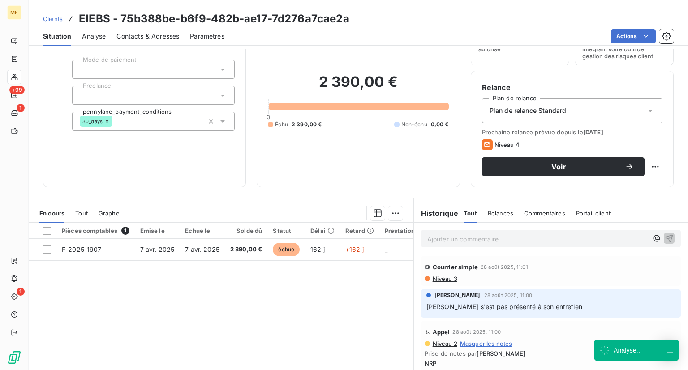
click at [448, 233] on p "Ajouter un commentaire ﻿" at bounding box center [537, 238] width 220 height 11
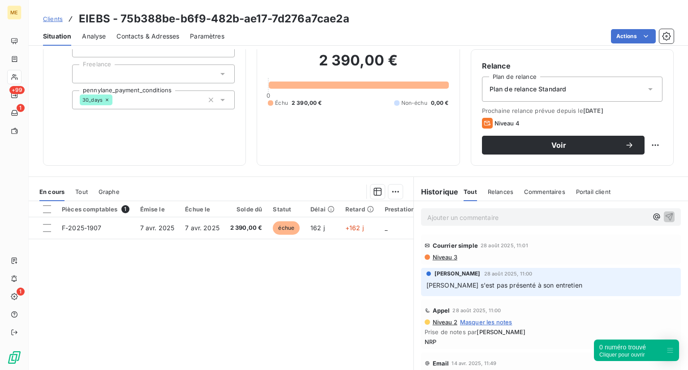
scroll to position [73, 0]
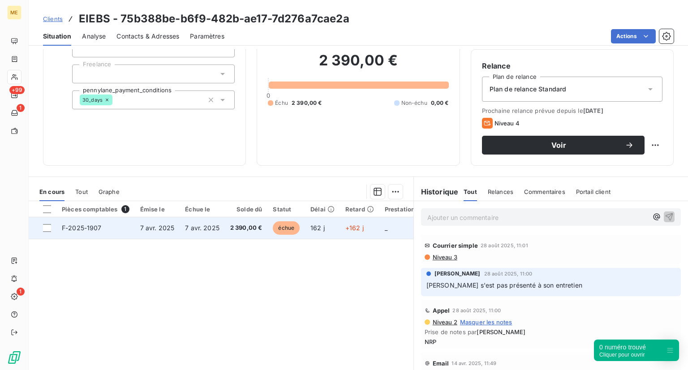
click at [301, 232] on td "échue" at bounding box center [286, 228] width 38 height 22
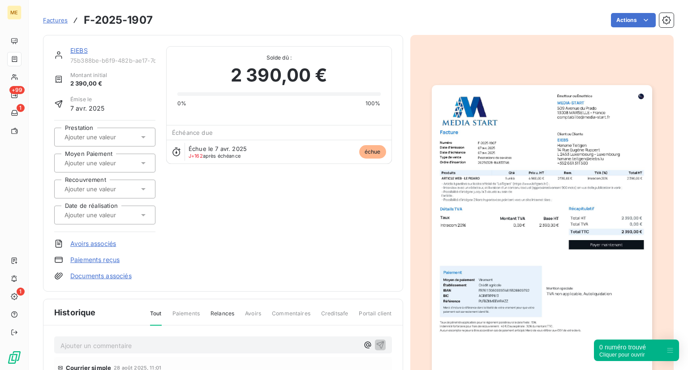
click at [50, 21] on span "Factures" at bounding box center [55, 20] width 25 height 7
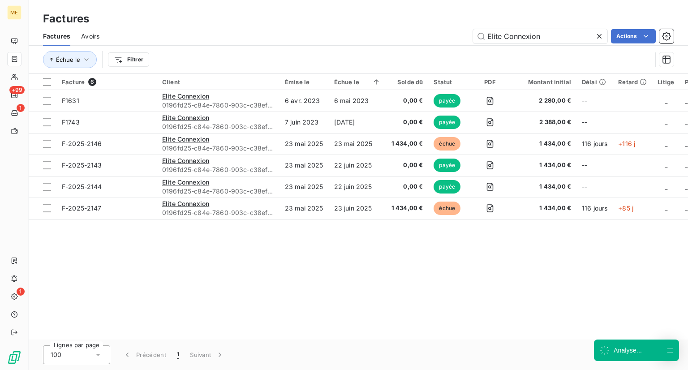
click at [603, 38] on icon at bounding box center [599, 36] width 9 height 9
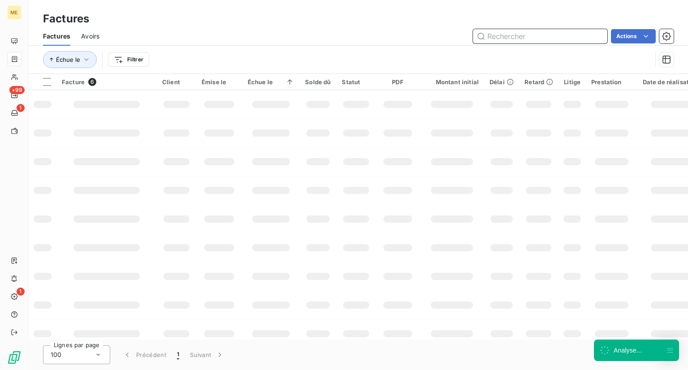
click at [541, 32] on input "text" at bounding box center [540, 36] width 134 height 14
paste input "ECOMSOFT"
type input "ECOMSOFT"
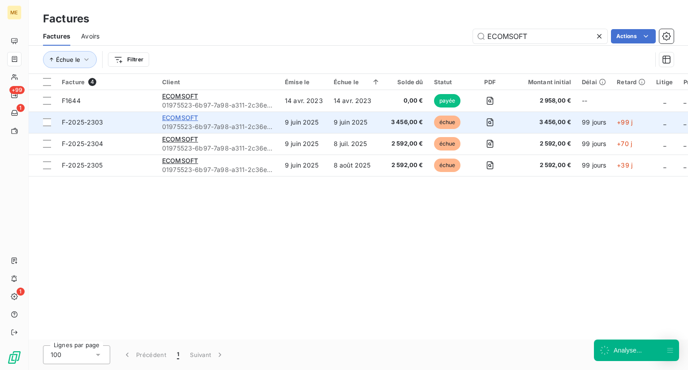
click at [184, 117] on span "ECOMSOFT" at bounding box center [180, 118] width 36 height 8
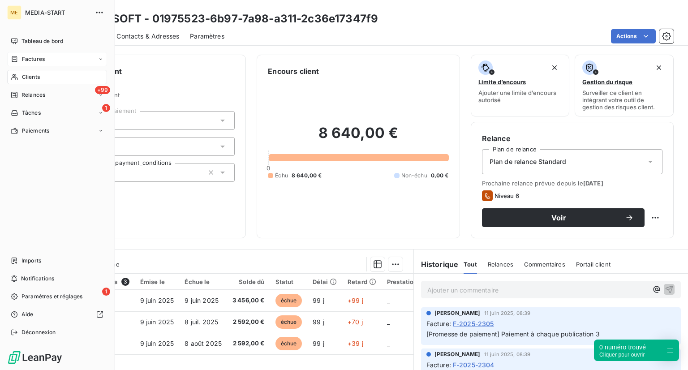
click at [52, 63] on div "Factures" at bounding box center [57, 59] width 100 height 14
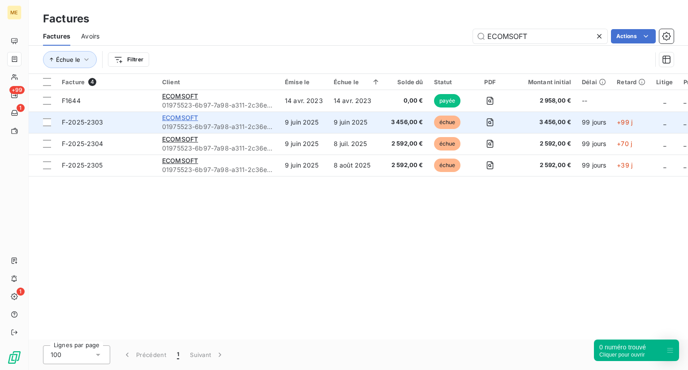
click at [182, 115] on span "ECOMSOFT" at bounding box center [180, 118] width 36 height 8
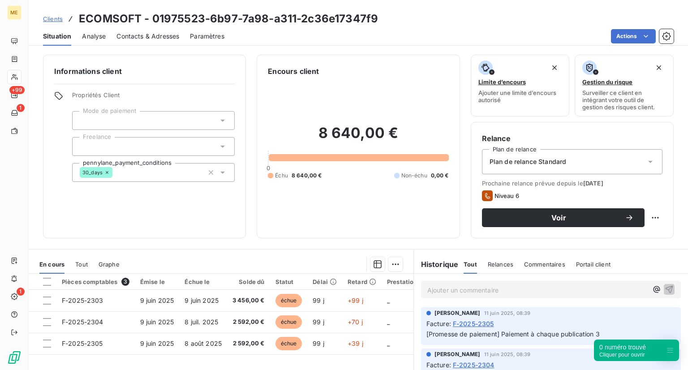
click at [41, 18] on div "Clients ECOMSOFT - 01975523-6b97-7a98-a311-2c36e17347f9" at bounding box center [359, 19] width 660 height 16
click at [42, 19] on div "Clients ECOMSOFT - 01975523-6b97-7a98-a311-2c36e17347f9" at bounding box center [359, 19] width 660 height 16
click at [45, 20] on span "Clients" at bounding box center [53, 18] width 20 height 7
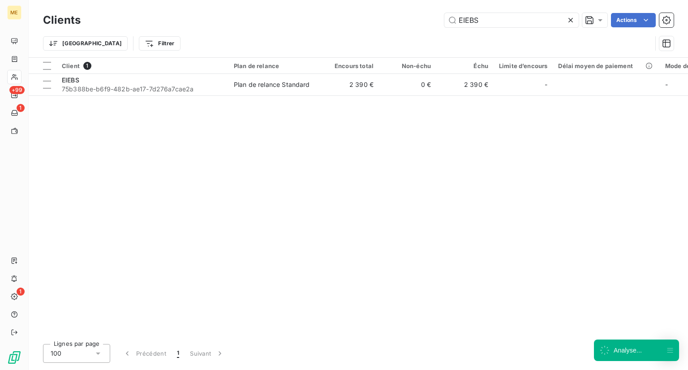
drag, startPoint x: 485, startPoint y: 16, endPoint x: 370, endPoint y: 12, distance: 114.8
click at [370, 12] on div "Clients EIEBS Actions" at bounding box center [358, 20] width 631 height 19
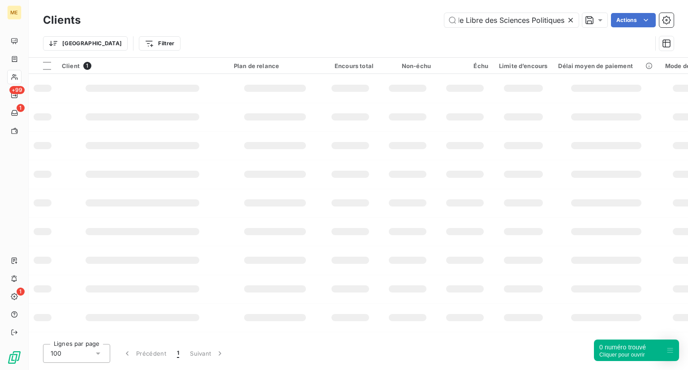
type input "Ecole Libre des Sciences Politiques"
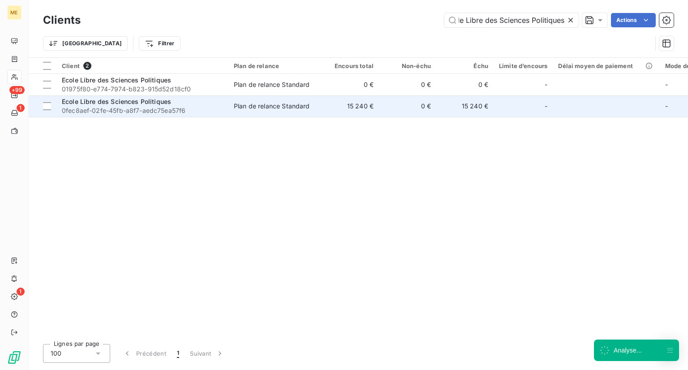
click at [143, 108] on span "0fec8aef-02fe-45fb-a8f7-aedc75ea57f6" at bounding box center [142, 110] width 161 height 9
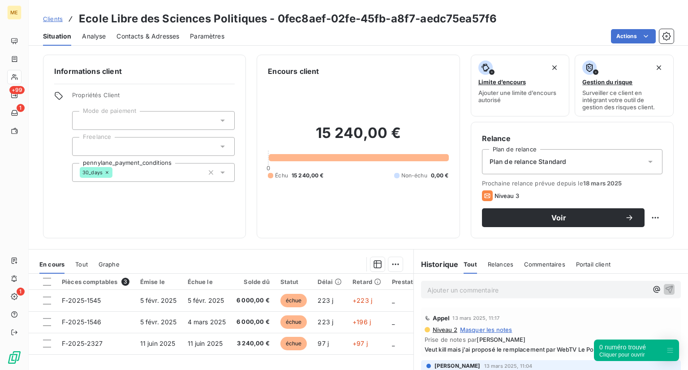
click at [55, 11] on div "Clients Ecole Libre des Sciences Politiques - 0fec8aef-02fe-45fb-a8f7-aedc75ea5…" at bounding box center [270, 19] width 454 height 16
click at [53, 19] on span "Clients" at bounding box center [53, 18] width 20 height 7
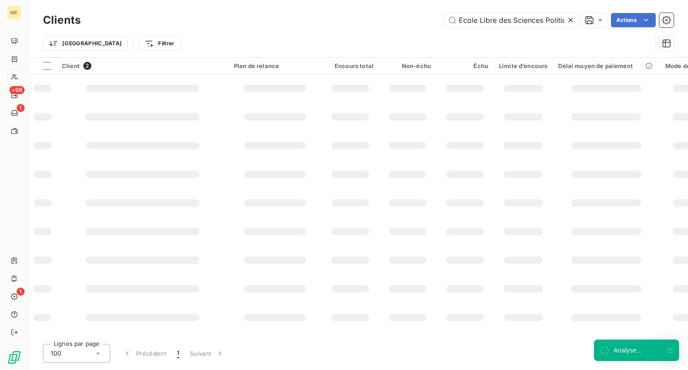
scroll to position [0, 14]
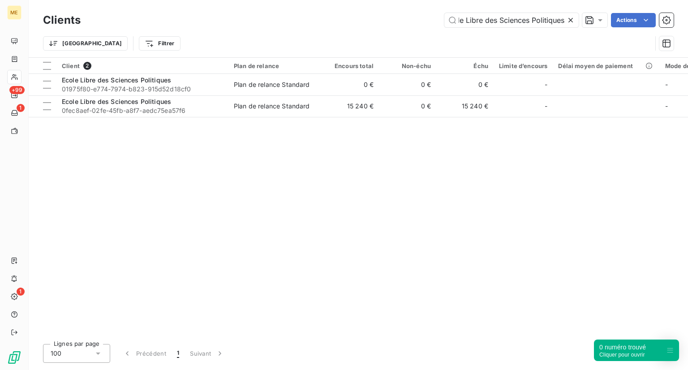
click at [570, 22] on icon at bounding box center [570, 20] width 9 height 9
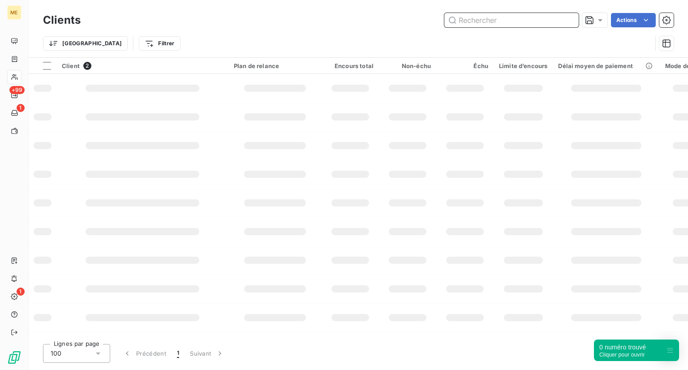
click at [527, 21] on input "text" at bounding box center [511, 20] width 134 height 14
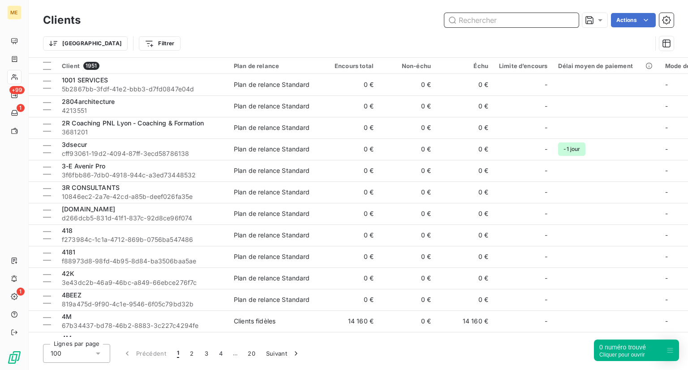
paste input "easydiag"
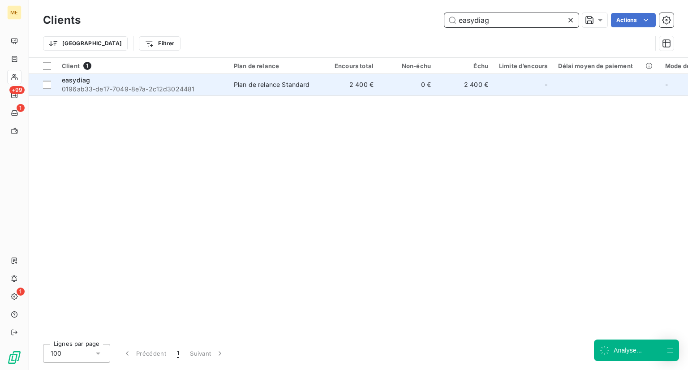
type input "easydiag"
click at [129, 82] on div "easydiag" at bounding box center [142, 80] width 161 height 9
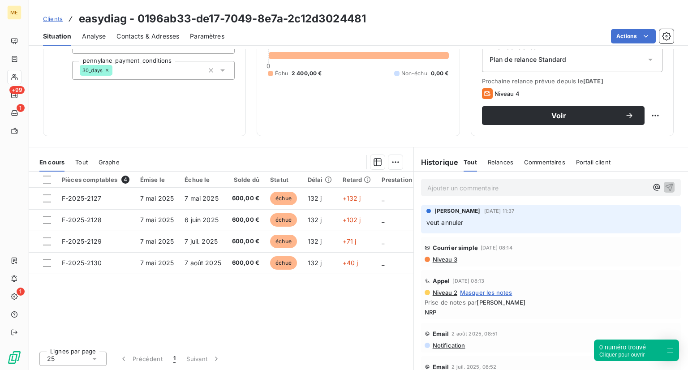
scroll to position [103, 0]
click at [63, 19] on div "Clients easydiag - 0196ab33-de17-7049-8e7a-2c12d3024481" at bounding box center [204, 19] width 323 height 16
click at [60, 18] on span "Clients" at bounding box center [53, 18] width 20 height 7
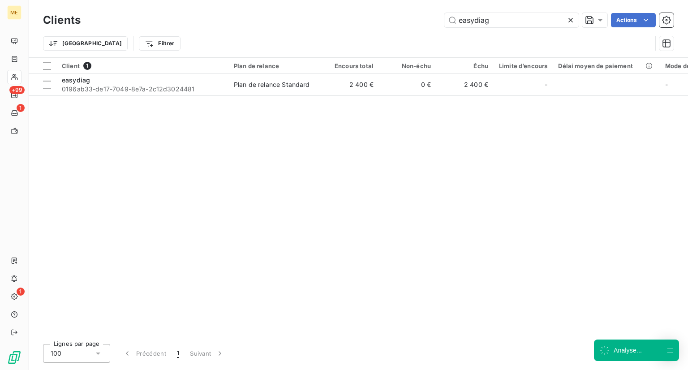
click at [491, 11] on div "Clients easydiag Actions" at bounding box center [358, 20] width 631 height 19
drag, startPoint x: 493, startPoint y: 18, endPoint x: 435, endPoint y: 15, distance: 58.4
click at [435, 15] on div "easydiag Actions" at bounding box center [382, 20] width 582 height 14
paste input "EAG EMI-ANGE"
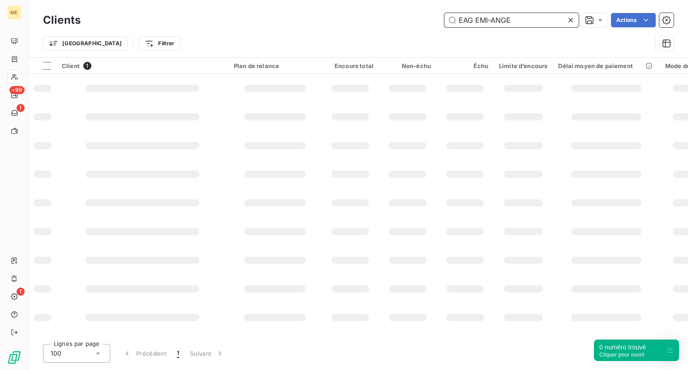
type input "EAG EMI-ANGE"
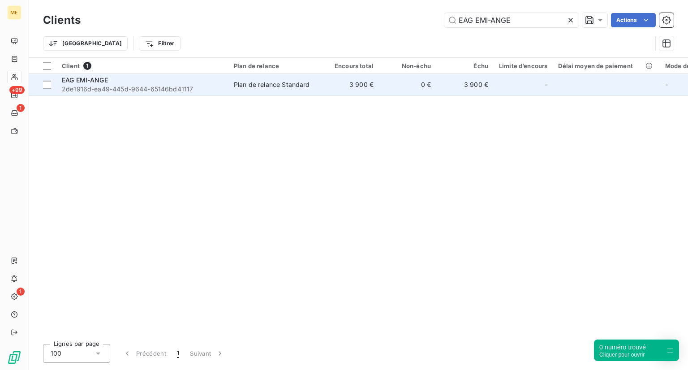
click at [182, 86] on span "2de1916d-ea49-445d-9644-65146bd41117" at bounding box center [142, 89] width 161 height 9
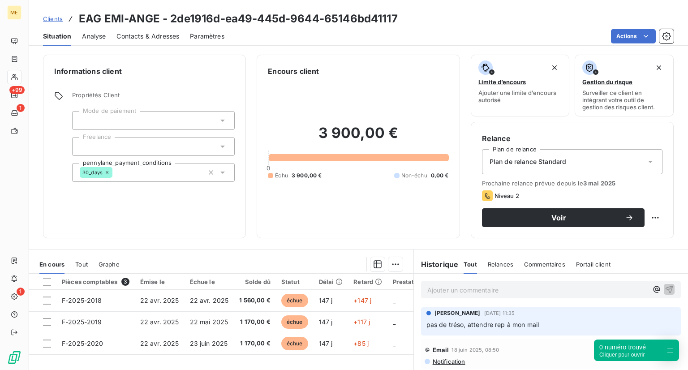
click at [126, 39] on span "Contacts & Adresses" at bounding box center [147, 36] width 63 height 9
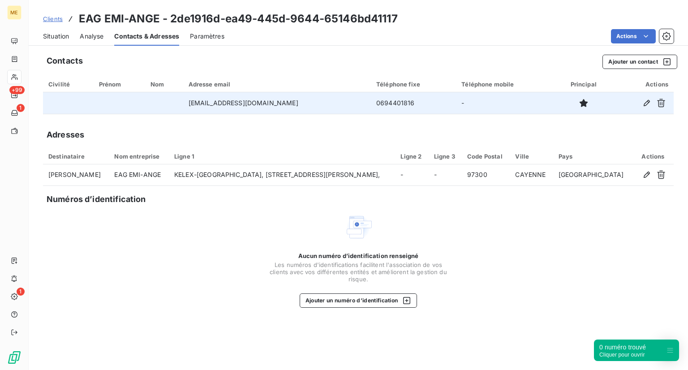
click at [187, 103] on td "[EMAIL_ADDRESS][DOMAIN_NAME]" at bounding box center [277, 103] width 188 height 22
drag, startPoint x: 176, startPoint y: 103, endPoint x: 319, endPoint y: 104, distance: 142.9
click at [319, 104] on td "[EMAIL_ADDRESS][DOMAIN_NAME]" at bounding box center [277, 103] width 188 height 22
copy td "[EMAIL_ADDRESS][DOMAIN_NAME]"
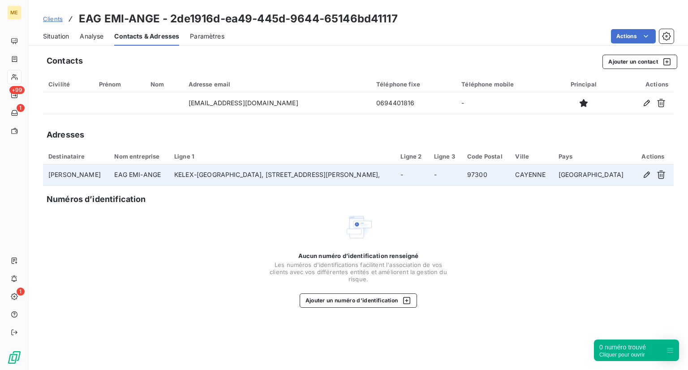
click at [78, 174] on td "[PERSON_NAME]" at bounding box center [76, 175] width 66 height 22
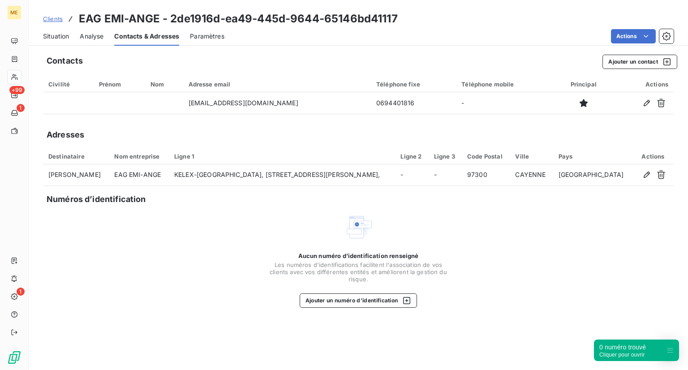
click at [57, 34] on span "Situation" at bounding box center [56, 36] width 26 height 9
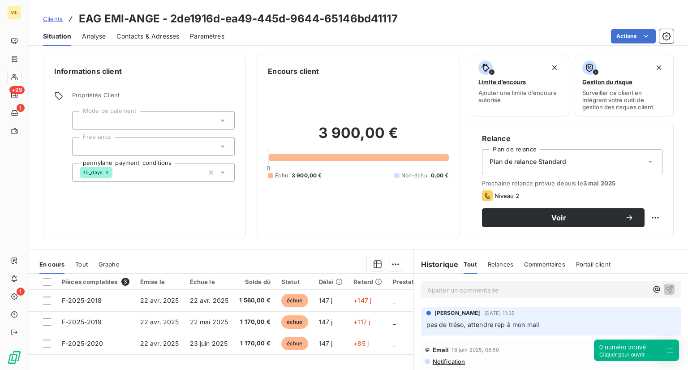
click at [43, 11] on div "Clients EAG EMI-ANGE - 2de1916d-ea49-445d-9644-65146bd41117" at bounding box center [220, 19] width 355 height 16
click at [47, 13] on div "Clients EAG EMI-ANGE - 2de1916d-ea49-445d-9644-65146bd41117" at bounding box center [220, 19] width 355 height 16
click at [57, 20] on span "Clients" at bounding box center [53, 18] width 20 height 7
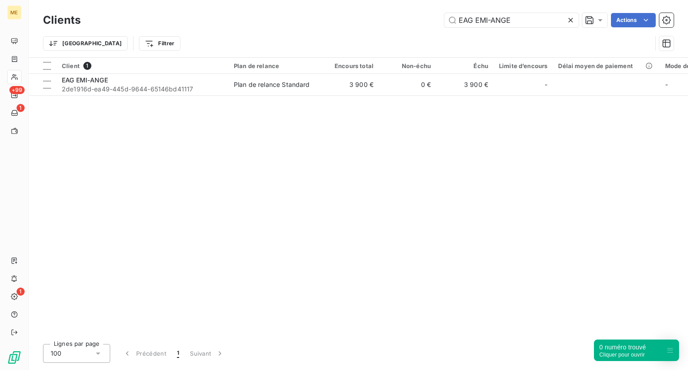
click at [569, 18] on icon at bounding box center [571, 20] width 4 height 4
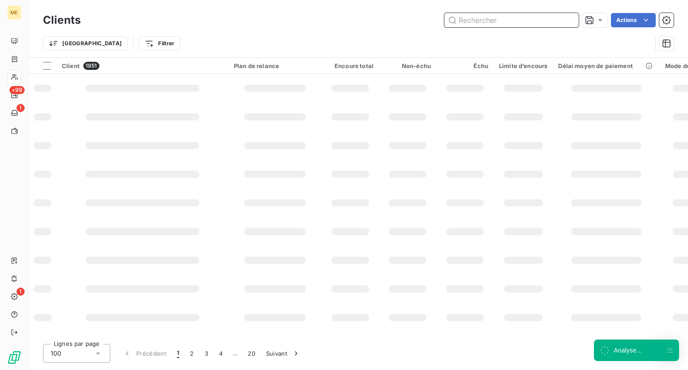
click at [504, 26] on input "text" at bounding box center [511, 20] width 134 height 14
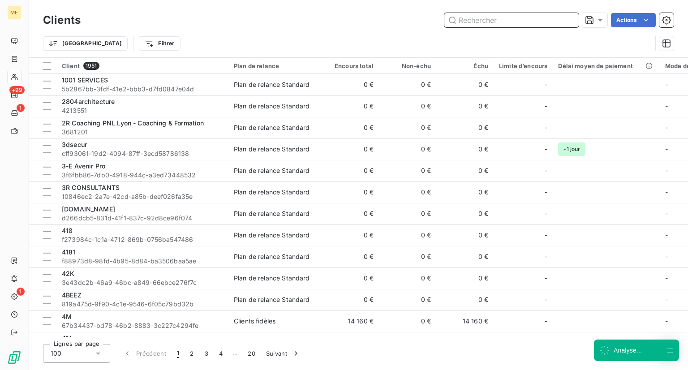
paste input "Diagnova"
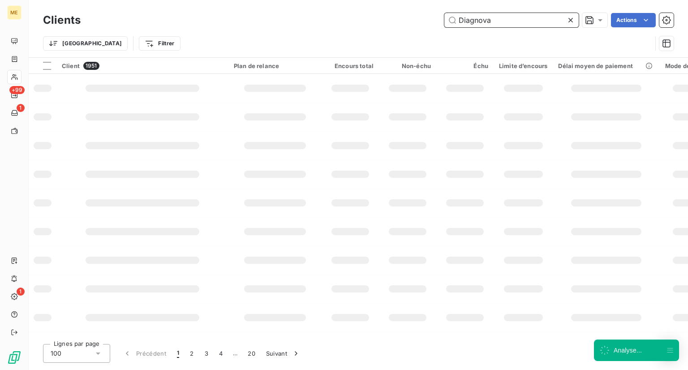
type input "Diagnova"
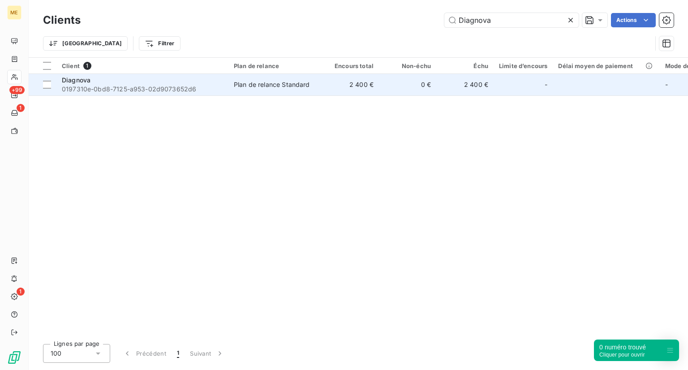
click at [86, 85] on span "0197310e-0bd8-7125-a953-02d9073652d6" at bounding box center [142, 89] width 161 height 9
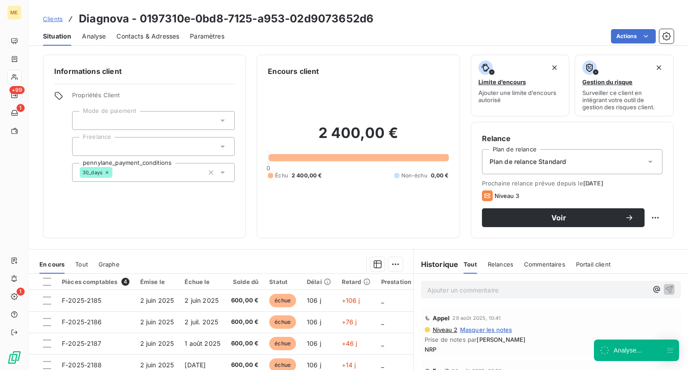
click at [96, 202] on div "Informations client Propriétés Client Mode de paiement Freelance pennylane_paym…" at bounding box center [144, 147] width 203 height 184
click at [660, 198] on div "Relance Plan de relance Plan de relance Standard Prochaine relance prévue depui…" at bounding box center [572, 180] width 203 height 116
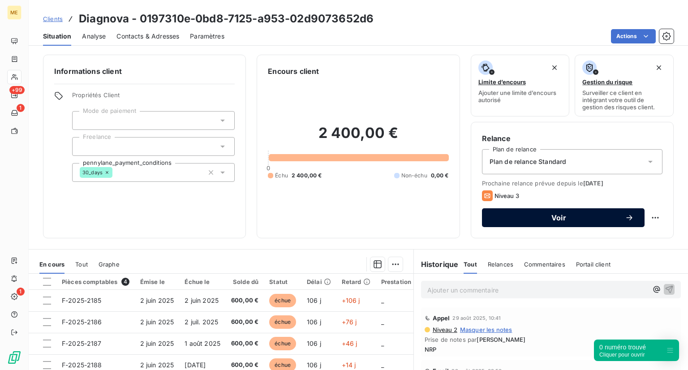
click at [518, 218] on span "Voir" at bounding box center [559, 217] width 132 height 7
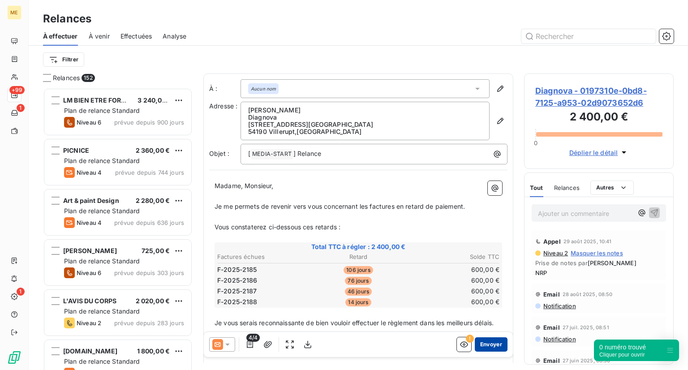
click at [487, 344] on button "Envoyer" at bounding box center [491, 344] width 33 height 14
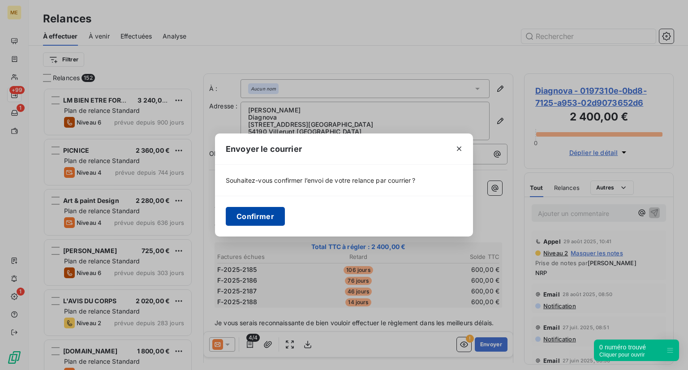
click at [283, 210] on button "Confirmer" at bounding box center [255, 216] width 59 height 19
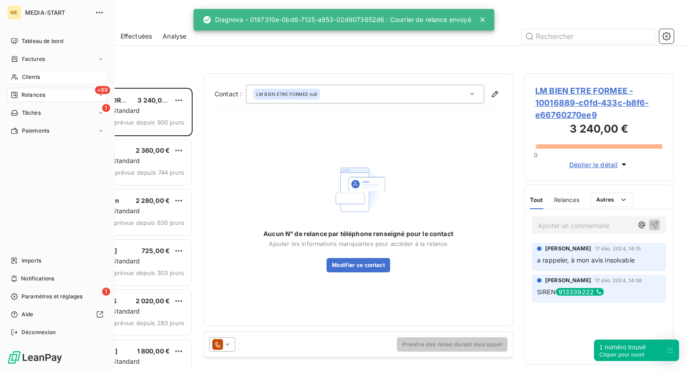
click at [51, 82] on div "Clients" at bounding box center [57, 77] width 100 height 14
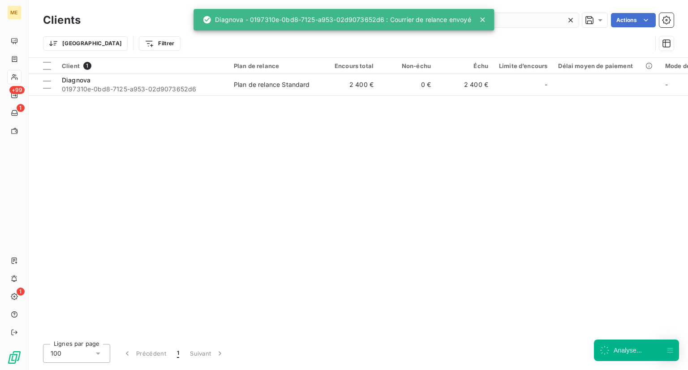
click at [505, 17] on input "Diagnova" at bounding box center [511, 20] width 134 height 14
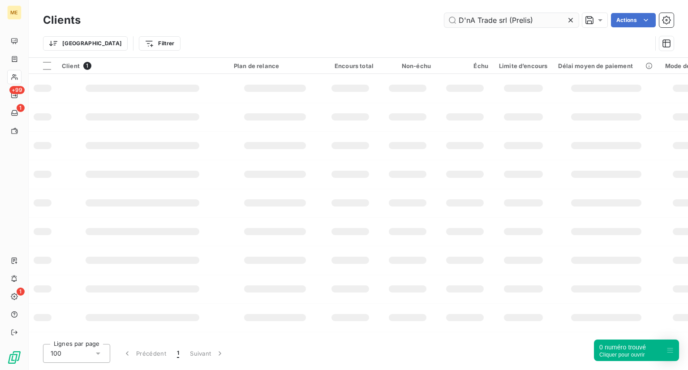
type input "D'nA Trade srl (Prelis)"
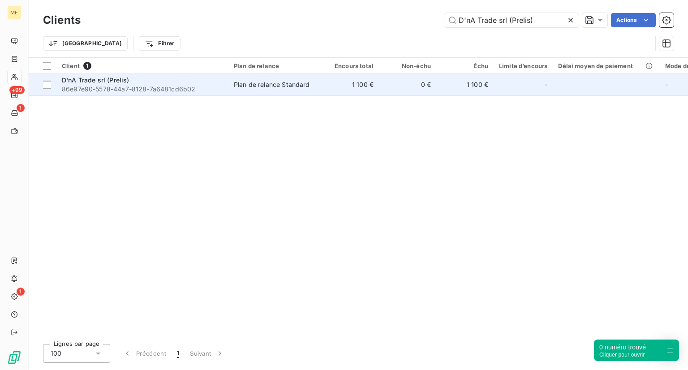
click at [155, 78] on div "D'nA Trade srl (Prelis)" at bounding box center [142, 80] width 161 height 9
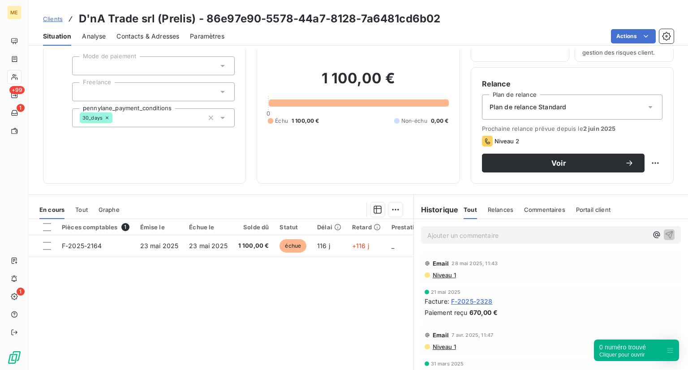
scroll to position [39, 0]
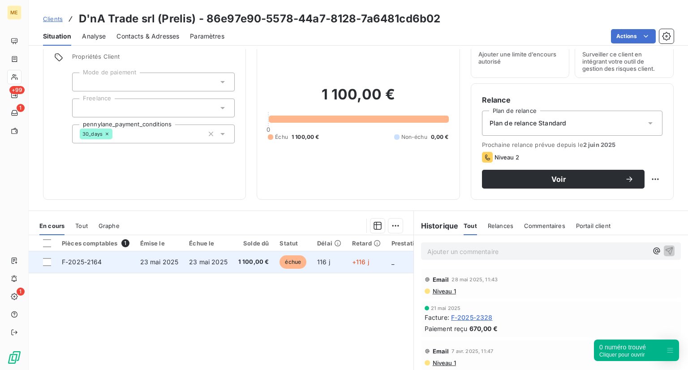
click at [280, 259] on span "échue" at bounding box center [293, 261] width 27 height 13
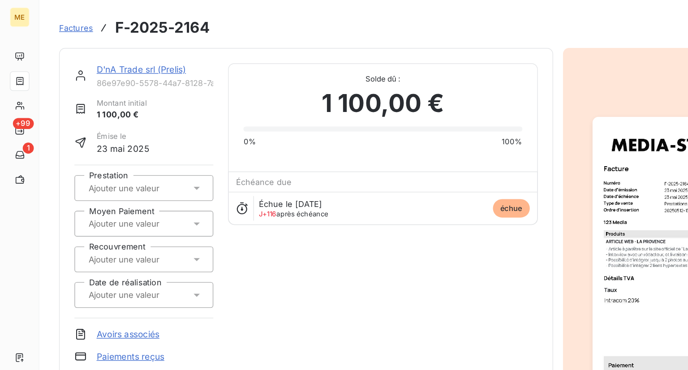
click at [55, 15] on div "Factures F-2025-2164" at bounding box center [98, 20] width 110 height 16
click at [60, 22] on span "Factures" at bounding box center [55, 20] width 25 height 7
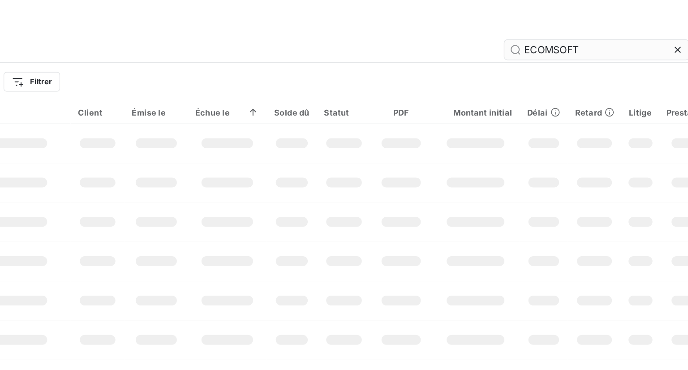
click at [528, 42] on input "ECOMSOFT" at bounding box center [540, 36] width 134 height 14
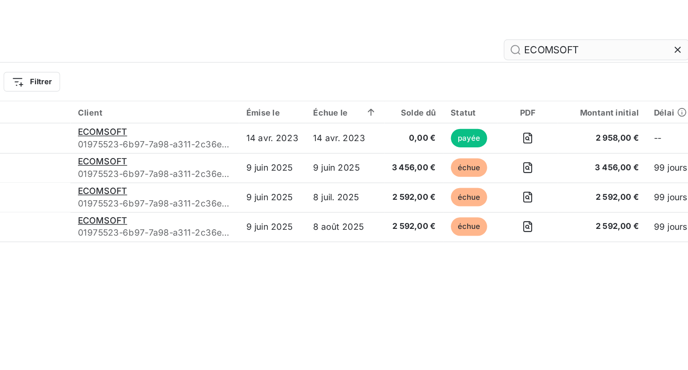
drag, startPoint x: 528, startPoint y: 42, endPoint x: 474, endPoint y: 39, distance: 54.3
click at [474, 39] on input "ECOMSOFT" at bounding box center [540, 36] width 134 height 14
type input "CRFA"
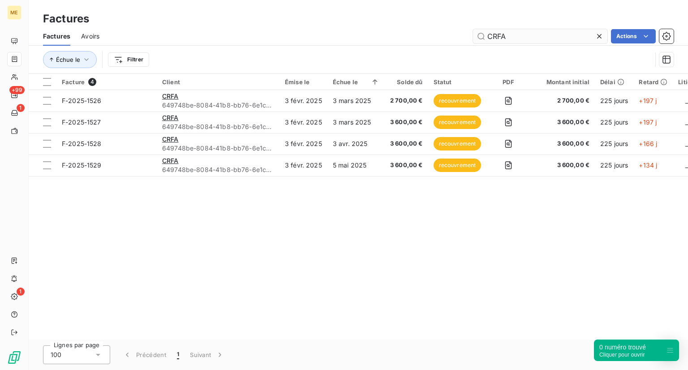
click at [564, 42] on input "CRFA" at bounding box center [540, 36] width 134 height 14
click at [440, 36] on div "CRFA Actions" at bounding box center [392, 36] width 564 height 14
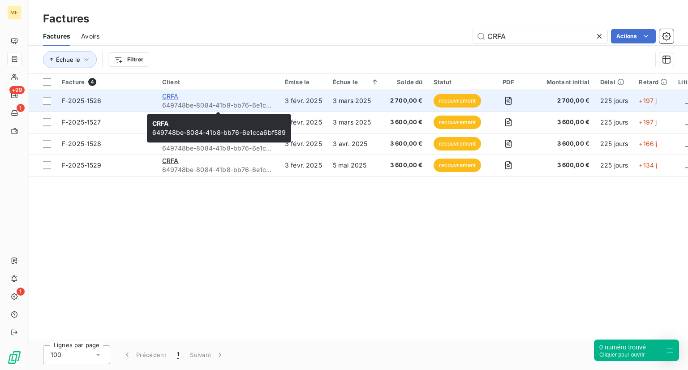
click at [171, 99] on span "CRFA" at bounding box center [170, 96] width 17 height 8
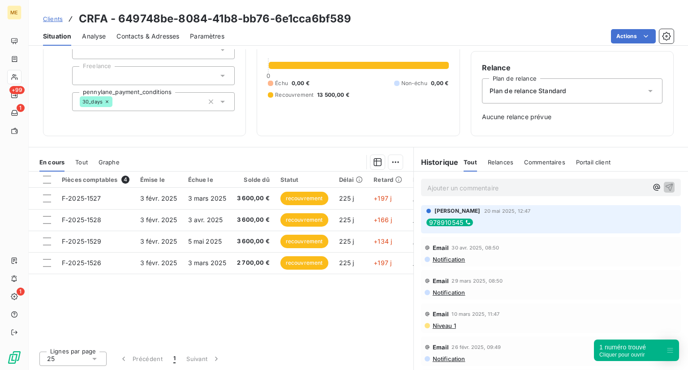
scroll to position [71, 0]
click at [55, 9] on div "Clients CRFA - 649748be-8084-41b8-bb76-6e1cca6bf589 Situation Analyse Contacts …" at bounding box center [359, 23] width 660 height 46
click at [56, 22] on span "Clients" at bounding box center [53, 18] width 20 height 7
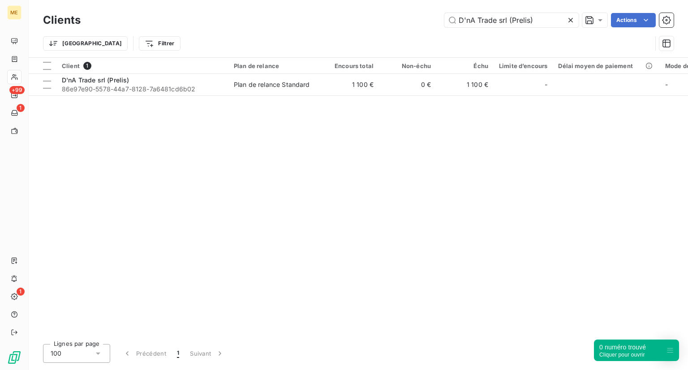
drag, startPoint x: 535, startPoint y: 24, endPoint x: 411, endPoint y: 8, distance: 125.2
click at [411, 8] on div "Clients D'nA Trade srl (Prelis) Actions Trier Filtrer" at bounding box center [359, 28] width 660 height 57
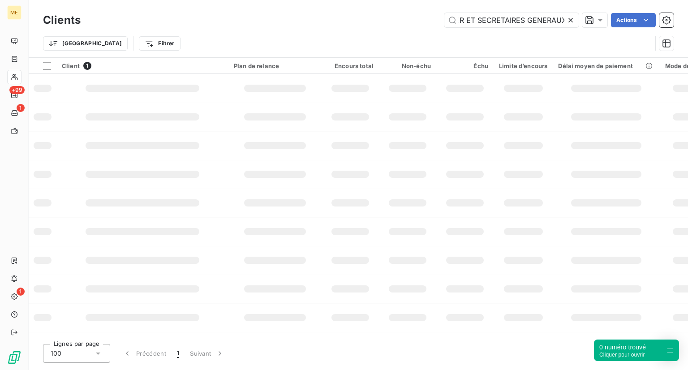
type input "COM SG CERCLE DES OFFICES MANAGER ET SECRETAIRES GENERAUX"
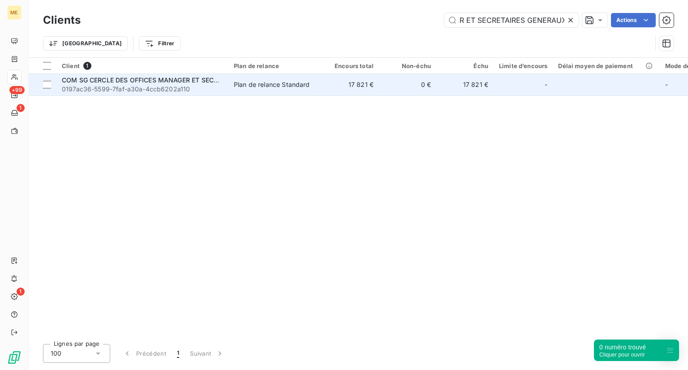
click at [194, 87] on span "0197ac36-5599-7faf-a30a-4ccb6202a110" at bounding box center [142, 89] width 161 height 9
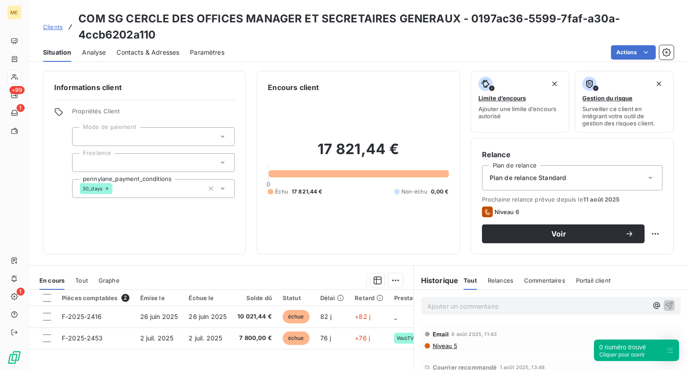
click at [64, 22] on div "Clients COM SG CERCLE DES OFFICES MANAGER ET SECRETAIRES GENERAUX - 0197ac36-55…" at bounding box center [358, 27] width 631 height 32
click at [54, 27] on span "Clients" at bounding box center [53, 26] width 20 height 7
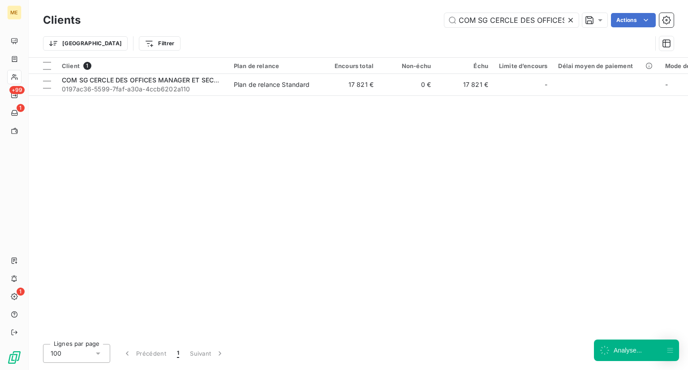
scroll to position [0, 140]
click at [569, 20] on icon at bounding box center [570, 20] width 9 height 9
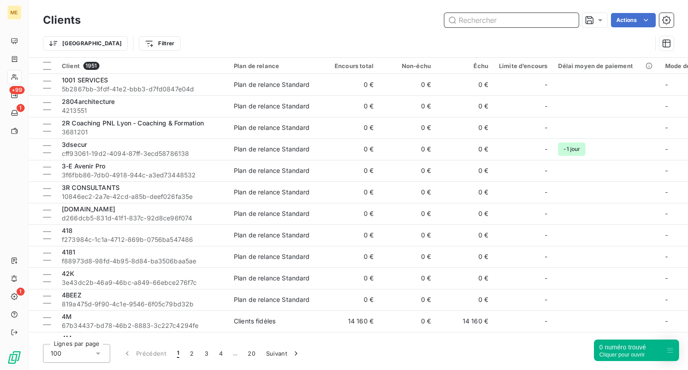
click at [522, 17] on input "text" at bounding box center [511, 20] width 134 height 14
paste input "[PERSON_NAME] Avocat"
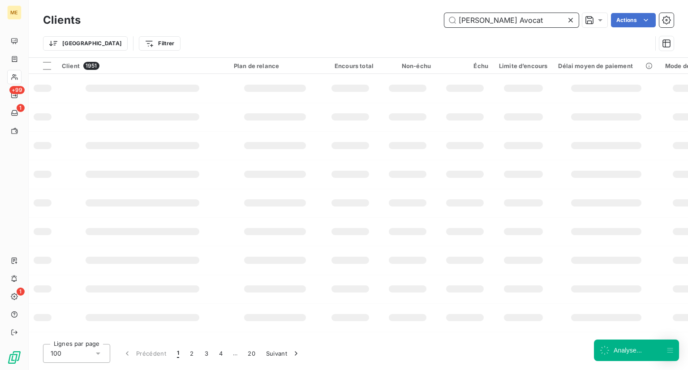
type input "[PERSON_NAME] Avocat"
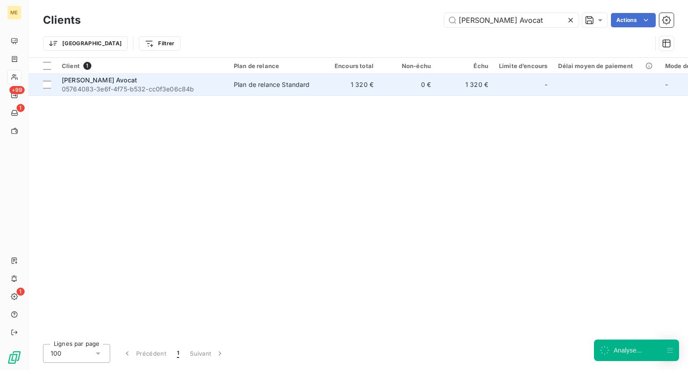
click at [162, 87] on span "05764083-3e6f-4f75-b532-cc0f3e06c84b" at bounding box center [142, 89] width 161 height 9
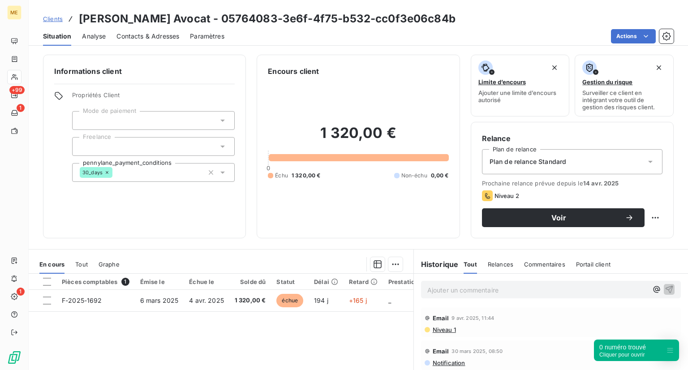
click at [52, 18] on span "Clients" at bounding box center [53, 18] width 20 height 7
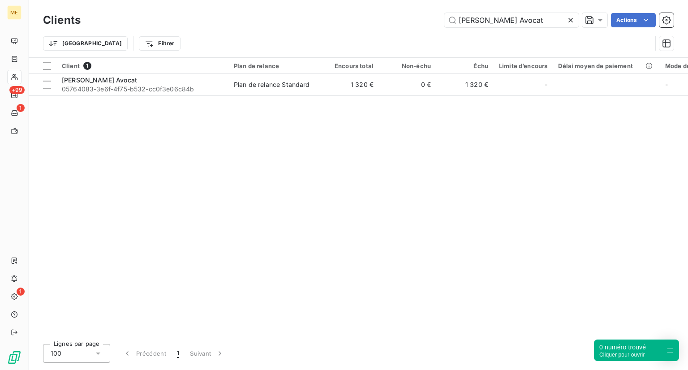
drag, startPoint x: 545, startPoint y: 22, endPoint x: 419, endPoint y: 45, distance: 128.0
click at [419, 45] on div "Clients [PERSON_NAME] Avocat Actions Trier Filtrer" at bounding box center [358, 34] width 631 height 47
click at [565, 22] on input "[PERSON_NAME] Avocat" at bounding box center [511, 20] width 134 height 14
click at [574, 18] on icon at bounding box center [570, 20] width 9 height 9
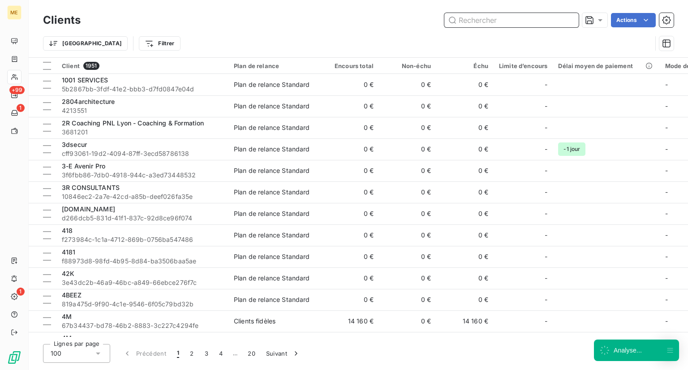
click at [570, 18] on input "text" at bounding box center [511, 20] width 134 height 14
paste input "CDP"
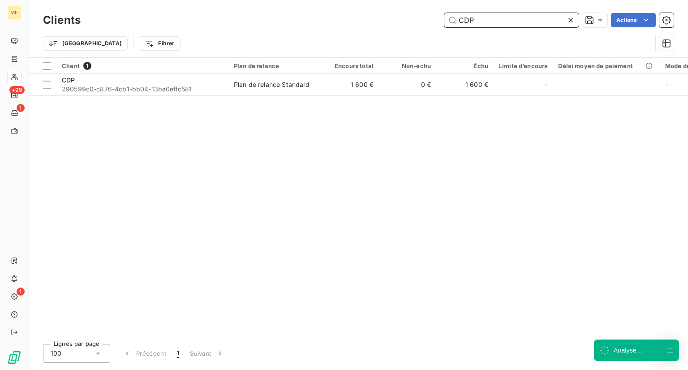
type input "CDP"
click at [169, 100] on div "Client 1 Plan de relance Encours total Non-échu Échu Limite d’encours Délai moy…" at bounding box center [359, 197] width 660 height 279
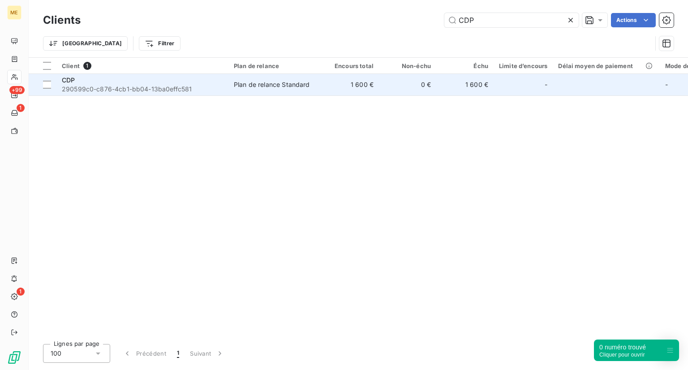
click at [178, 78] on div "CDP" at bounding box center [142, 80] width 161 height 9
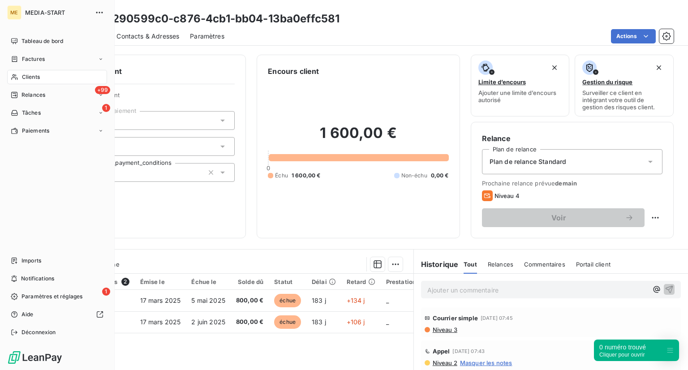
click at [45, 10] on span "MEDIA-START" at bounding box center [57, 12] width 65 height 7
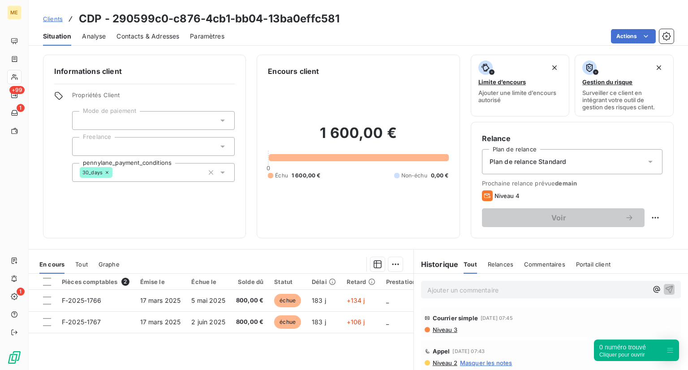
click at [56, 22] on link "Clients" at bounding box center [53, 18] width 20 height 9
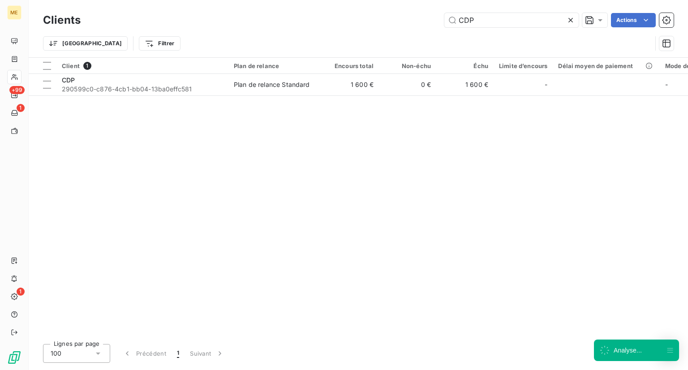
drag, startPoint x: 476, startPoint y: 20, endPoint x: 309, endPoint y: -35, distance: 176.4
click at [309, 0] on html "ME +99 1 1 Clients CDP Actions Trier Filtrer Client 1 Plan de relance Encours t…" at bounding box center [344, 185] width 688 height 370
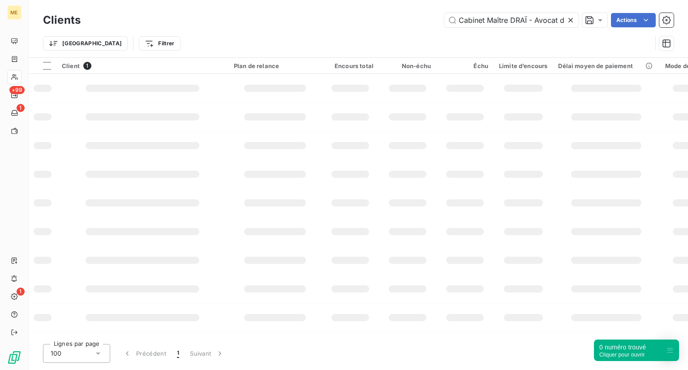
scroll to position [0, 73]
type input "Cabinet Maître DRAÏ - Avocat droit international [GEOGRAPHIC_DATA]"
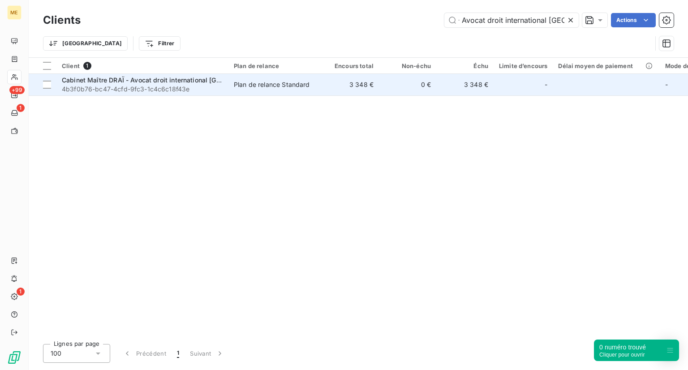
click at [174, 91] on span "4b3f0b76-bc47-4cfd-9fc3-1c4c6c18f43e" at bounding box center [142, 89] width 161 height 9
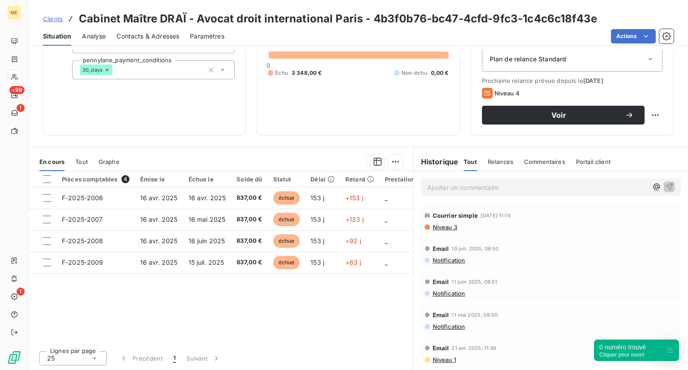
scroll to position [102, 0]
click at [308, 79] on div "3 348,00 € 0 Échu 3 348,00 € Non-échu 0,00 €" at bounding box center [358, 49] width 181 height 151
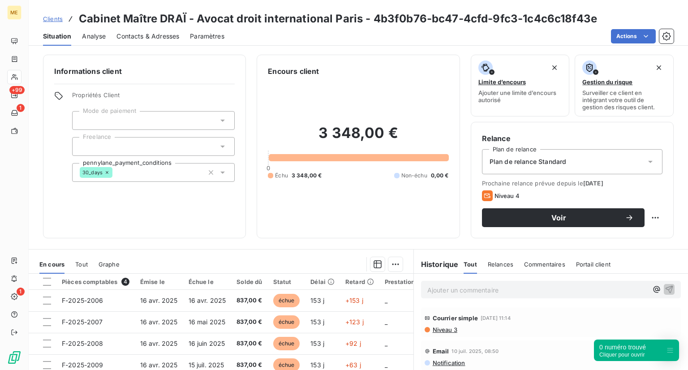
click at [43, 13] on div "Clients Cabinet Maître DRAÏ - Avocat droit international Paris - 4b3f0b76-bc47-…" at bounding box center [320, 19] width 554 height 16
click at [51, 15] on span "Clients" at bounding box center [53, 18] width 20 height 7
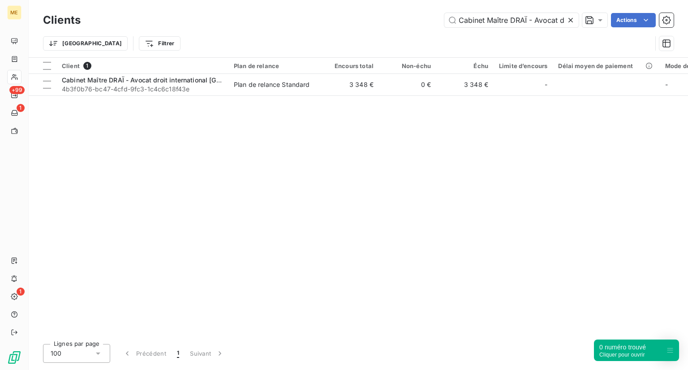
click at [576, 24] on div at bounding box center [572, 20] width 13 height 14
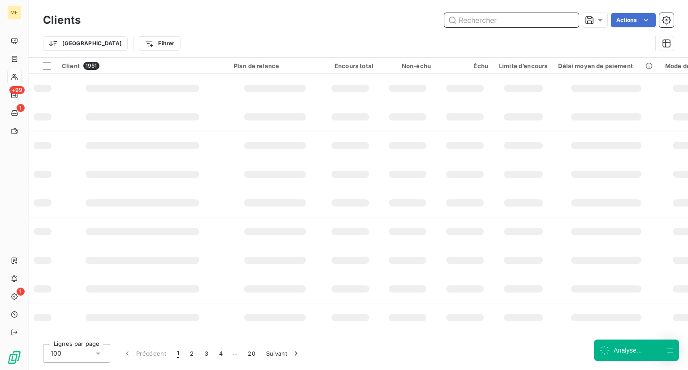
click at [511, 26] on input "text" at bounding box center [511, 20] width 134 height 14
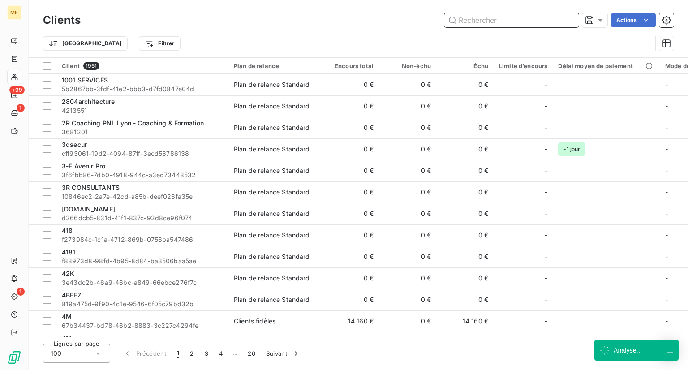
paste input "C3LE C3L EXPERTS (C3L EXPERTS)"
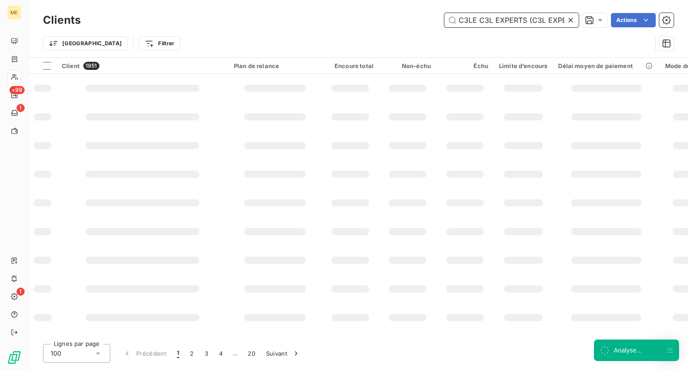
scroll to position [0, 16]
type input "C3LE C3L EXPERTS (C3L EXPERTS)"
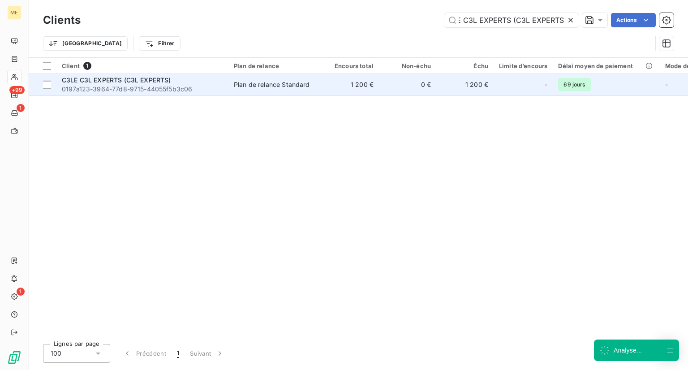
click at [119, 92] on span "0197a123-3964-77d8-9715-44055f5b3c06" at bounding box center [142, 89] width 161 height 9
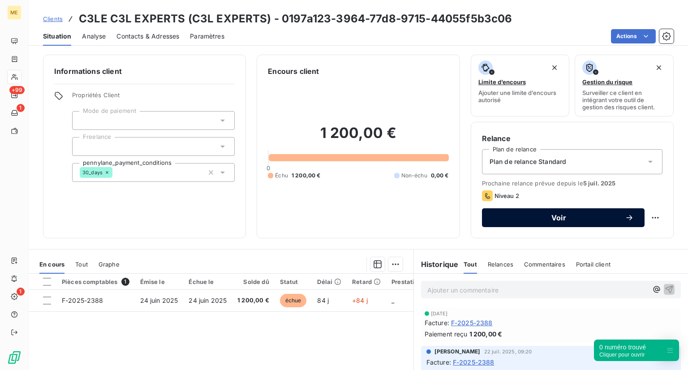
click at [513, 216] on span "Voir" at bounding box center [559, 217] width 132 height 7
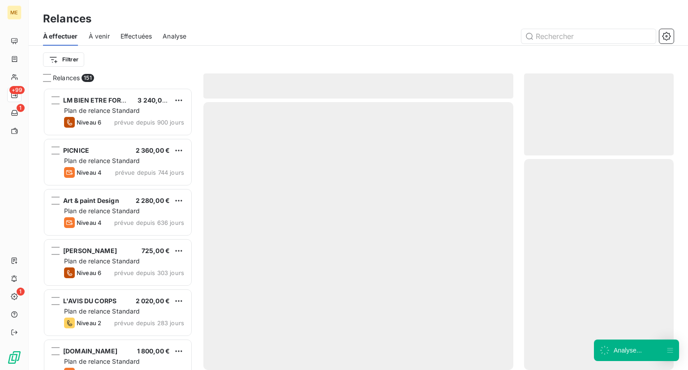
scroll to position [275, 142]
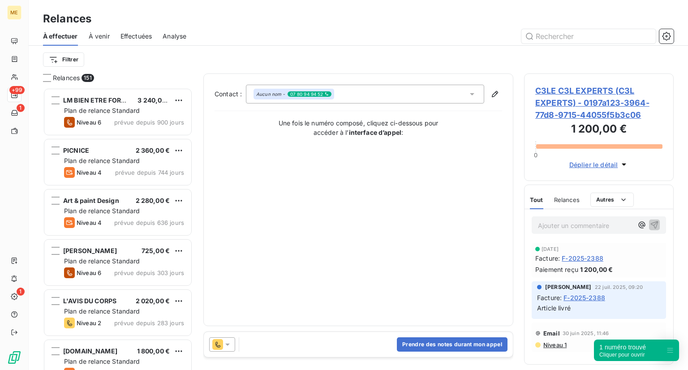
click at [255, 347] on div "Prendre des notes durant mon appel" at bounding box center [358, 344] width 309 height 25
click at [404, 343] on button "Prendre des notes durant mon appel" at bounding box center [452, 344] width 111 height 14
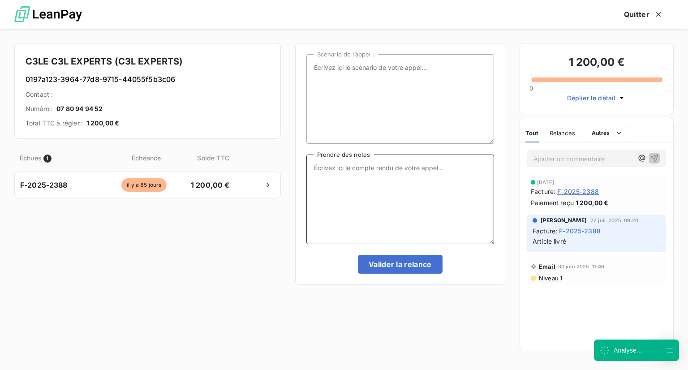
click at [409, 185] on textarea "Prendre des notes" at bounding box center [400, 200] width 188 height 90
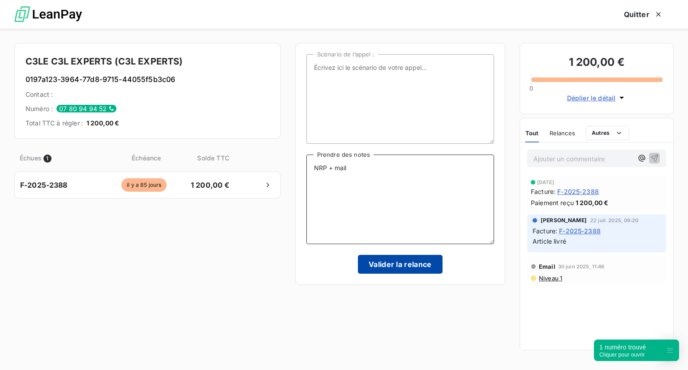
type textarea "NRP + mail"
click at [398, 267] on button "Valider la relance" at bounding box center [400, 264] width 85 height 19
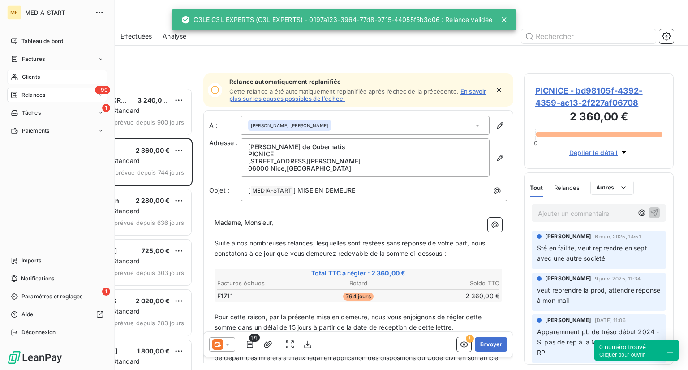
click at [43, 76] on div "Clients" at bounding box center [57, 77] width 100 height 14
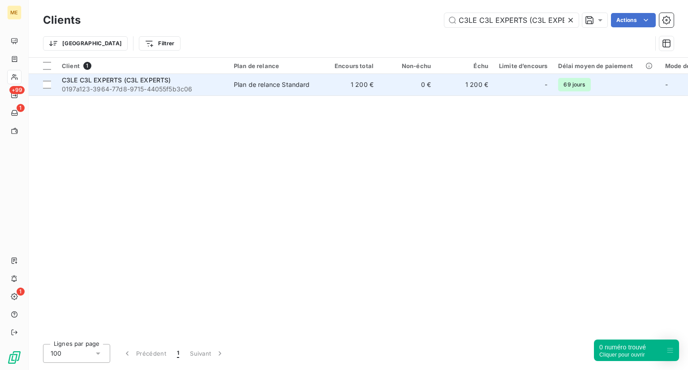
click at [111, 91] on span "0197a123-3964-77d8-9715-44055f5b3c06" at bounding box center [142, 89] width 161 height 9
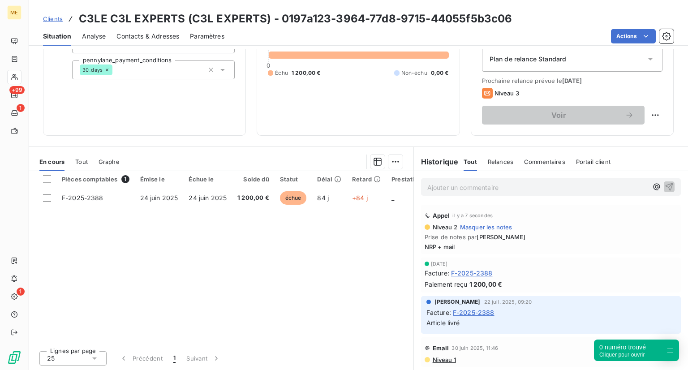
scroll to position [103, 0]
click at [59, 17] on span "Clients" at bounding box center [53, 18] width 20 height 7
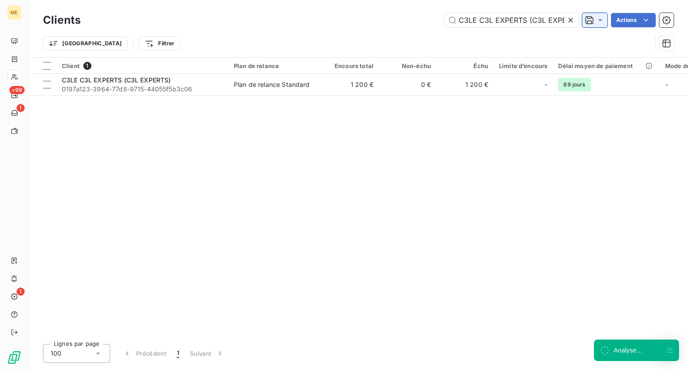
scroll to position [0, 17]
click at [572, 19] on icon at bounding box center [570, 20] width 9 height 9
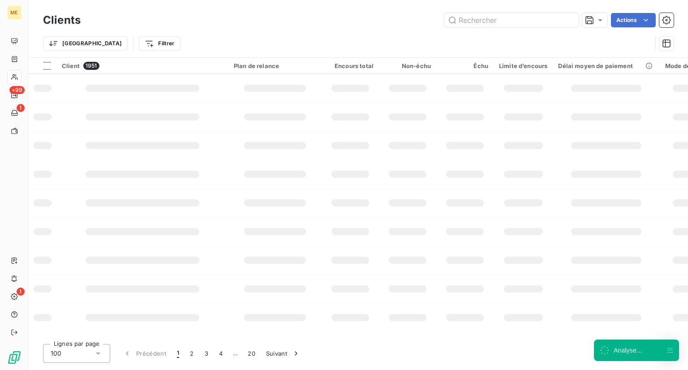
click at [487, 27] on div "Clients Actions" at bounding box center [358, 20] width 631 height 19
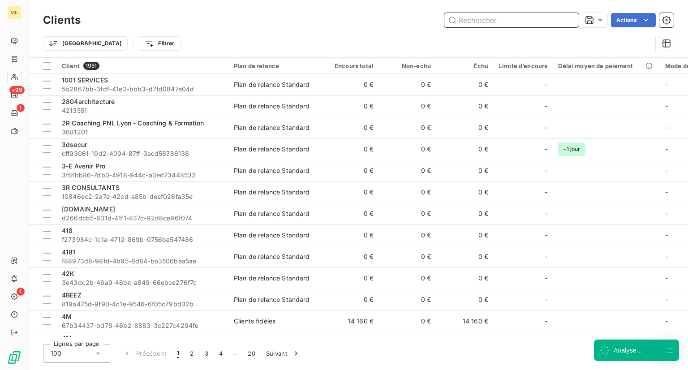
click at [505, 20] on input "text" at bounding box center [511, 20] width 134 height 14
paste input "BE2PHARM"
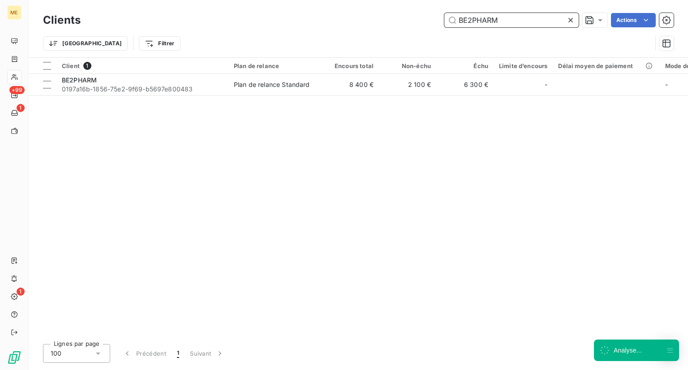
type input "BE2PHARM"
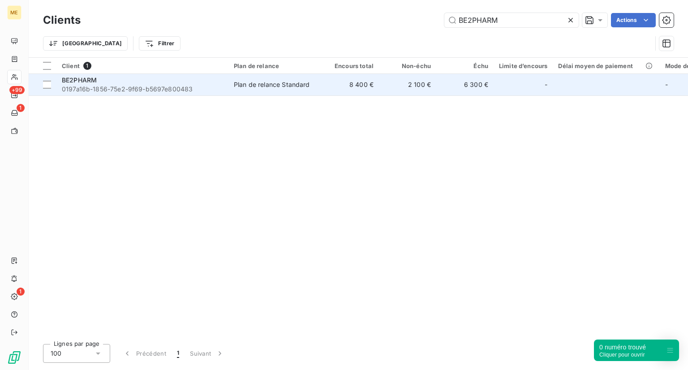
click at [109, 83] on div "BE2PHARM" at bounding box center [142, 80] width 161 height 9
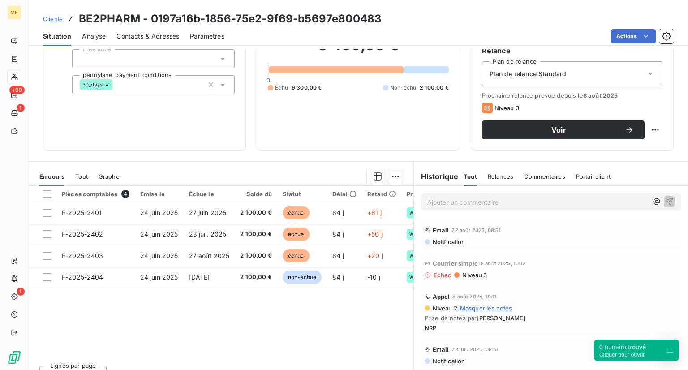
scroll to position [60, 0]
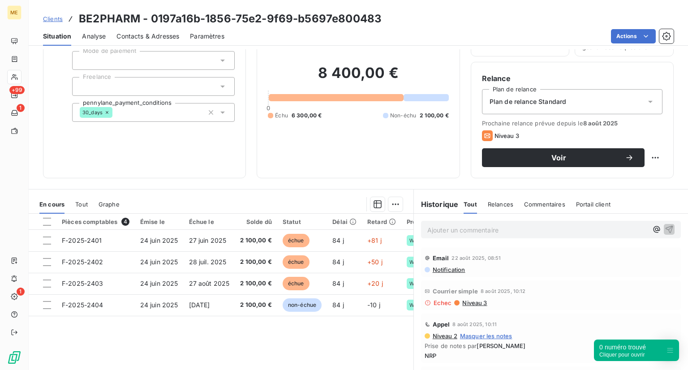
click at [47, 20] on span "Clients" at bounding box center [53, 18] width 20 height 7
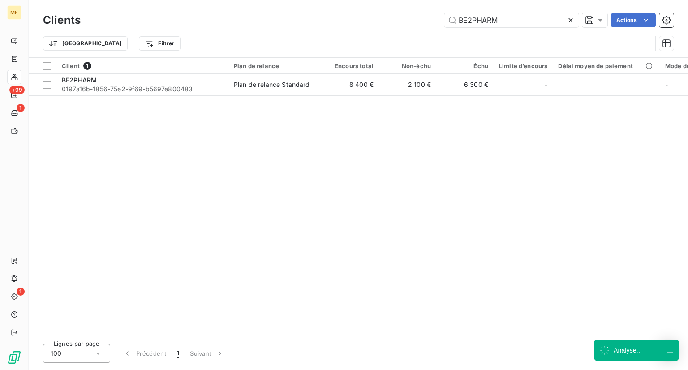
drag, startPoint x: 509, startPoint y: 22, endPoint x: 392, endPoint y: 23, distance: 117.0
click at [392, 23] on div "BE2PHARM Actions" at bounding box center [382, 20] width 582 height 14
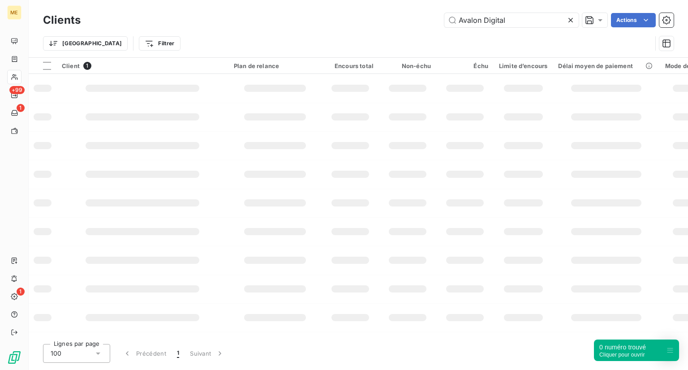
type input "Avalon Digital"
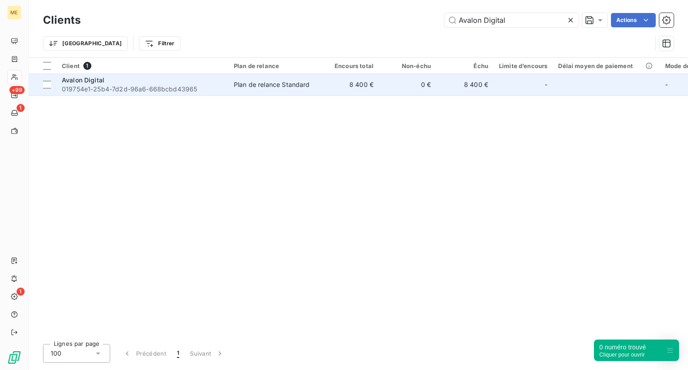
click at [91, 83] on span "Avalon Digital" at bounding box center [83, 80] width 43 height 8
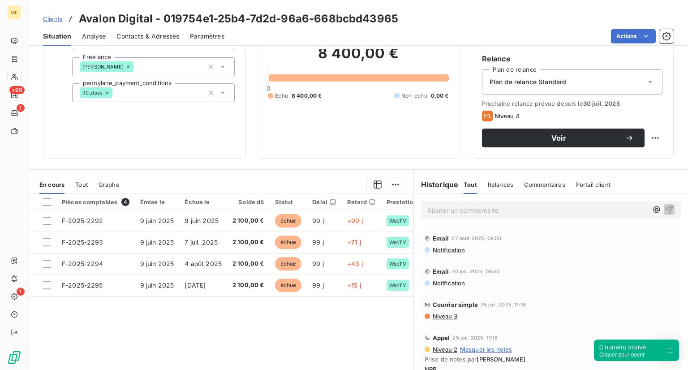
scroll to position [82, 0]
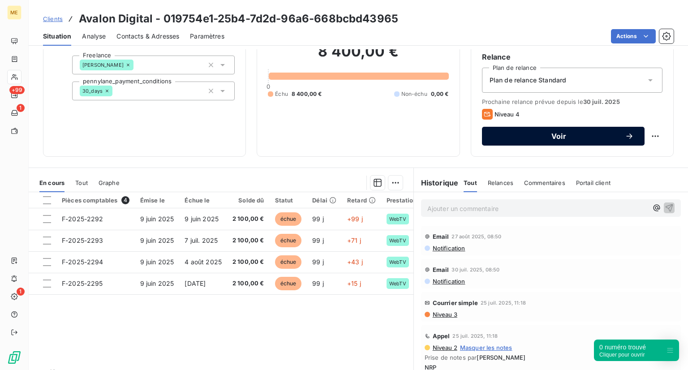
click at [503, 134] on span "Voir" at bounding box center [559, 136] width 132 height 7
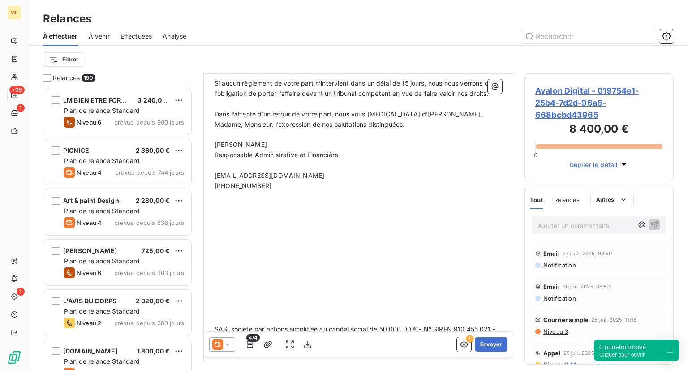
scroll to position [301, 0]
click at [487, 343] on button "Envoyer" at bounding box center [491, 344] width 33 height 14
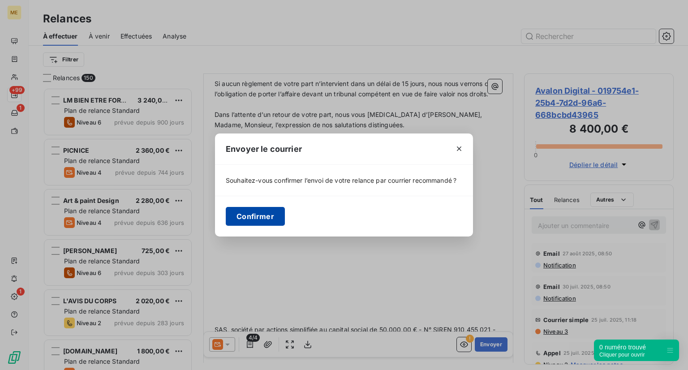
click at [266, 217] on button "Confirmer" at bounding box center [255, 216] width 59 height 19
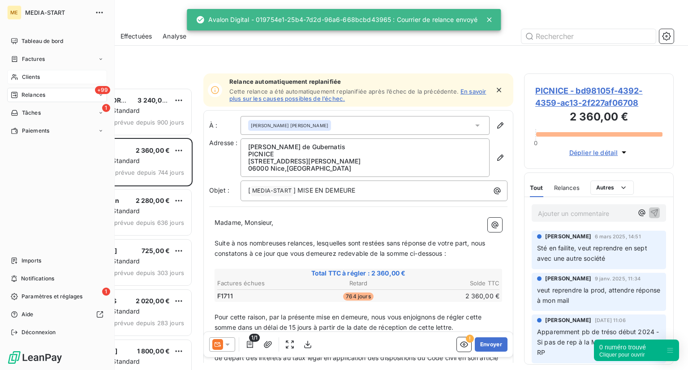
click at [68, 81] on div "Clients" at bounding box center [57, 77] width 100 height 14
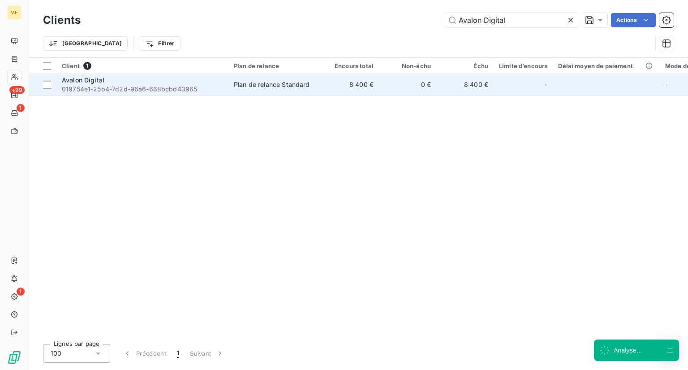
click at [175, 92] on span "019754e1-25b4-7d2d-96a6-668bcbd43965" at bounding box center [142, 89] width 161 height 9
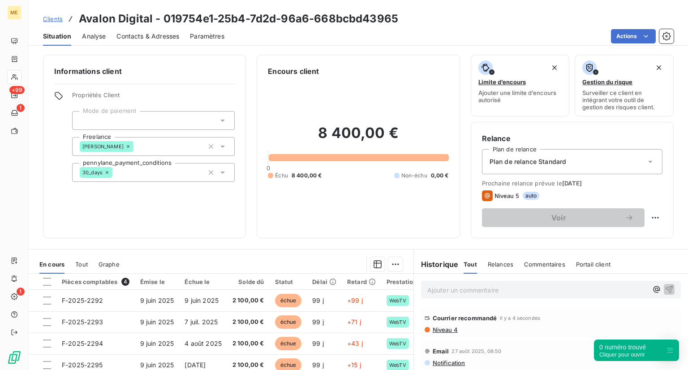
click at [53, 18] on span "Clients" at bounding box center [53, 18] width 20 height 7
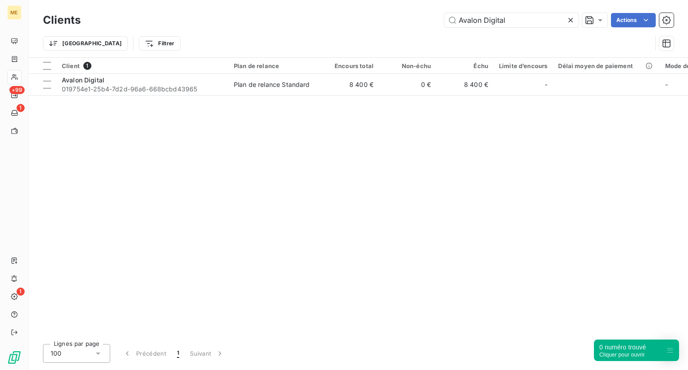
drag, startPoint x: 508, startPoint y: 18, endPoint x: 387, endPoint y: 15, distance: 121.0
click at [387, 15] on div "Avalon Digital Actions" at bounding box center [382, 20] width 582 height 14
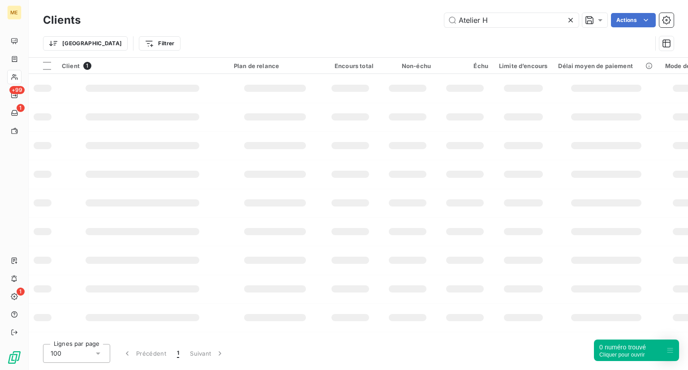
type input "Atelier H"
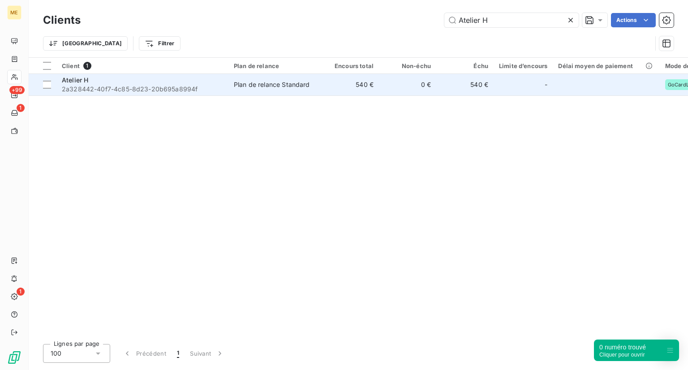
click at [118, 89] on span "2a328442-40f7-4c85-8d23-20b695a8994f" at bounding box center [142, 89] width 161 height 9
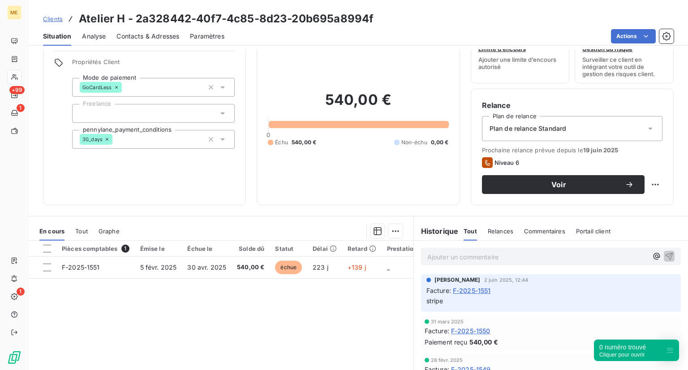
scroll to position [29, 0]
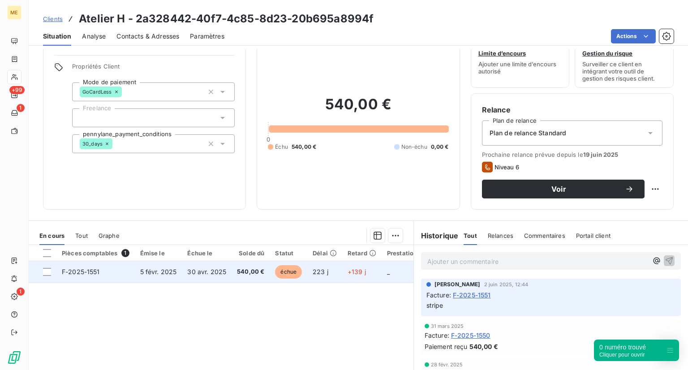
click at [290, 273] on span "échue" at bounding box center [288, 271] width 27 height 13
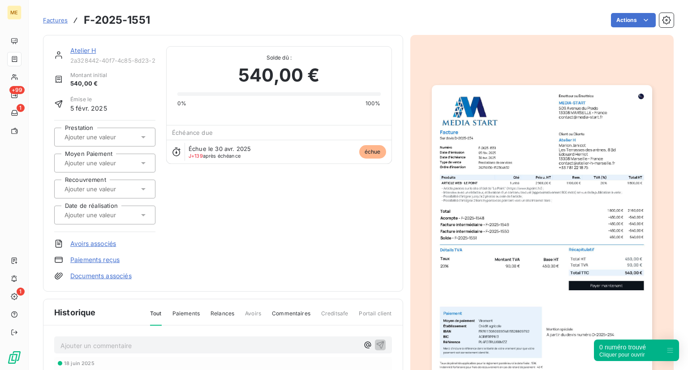
click at [48, 16] on link "Factures" at bounding box center [55, 20] width 25 height 9
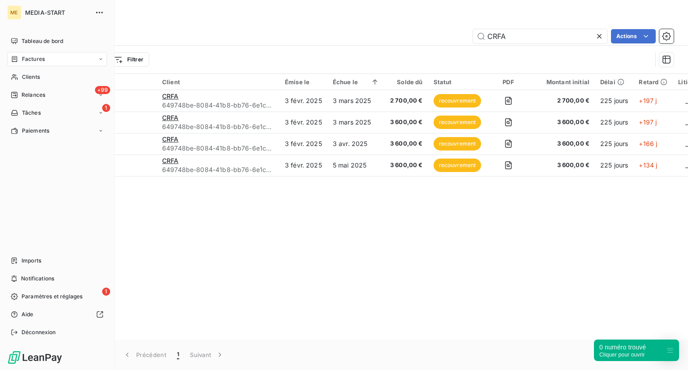
click at [7, 83] on div "ME MEDIA-START Tableau de bord Factures Clients +99 Relances 1 Tâches Paiements…" at bounding box center [57, 185] width 115 height 370
click at [52, 71] on div "Clients" at bounding box center [57, 77] width 100 height 14
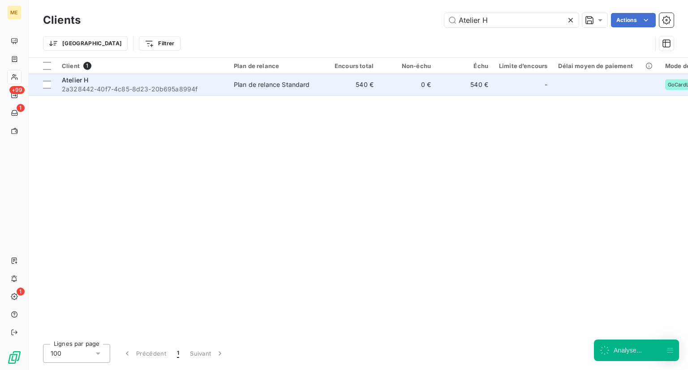
click at [112, 85] on span "2a328442-40f7-4c85-8d23-20b695a8994f" at bounding box center [142, 89] width 161 height 9
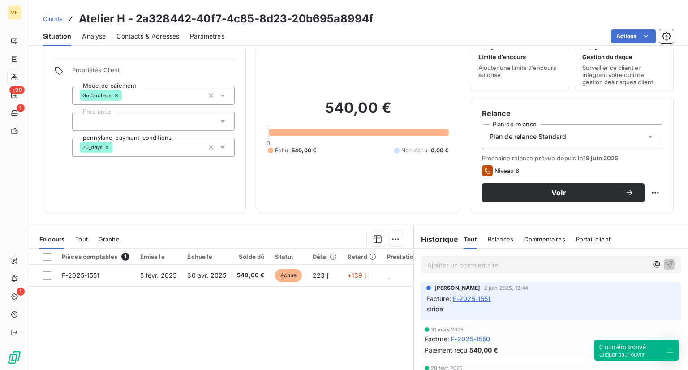
scroll to position [25, 0]
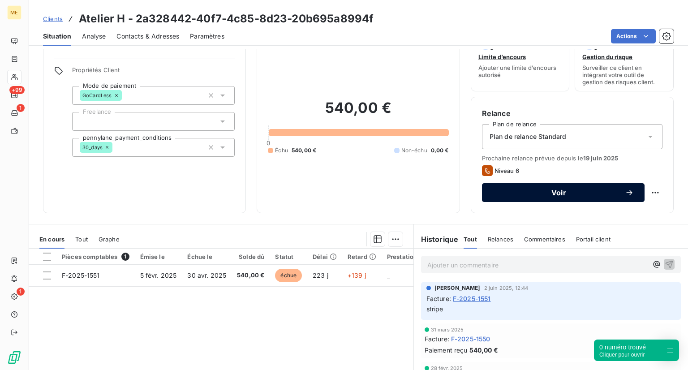
click at [513, 183] on button "Voir" at bounding box center [563, 192] width 163 height 19
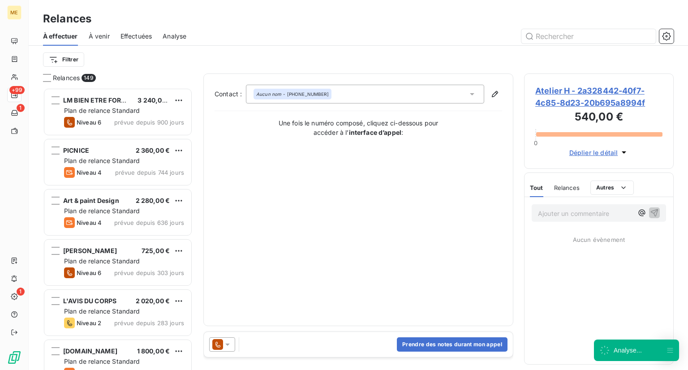
scroll to position [275, 142]
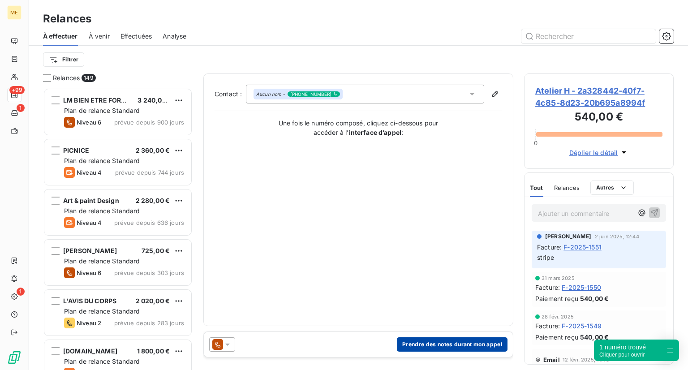
click at [431, 345] on button "Prendre des notes durant mon appel" at bounding box center [452, 344] width 111 height 14
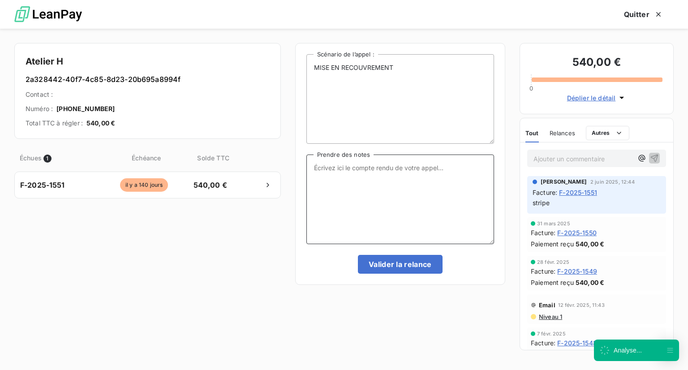
click at [364, 184] on textarea "Prendre des notes" at bounding box center [400, 200] width 188 height 90
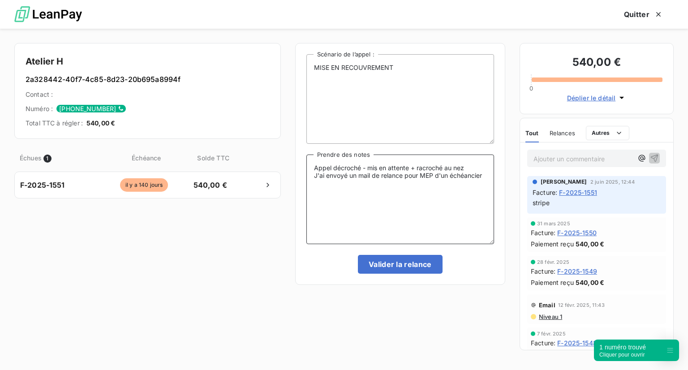
click at [432, 169] on textarea "Appel décroché - mis en attente + racroché au nez J'ai envoyé un mail de relanc…" at bounding box center [400, 200] width 188 height 90
drag, startPoint x: 487, startPoint y: 181, endPoint x: 299, endPoint y: 203, distance: 189.0
click at [299, 203] on div "MISE EN RECOUVREMENT Scénario de l’appel : [PERSON_NAME] décroché - mis en atte…" at bounding box center [400, 164] width 210 height 242
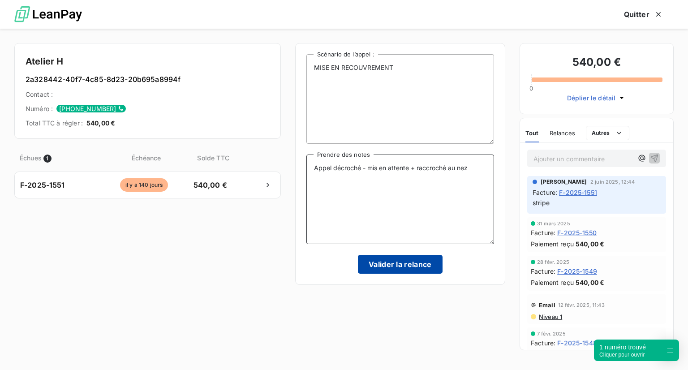
type textarea "Appel décroché - mis en attente + raccroché au nez"
click at [402, 263] on button "Valider la relance" at bounding box center [400, 264] width 85 height 19
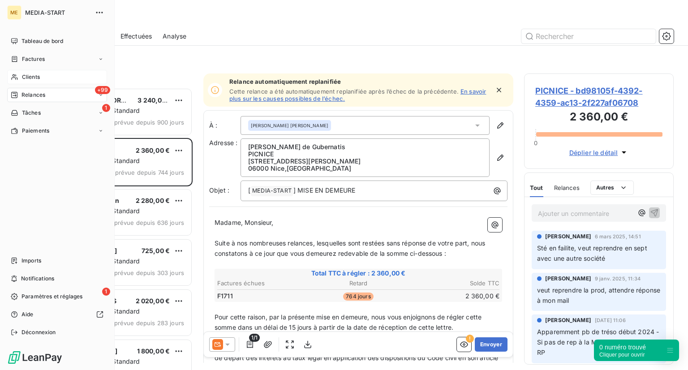
click at [38, 82] on div "Clients" at bounding box center [57, 77] width 100 height 14
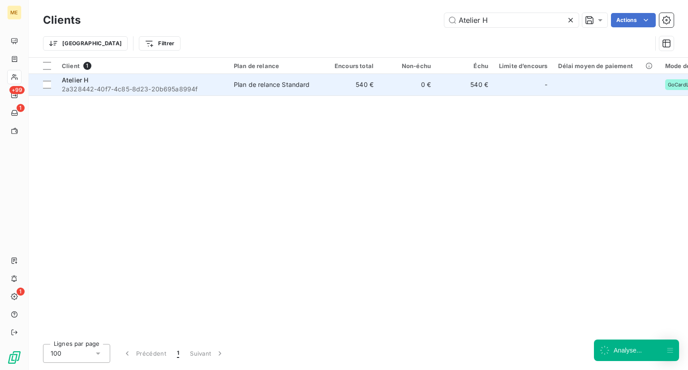
click at [268, 85] on div "Plan de relance Standard" at bounding box center [272, 84] width 76 height 9
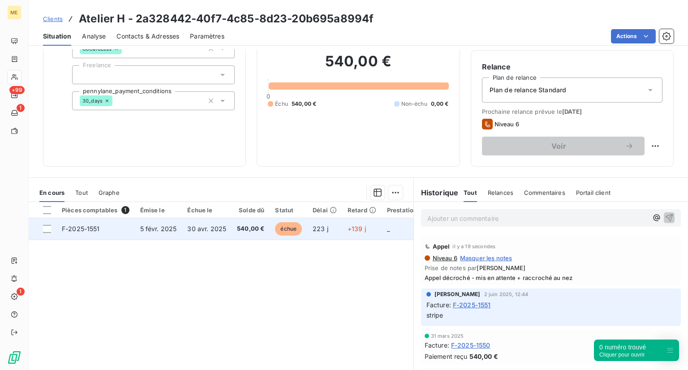
scroll to position [72, 0]
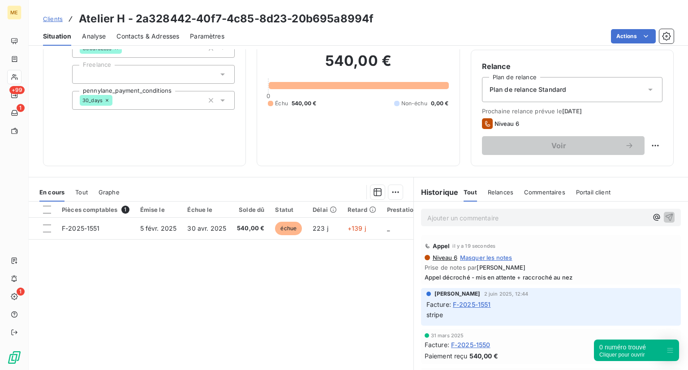
click at [48, 21] on span "Clients" at bounding box center [53, 18] width 20 height 7
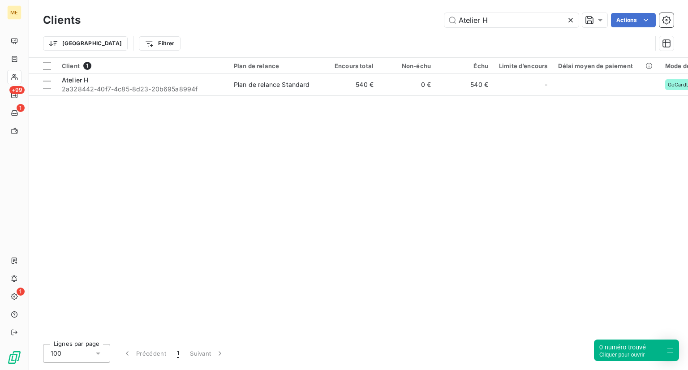
drag, startPoint x: 498, startPoint y: 18, endPoint x: 414, endPoint y: 23, distance: 84.4
click at [414, 23] on div "Atelier H Actions" at bounding box center [382, 20] width 582 height 14
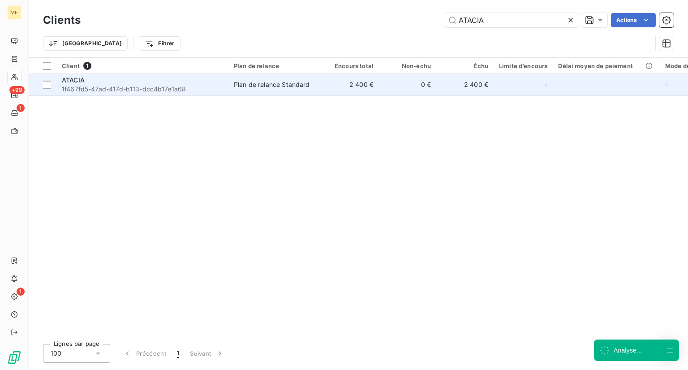
type input "ATACIA"
click at [211, 94] on td "ATACIA 1f467fd5-47ad-417d-b113-dcc4b17e1a68" at bounding box center [142, 85] width 172 height 22
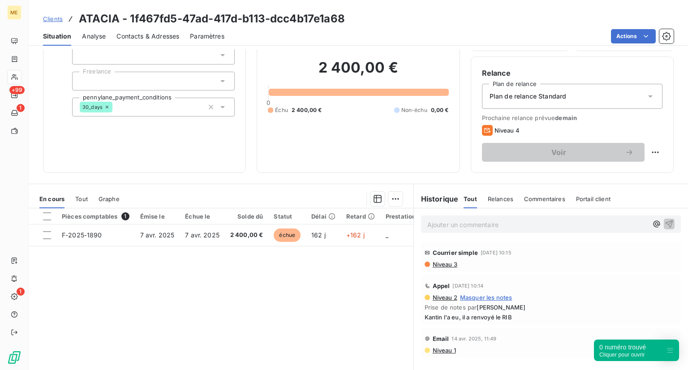
scroll to position [65, 0]
click at [53, 18] on span "Clients" at bounding box center [53, 18] width 20 height 7
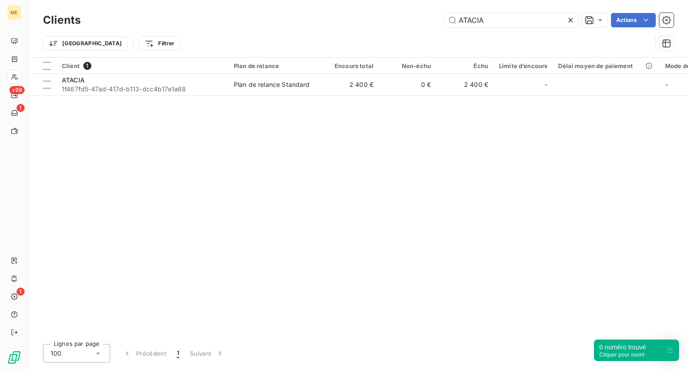
drag, startPoint x: 487, startPoint y: 18, endPoint x: 403, endPoint y: 21, distance: 84.3
click at [403, 21] on div "ATACIA Actions" at bounding box center [382, 20] width 582 height 14
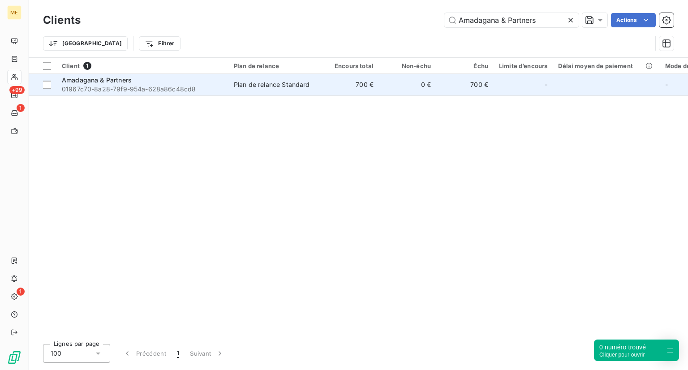
type input "Amadagana & Partners"
click at [125, 89] on span "01967c70-8a28-79f9-954a-628a86c48cd8" at bounding box center [142, 89] width 161 height 9
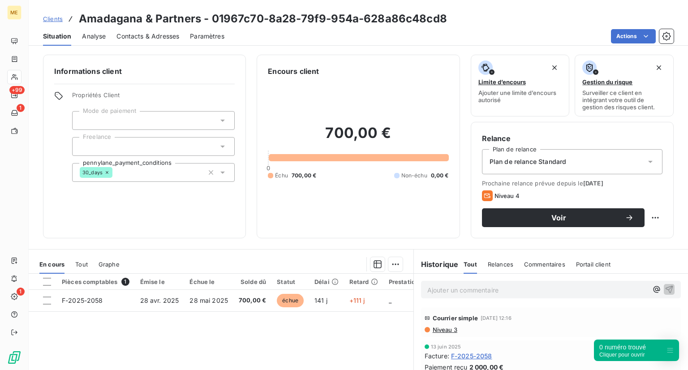
click at [54, 15] on span "Clients" at bounding box center [53, 18] width 20 height 7
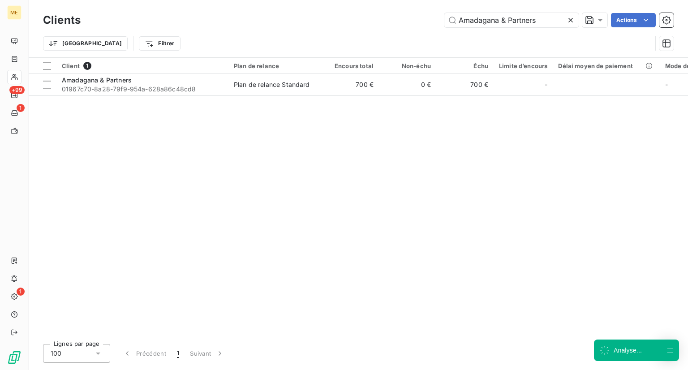
click at [574, 17] on icon at bounding box center [570, 20] width 9 height 9
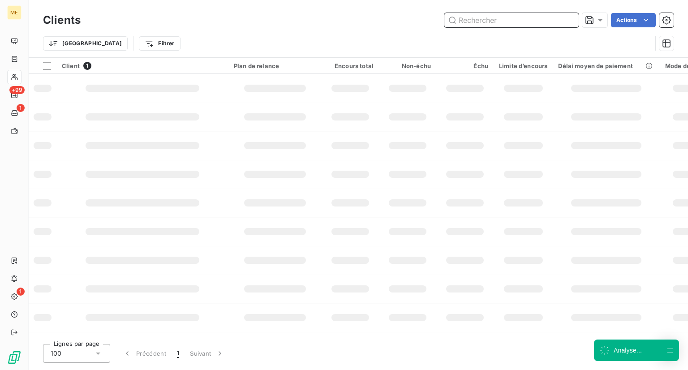
click at [507, 22] on input "text" at bounding box center [511, 20] width 134 height 14
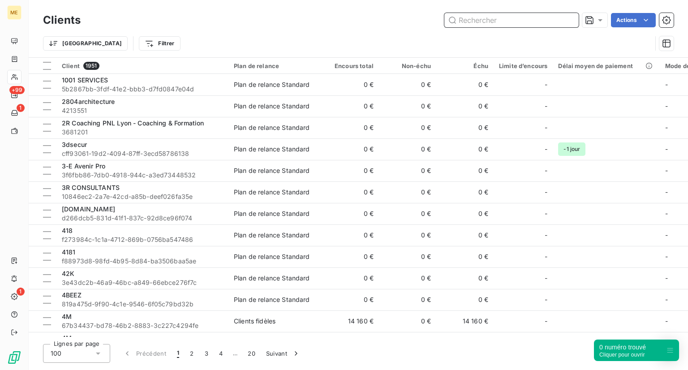
paste input "[PERSON_NAME] (DSR)"
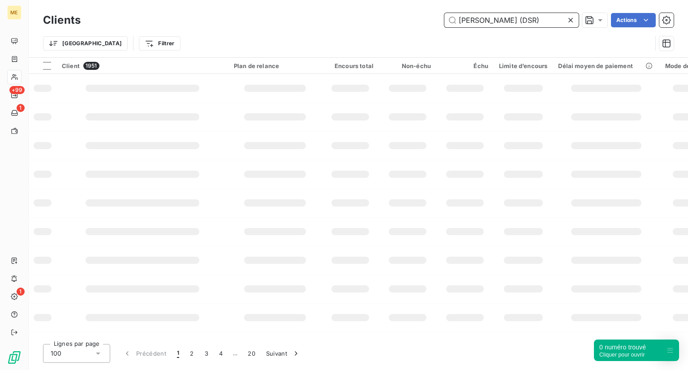
scroll to position [0, 30]
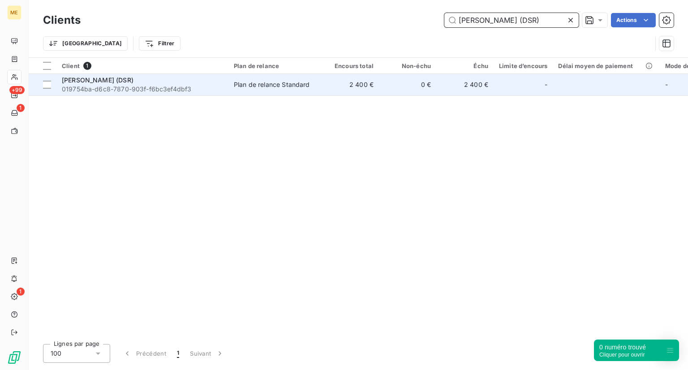
type input "[PERSON_NAME] (DSR)"
click at [114, 91] on span "019754ba-d6c8-7870-903f-f6bc3ef4dbf3" at bounding box center [142, 89] width 161 height 9
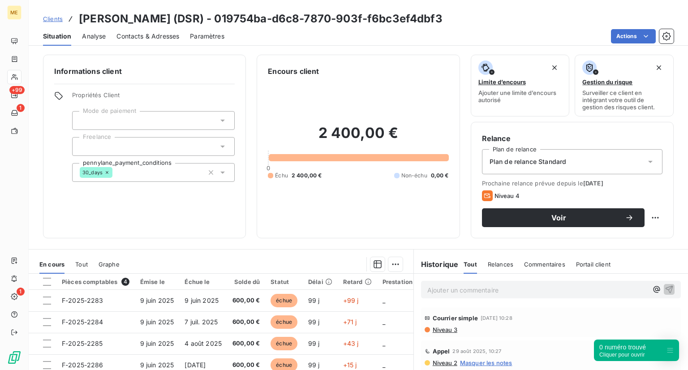
scroll to position [34, 0]
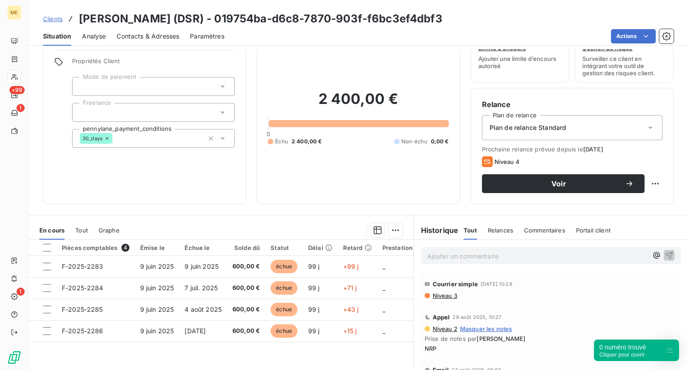
click at [436, 296] on span "Niveau 3" at bounding box center [445, 295] width 26 height 7
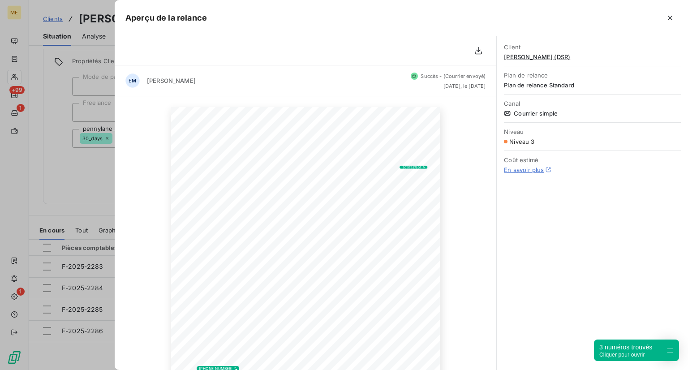
click at [68, 204] on div at bounding box center [344, 185] width 688 height 370
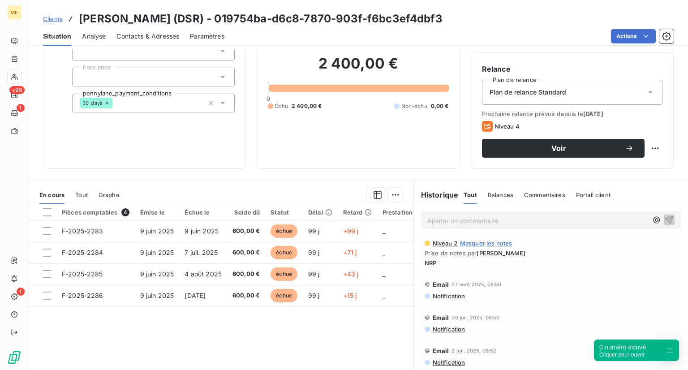
scroll to position [0, 0]
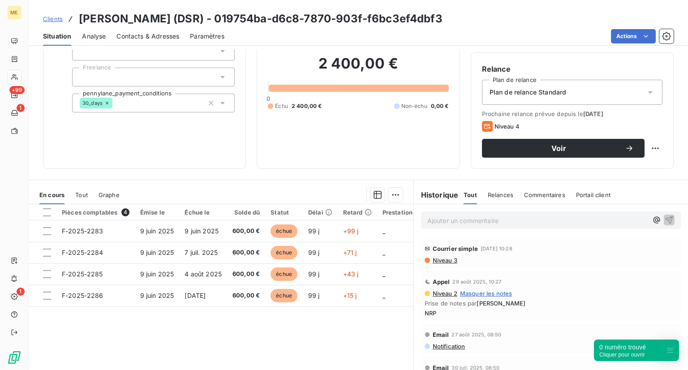
click at [49, 22] on span "Clients" at bounding box center [53, 18] width 20 height 7
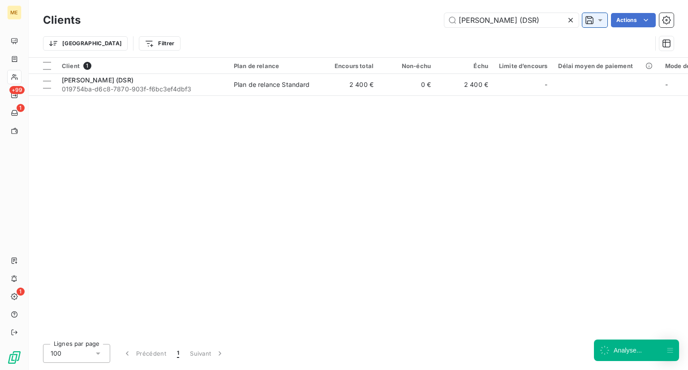
click at [588, 22] on icon at bounding box center [589, 20] width 9 height 9
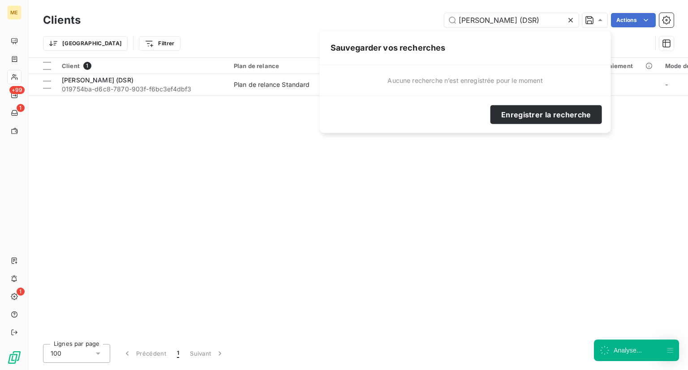
click at [569, 22] on icon at bounding box center [570, 20] width 9 height 9
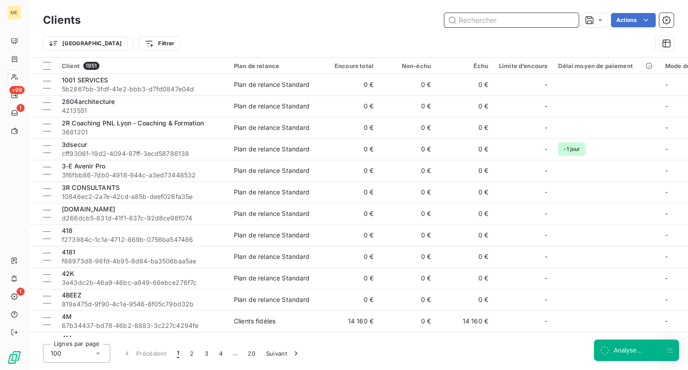
click at [539, 26] on input "text" at bounding box center [511, 20] width 134 height 14
paste input "Air Déménagement [GEOGRAPHIC_DATA]"
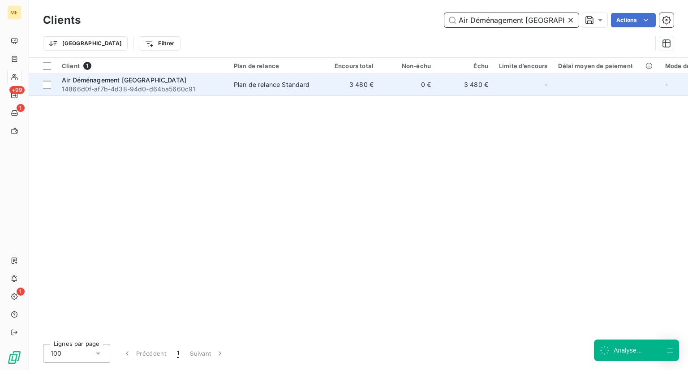
type input "Air Déménagement [GEOGRAPHIC_DATA]"
click at [148, 90] on span "14866d0f-af7b-4d38-94d0-d64ba5660c91" at bounding box center [142, 89] width 161 height 9
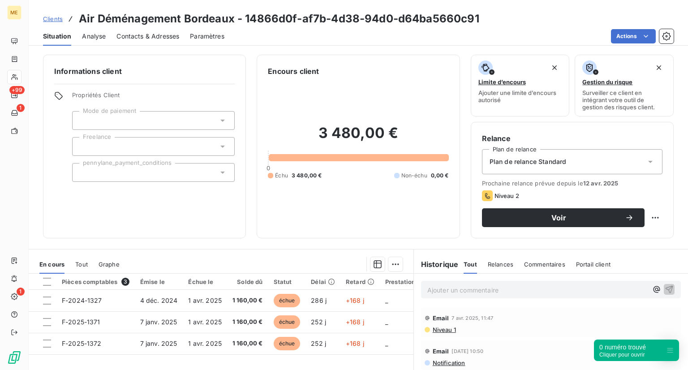
scroll to position [103, 0]
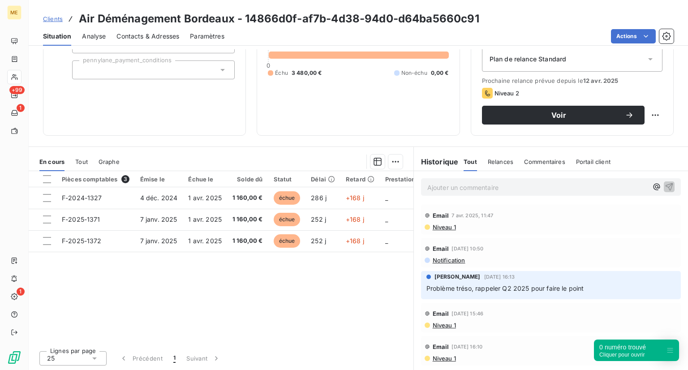
click at [242, 137] on div "Informations client Propriétés Client Mode de paiement Freelance pennylane_paym…" at bounding box center [359, 209] width 660 height 321
click at [66, 98] on div "Informations client Propriétés Client Mode de paiement Freelance pennylane_paym…" at bounding box center [144, 44] width 203 height 184
click at [439, 192] on p "Ajouter un commentaire ﻿" at bounding box center [537, 187] width 220 height 11
click at [470, 195] on div "Ajouter un commentaire ﻿" at bounding box center [551, 187] width 260 height 17
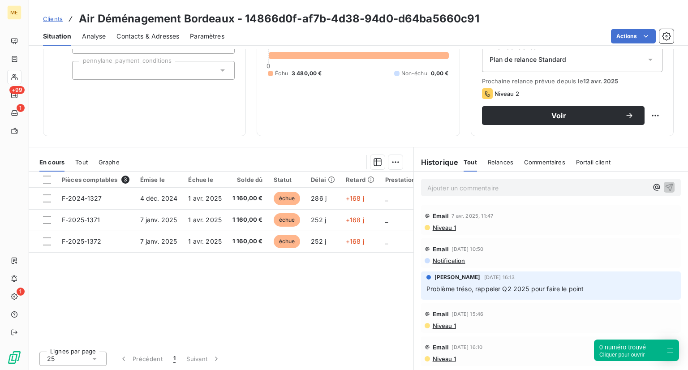
click at [475, 189] on p "Ajouter un commentaire ﻿" at bounding box center [537, 187] width 220 height 11
click at [534, 108] on button "Voir" at bounding box center [563, 115] width 163 height 19
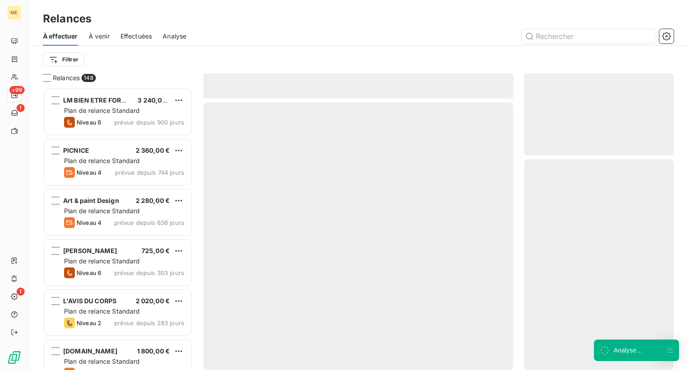
scroll to position [275, 142]
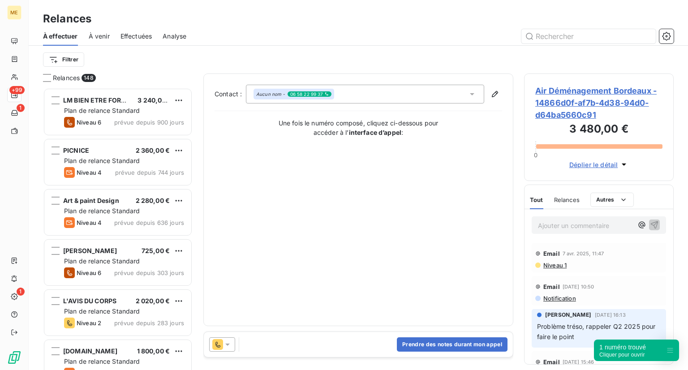
click at [359, 341] on div "Prendre des notes durant mon appel" at bounding box center [358, 344] width 309 height 25
click at [397, 345] on button "Prendre des notes durant mon appel" at bounding box center [452, 344] width 111 height 14
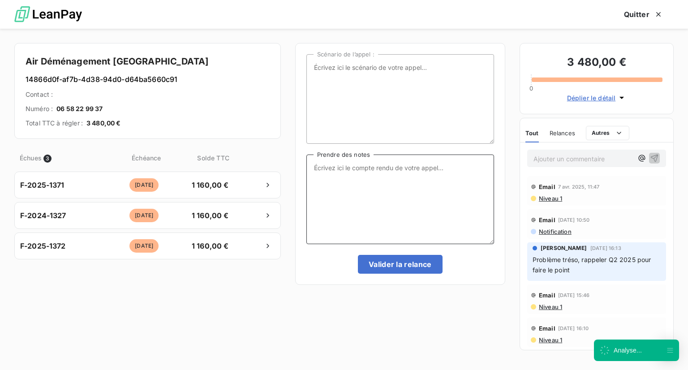
click at [354, 166] on textarea "Prendre des notes" at bounding box center [400, 200] width 188 height 90
type textarea "R"
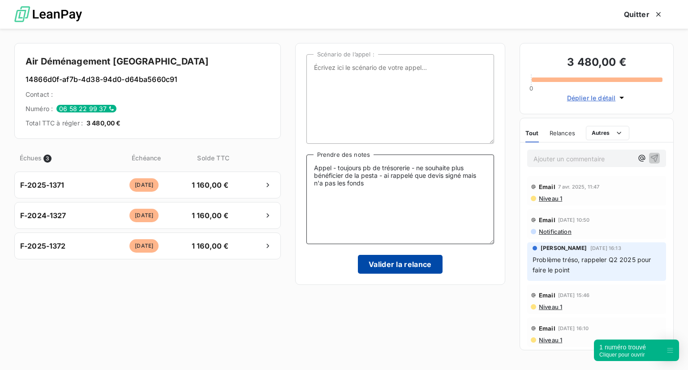
type textarea "Appel - toujours pb de trésorerie - ne souhaite plus bénéficier de la pesta - a…"
click at [394, 271] on button "Valider la relance" at bounding box center [400, 264] width 85 height 19
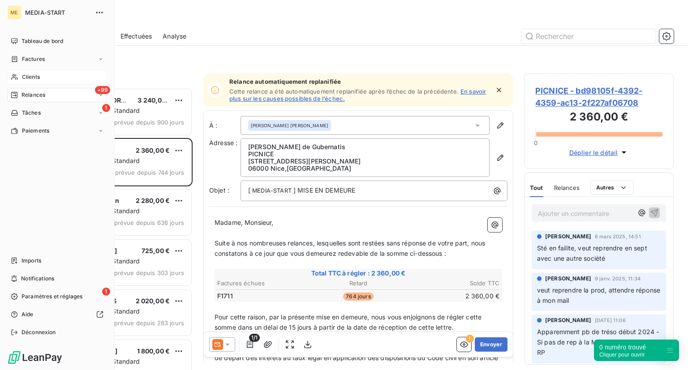
click at [31, 77] on span "Clients" at bounding box center [31, 77] width 18 height 8
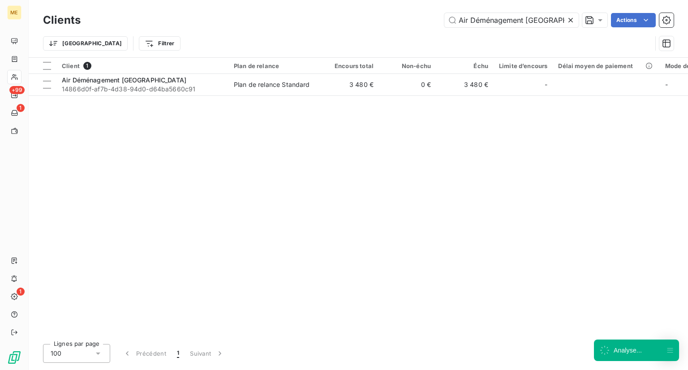
click at [568, 17] on icon at bounding box center [570, 20] width 9 height 9
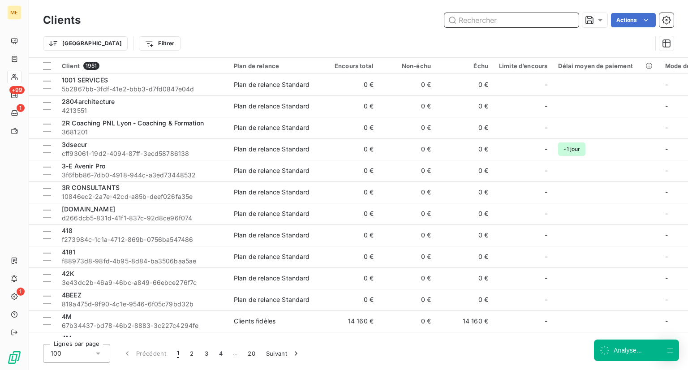
click at [521, 24] on input "text" at bounding box center [511, 20] width 134 height 14
paste input "Ircom"
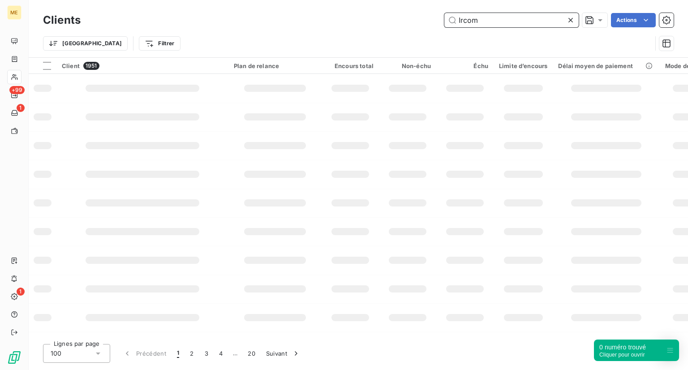
type input "Ircom"
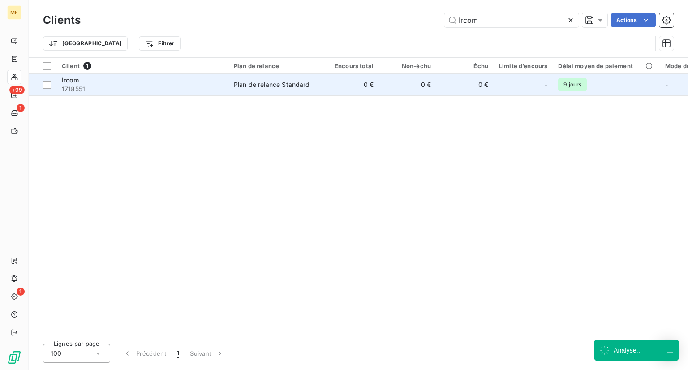
click at [101, 80] on div "Ircom" at bounding box center [142, 80] width 161 height 9
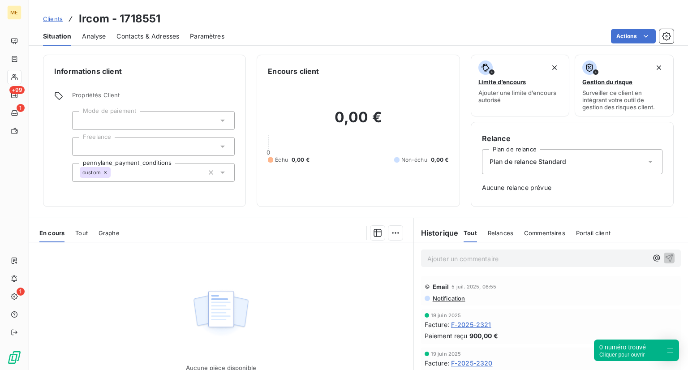
click at [79, 236] on div "Tout" at bounding box center [81, 233] width 13 height 19
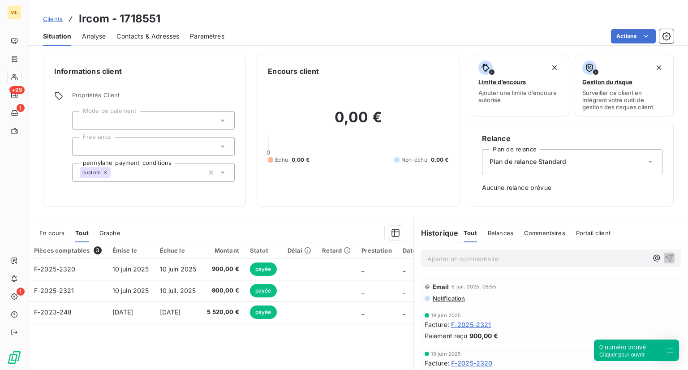
click at [56, 17] on span "Clients" at bounding box center [53, 18] width 20 height 7
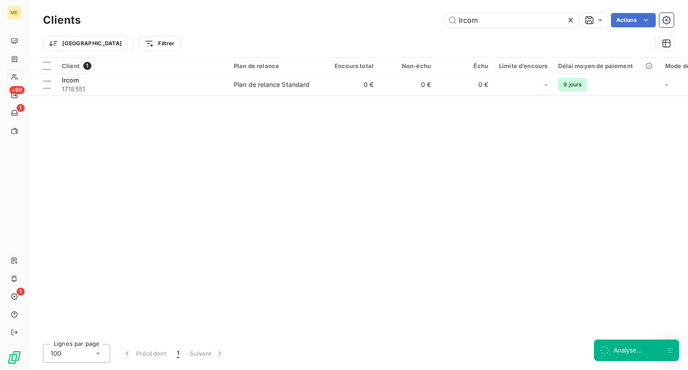
drag, startPoint x: 409, startPoint y: 21, endPoint x: 358, endPoint y: 17, distance: 50.4
click at [358, 17] on div "Ircom Actions" at bounding box center [382, 20] width 582 height 14
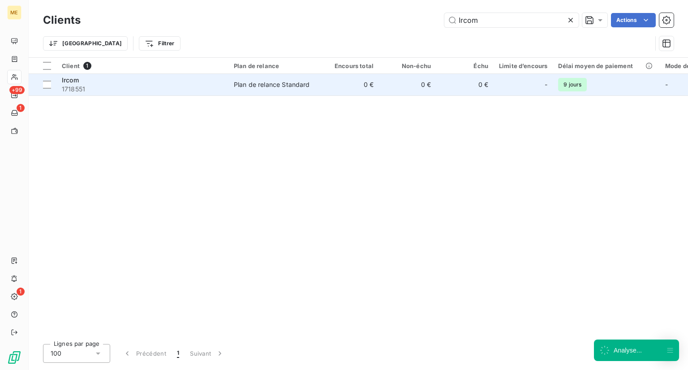
click at [136, 74] on td "Ircom 1718551" at bounding box center [142, 85] width 172 height 22
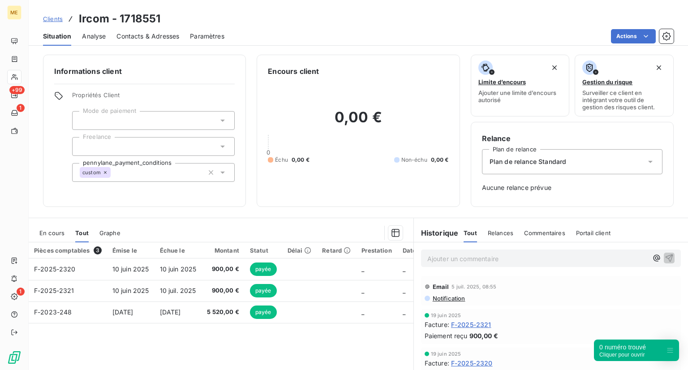
click at [60, 24] on div "Clients Ircom - 1718551" at bounding box center [101, 19] width 117 height 16
click at [54, 18] on span "Clients" at bounding box center [53, 18] width 20 height 7
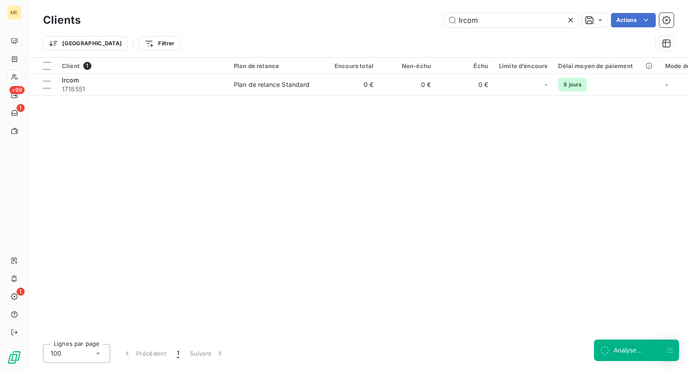
drag, startPoint x: 482, startPoint y: 18, endPoint x: 397, endPoint y: 15, distance: 85.7
click at [397, 15] on div "Ircom Actions" at bounding box center [382, 20] width 582 height 14
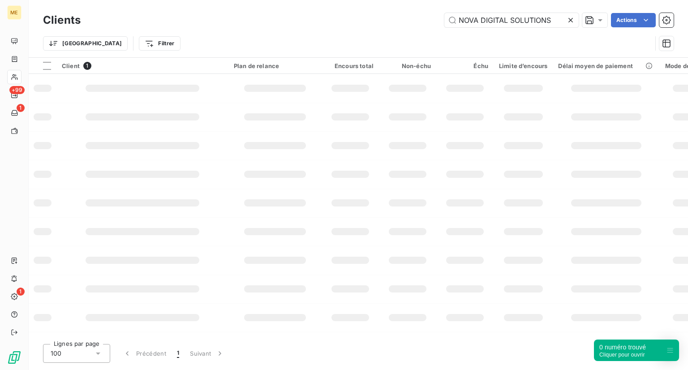
type input "NOVA DIGITAL SOLUTIONS"
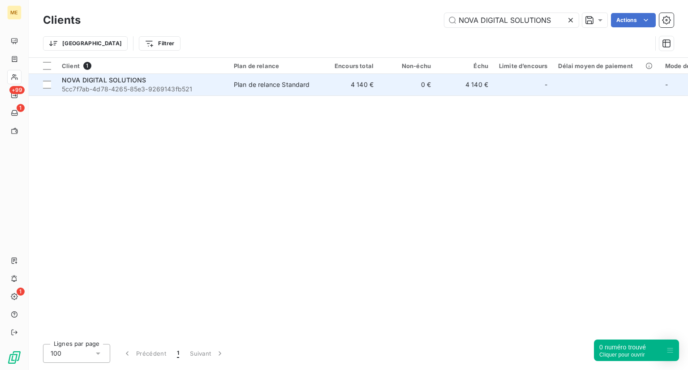
click at [167, 82] on div "NOVA DIGITAL SOLUTIONS" at bounding box center [142, 80] width 161 height 9
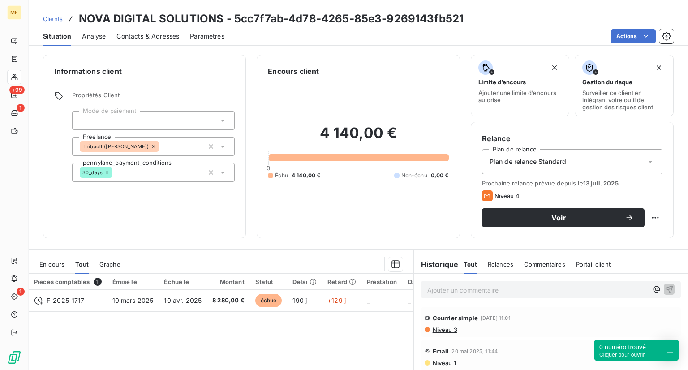
click at [59, 39] on span "Situation" at bounding box center [57, 36] width 28 height 9
click at [55, 21] on span "Clients" at bounding box center [53, 18] width 20 height 7
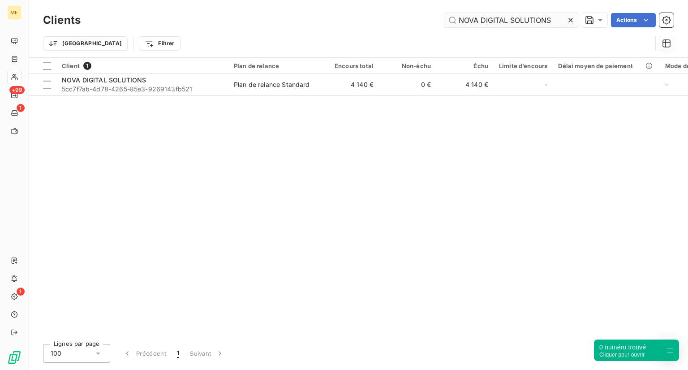
drag, startPoint x: 555, startPoint y: 17, endPoint x: 452, endPoint y: 16, distance: 103.1
click at [452, 16] on input "NOVA DIGITAL SOLUTIONS" at bounding box center [511, 20] width 134 height 14
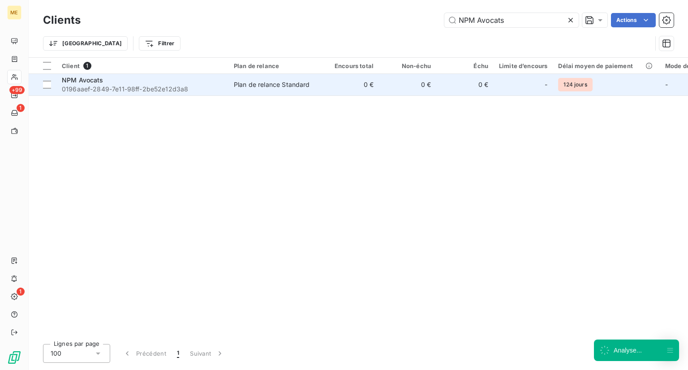
type input "NPM Avocats"
click at [93, 76] on div "NPM Avocats" at bounding box center [142, 80] width 161 height 9
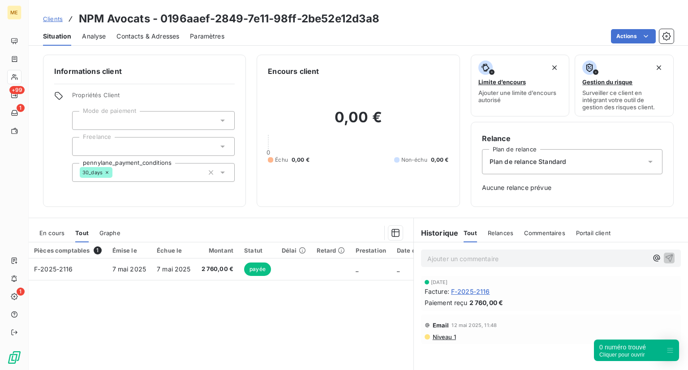
click at [75, 230] on span "Tout" at bounding box center [81, 232] width 13 height 7
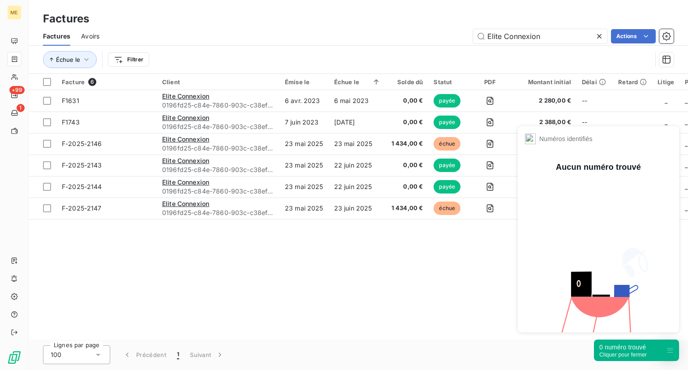
type input "Bonjour, Nous n'arrivons pas à vous joindre, et n'avons pas reçu les paiements …"
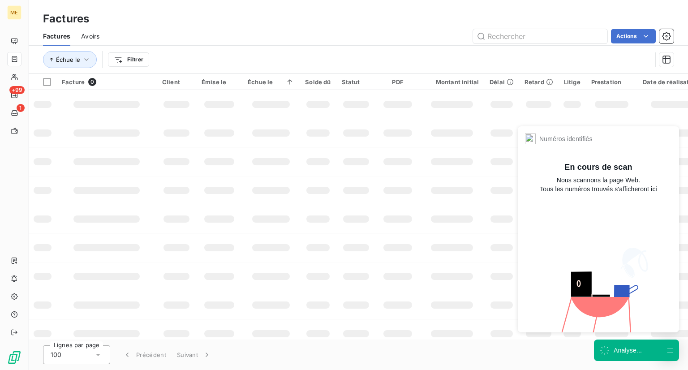
type input "ESC RENNES GROUPE RENNES SCHOOL OF BUSINESS ([GEOGRAPHIC_DATA])"
